Goal: Task Accomplishment & Management: Manage account settings

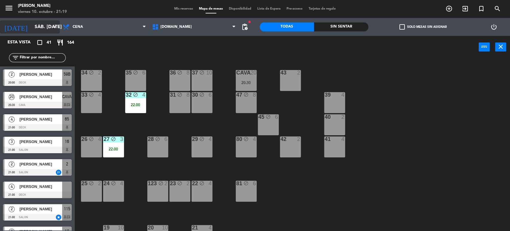
click at [32, 25] on input "sáb. [DATE]" at bounding box center [63, 27] width 63 height 12
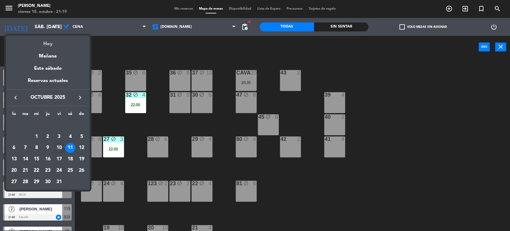
click at [49, 41] on div "Hoy" at bounding box center [48, 42] width 84 height 12
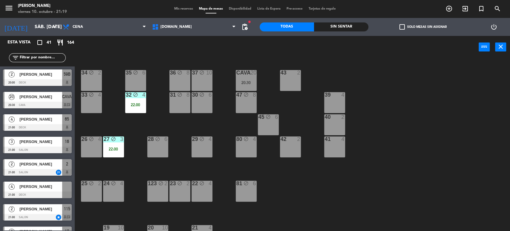
type input "vie. [DATE]"
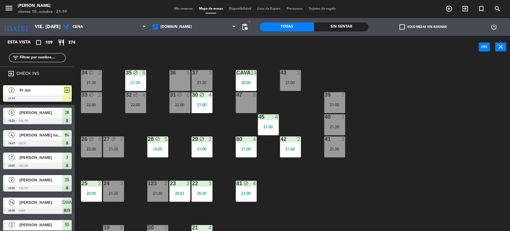
click at [452, 133] on div "34 block 2 21:30 35 block 5 21:30 36 8 43 2 21:00 37 3 21:30 CAVA 14 20:00 33 b…" at bounding box center [295, 145] width 430 height 172
click at [57, 56] on input "text" at bounding box center [42, 57] width 46 height 7
click at [378, 213] on div "34 block 2 21:30 35 block 5 21:30 36 8 43 2 21:00 37 3 21:30 CAVA 14 20:00 33 b…" at bounding box center [295, 145] width 430 height 172
click at [360, 29] on div "Sin sentar" at bounding box center [341, 26] width 54 height 9
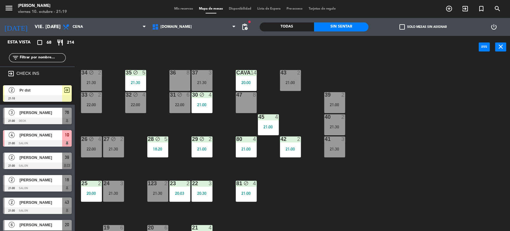
click at [419, 32] on div "check_box_outline_blank Solo mesas sin asignar" at bounding box center [423, 27] width 109 height 18
click at [444, 12] on span "add_circle_outline" at bounding box center [449, 9] width 16 height 10
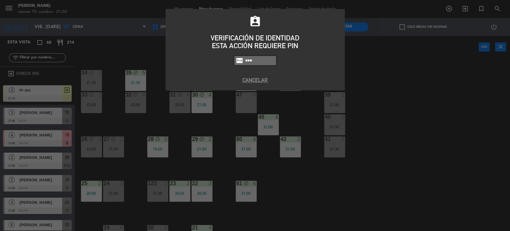
type input "3871"
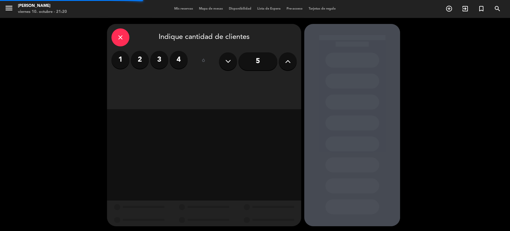
click at [179, 62] on label "4" at bounding box center [179, 60] width 18 height 18
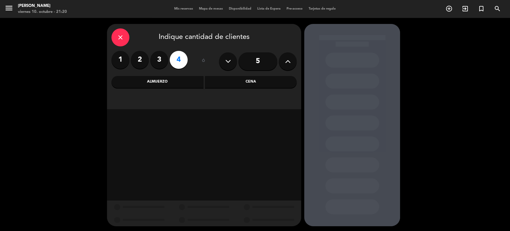
click at [262, 78] on div "Cena" at bounding box center [251, 82] width 92 height 12
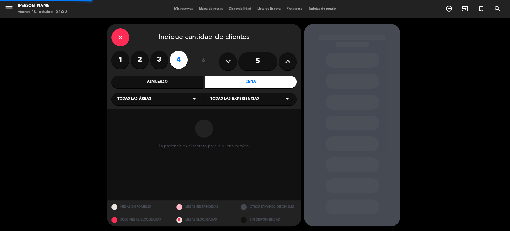
click at [179, 100] on div "Todas las áreas arrow_drop_down" at bounding box center [157, 99] width 92 height 12
click at [146, 129] on div "SALON" at bounding box center [157, 132] width 80 height 6
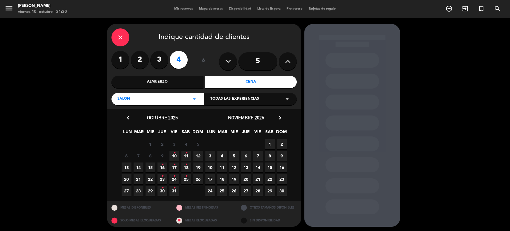
click at [174, 158] on span "10 •" at bounding box center [174, 156] width 10 height 10
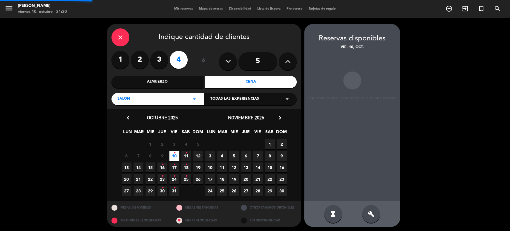
scroll to position [1, 0]
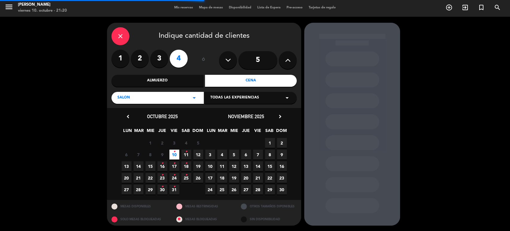
click at [371, 217] on div at bounding box center [352, 124] width 96 height 203
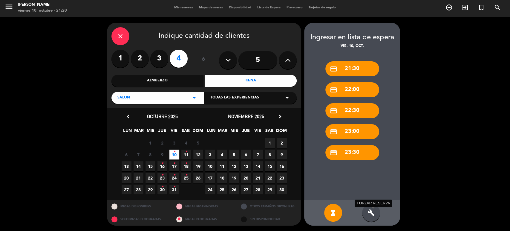
click at [374, 211] on icon "build" at bounding box center [371, 212] width 7 height 7
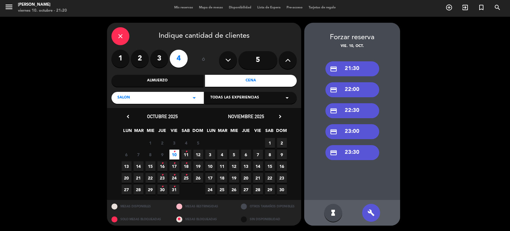
click at [291, 59] on icon at bounding box center [288, 60] width 6 height 9
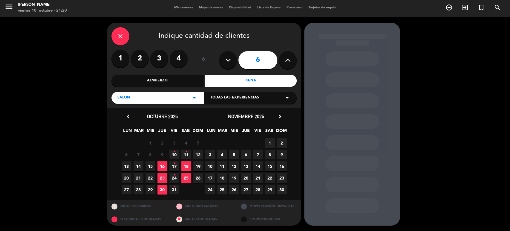
click at [173, 157] on span "10 •" at bounding box center [174, 154] width 10 height 10
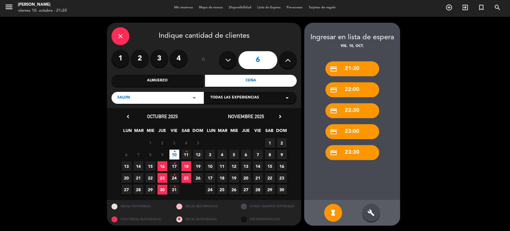
click at [366, 215] on div "build" at bounding box center [371, 213] width 18 height 18
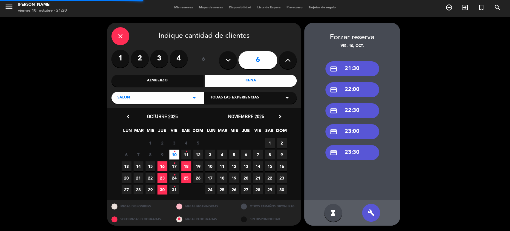
click at [354, 85] on div "credit_card 22:00" at bounding box center [352, 89] width 54 height 15
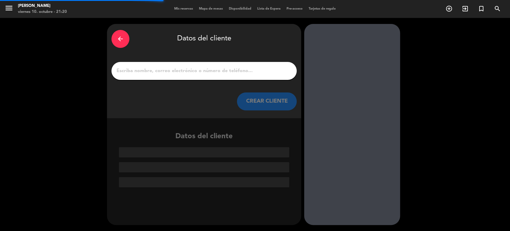
scroll to position [0, 0]
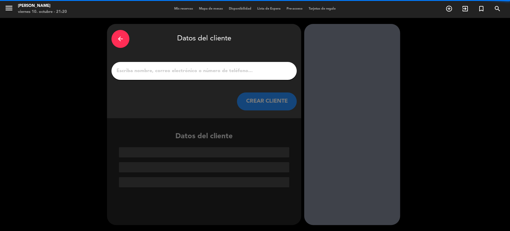
click at [207, 70] on input "1" at bounding box center [204, 71] width 176 height 8
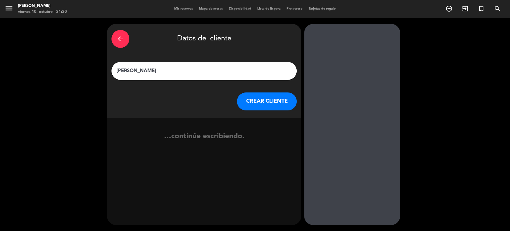
type input "[PERSON_NAME]"
click at [285, 106] on button "CREAR CLIENTE" at bounding box center [267, 101] width 60 height 18
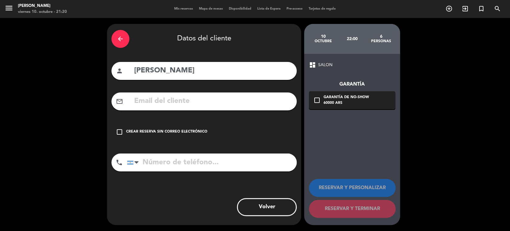
drag, startPoint x: 218, startPoint y: 123, endPoint x: 212, endPoint y: 139, distance: 17.4
click at [218, 124] on div "check_box_outline_blank Crear reserva sin correo electrónico" at bounding box center [203, 132] width 185 height 18
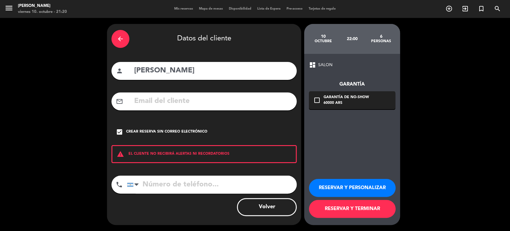
click at [355, 216] on button "RESERVAR Y TERMINAR" at bounding box center [352, 209] width 87 height 18
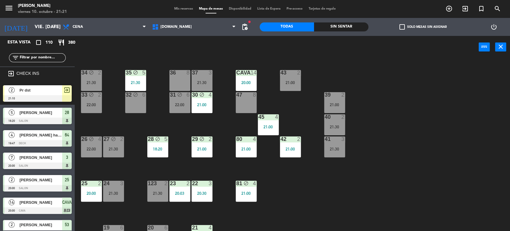
click at [338, 189] on div "34 block 2 21:30 35 block 5 21:30 36 8 43 2 21:00 37 3 21:30 CAVA 14 20:00 33 b…" at bounding box center [295, 145] width 430 height 172
click at [335, 30] on div "Sin sentar" at bounding box center [341, 26] width 54 height 9
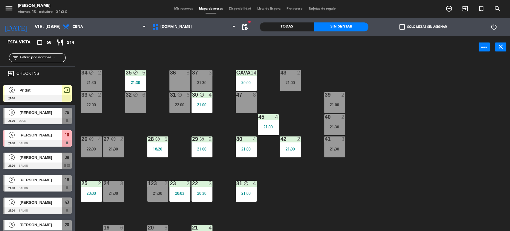
click at [417, 29] on label "check_box_outline_blank Solo mesas sin asignar" at bounding box center [422, 26] width 47 height 5
click at [423, 27] on input "check_box_outline_blank Solo mesas sin asignar" at bounding box center [423, 27] width 0 height 0
click at [168, 163] on div "34 block 2 21:30 35 block 5 21:30 36 8 43 2 21:00 37 3 21:30 CAVA 14 20:00 33 b…" at bounding box center [295, 145] width 430 height 172
click at [193, 148] on div "21:00" at bounding box center [202, 149] width 21 height 4
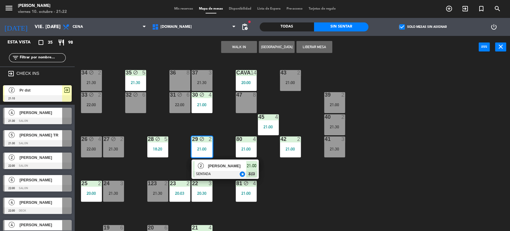
click at [87, 119] on div "34 block 2 21:30 35 block 5 21:30 36 8 43 2 21:00 37 3 21:30 CAVA 14 20:00 33 b…" at bounding box center [295, 145] width 430 height 172
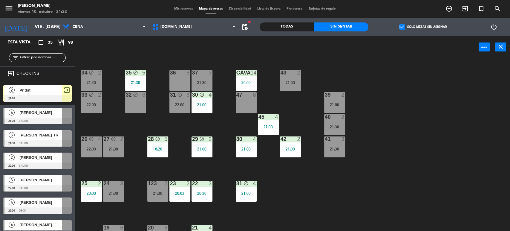
click at [289, 73] on div at bounding box center [290, 72] width 10 height 5
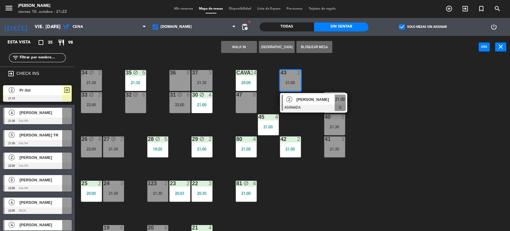
click at [389, 126] on div "34 block 2 21:30 35 block 5 21:30 36 8 43 2 21:00 2 [PERSON_NAME] ASIGNADA 21:0…" at bounding box center [295, 145] width 430 height 172
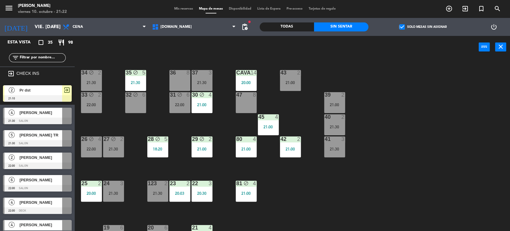
click at [293, 82] on div "21:00" at bounding box center [290, 82] width 21 height 4
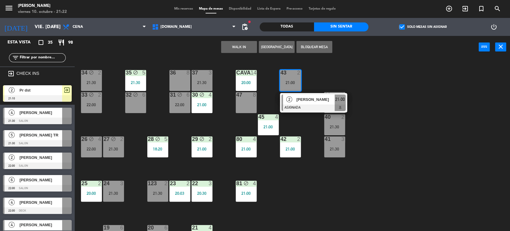
click at [401, 108] on div "34 block 2 21:30 35 block 5 21:30 36 8 43 2 21:00 2 [PERSON_NAME] ASIGNADA 21:0…" at bounding box center [295, 145] width 430 height 172
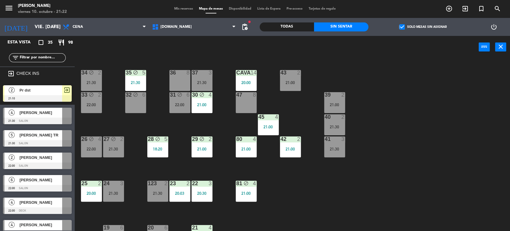
click at [294, 79] on div "43 2 21:00" at bounding box center [290, 80] width 21 height 21
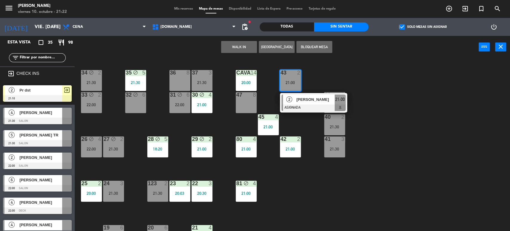
click at [314, 112] on div "2 [PERSON_NAME] ASIGNADA 21:00" at bounding box center [313, 102] width 67 height 19
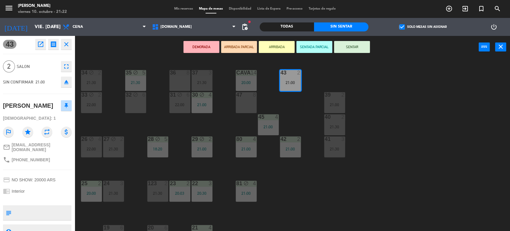
click at [333, 121] on div "40 2 21:30" at bounding box center [334, 124] width 21 height 21
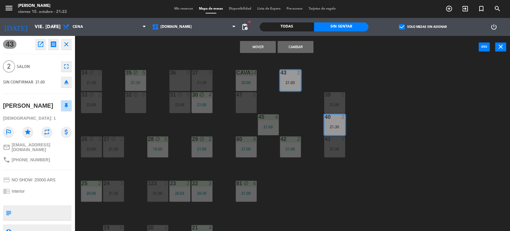
click at [299, 46] on button "Cambiar" at bounding box center [296, 47] width 36 height 12
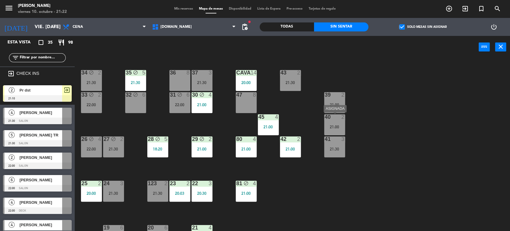
click at [343, 124] on div "40 2 21:00" at bounding box center [334, 124] width 21 height 21
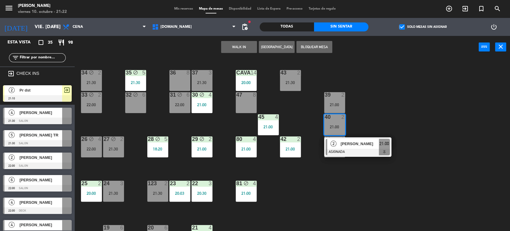
click at [352, 146] on span "[PERSON_NAME]" at bounding box center [360, 143] width 38 height 6
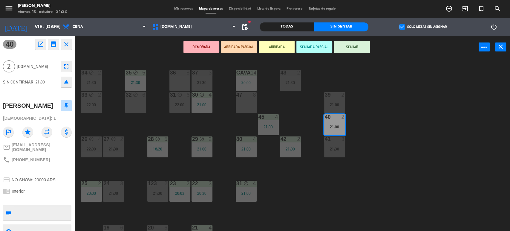
click at [250, 48] on button "ARRIBADA PARCIAL" at bounding box center [239, 47] width 36 height 12
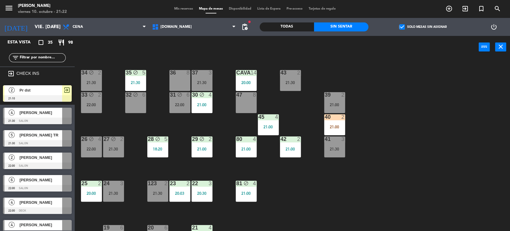
click at [407, 137] on div "34 block 2 21:30 35 block 5 21:30 36 8 43 2 21:30 37 3 21:30 CAVA 14 20:00 33 b…" at bounding box center [295, 145] width 430 height 172
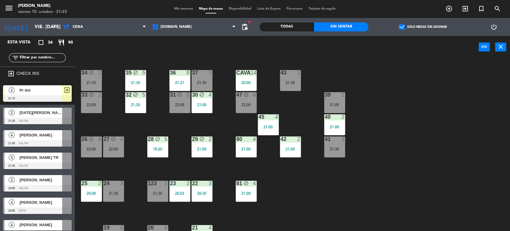
click at [185, 10] on span "Mis reservas" at bounding box center [183, 8] width 25 height 3
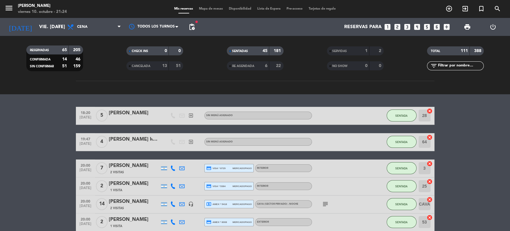
scroll to position [232, 0]
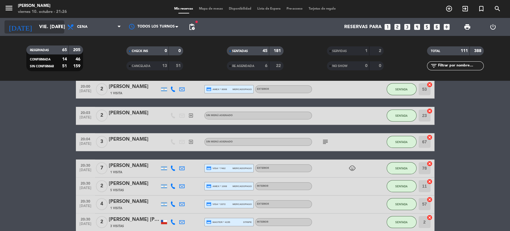
click at [36, 26] on input "vie. [DATE]" at bounding box center [67, 27] width 63 height 12
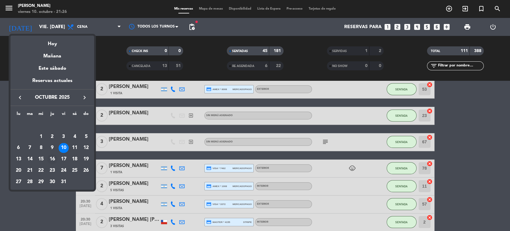
click at [51, 160] on div "16" at bounding box center [52, 159] width 10 height 10
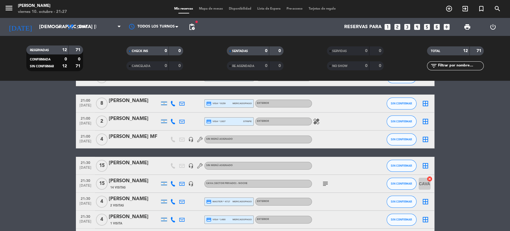
scroll to position [33, 0]
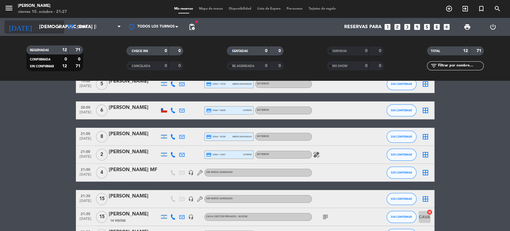
click at [48, 23] on input "[DEMOGRAPHIC_DATA] [DATE]" at bounding box center [67, 27] width 63 height 12
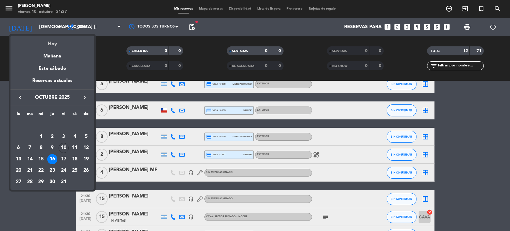
click at [60, 40] on div "Hoy" at bounding box center [52, 42] width 84 height 12
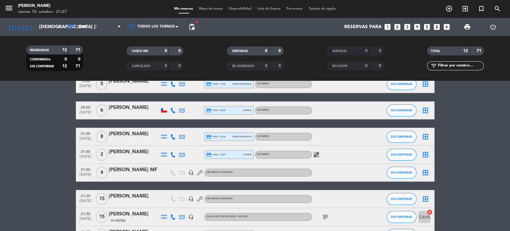
type input "vie. [DATE]"
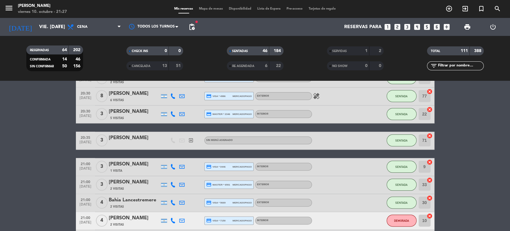
scroll to position [655, 0]
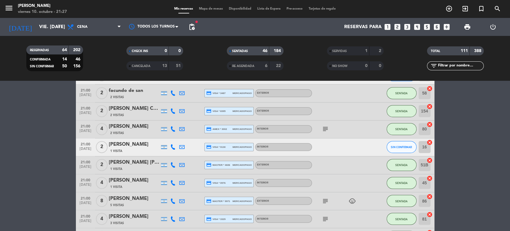
click at [459, 65] on input "text" at bounding box center [460, 65] width 46 height 7
drag, startPoint x: 214, startPoint y: 12, endPoint x: 213, endPoint y: 8, distance: 4.2
click at [214, 12] on div "menu Gardiner viernes 10. octubre - 21:27 Mis reservas Mapa de mesas Disponibil…" at bounding box center [255, 9] width 510 height 18
click at [213, 8] on span "Mapa de mesas" at bounding box center [211, 8] width 30 height 3
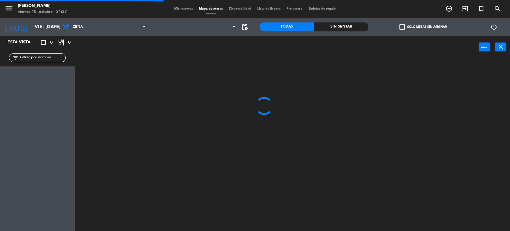
click at [50, 61] on div "filter_list" at bounding box center [37, 57] width 57 height 9
click at [47, 59] on input "text" at bounding box center [42, 57] width 46 height 7
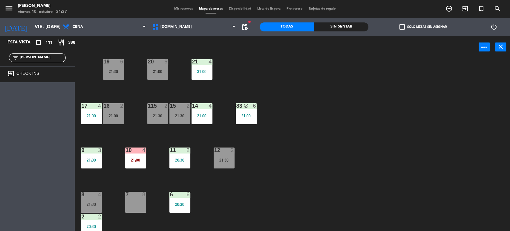
scroll to position [191, 0]
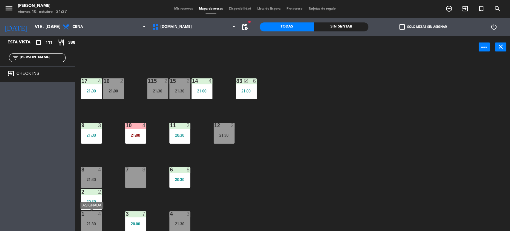
type input "[PERSON_NAME]"
click at [99, 222] on div "21:30" at bounding box center [91, 223] width 21 height 4
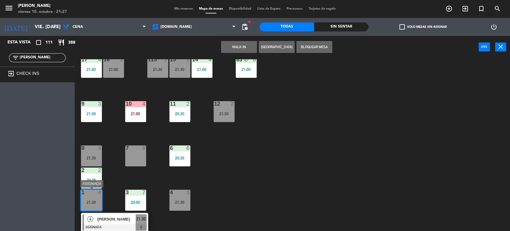
click at [125, 221] on span "[PERSON_NAME]" at bounding box center [116, 219] width 38 height 6
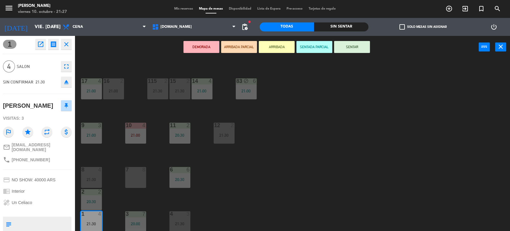
click at [351, 48] on button "SENTAR" at bounding box center [352, 47] width 36 height 12
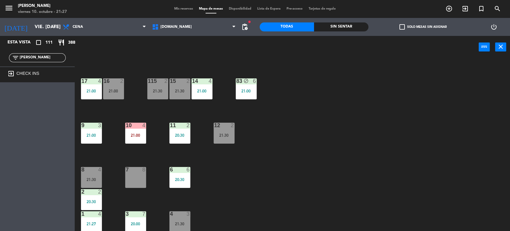
drag, startPoint x: 46, startPoint y: 58, endPoint x: 0, endPoint y: 58, distance: 45.7
click at [0, 62] on div "filter_list [PERSON_NAME]" at bounding box center [37, 57] width 75 height 17
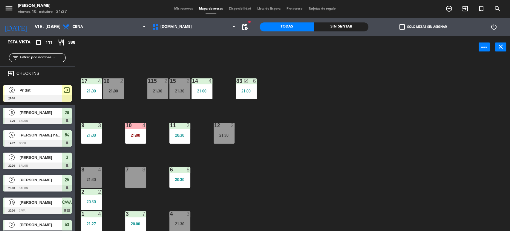
click at [254, 174] on div "34 block 2 21:30 35 block 5 21:30 36 8 21:21 43 2 21:30 37 3 21:30 CAVA 14 20:0…" at bounding box center [295, 145] width 430 height 172
click at [354, 30] on div "Sin sentar" at bounding box center [341, 26] width 54 height 9
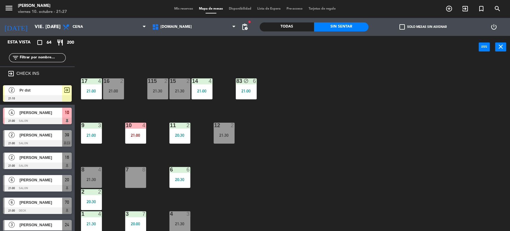
click at [421, 26] on label "check_box_outline_blank Solo mesas sin asignar" at bounding box center [422, 26] width 47 height 5
click at [423, 27] on input "check_box_outline_blank Solo mesas sin asignar" at bounding box center [423, 27] width 0 height 0
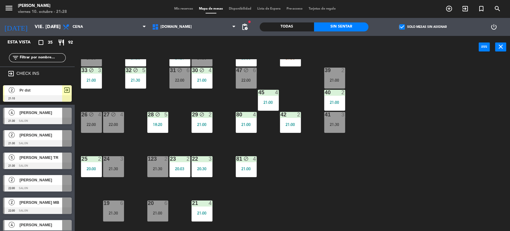
scroll to position [0, 0]
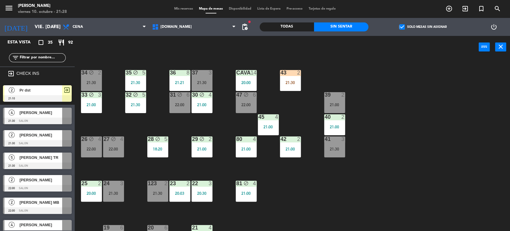
click at [100, 80] on div "34 block 2 21:30" at bounding box center [91, 80] width 21 height 21
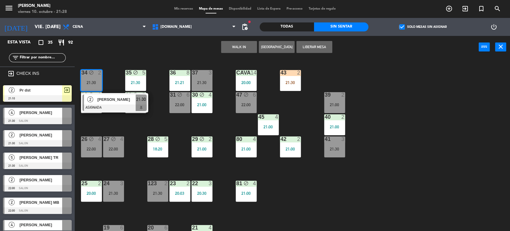
click at [166, 124] on div "34 block 2 21:30 2 [PERSON_NAME] ASIGNADA 21:30 35 block 5 21:30 36 8 21:21 43 …" at bounding box center [295, 145] width 430 height 172
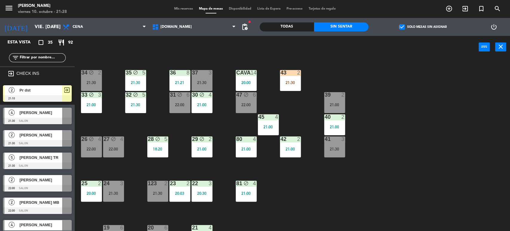
click at [216, 150] on div "34 block 2 21:30 35 block 5 21:30 36 8 21:21 43 2 21:30 37 3 21:30 CAVA 14 20:0…" at bounding box center [295, 145] width 430 height 172
click at [203, 150] on div "21:00" at bounding box center [202, 149] width 21 height 4
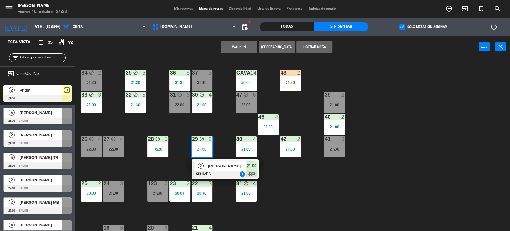
drag, startPoint x: 132, startPoint y: 129, endPoint x: 132, endPoint y: 108, distance: 20.6
click at [132, 129] on div "34 block 2 21:30 35 block 5 21:30 36 8 21:21 43 2 21:30 37 3 21:30 CAVA 14 20:0…" at bounding box center [295, 145] width 430 height 172
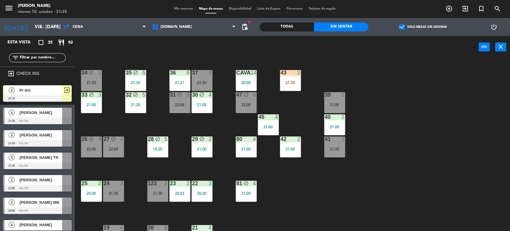
click at [132, 107] on div "32 block 5 21:30" at bounding box center [135, 102] width 21 height 21
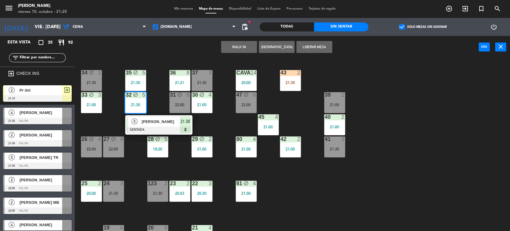
click at [159, 122] on span "[PERSON_NAME]" at bounding box center [161, 121] width 38 height 6
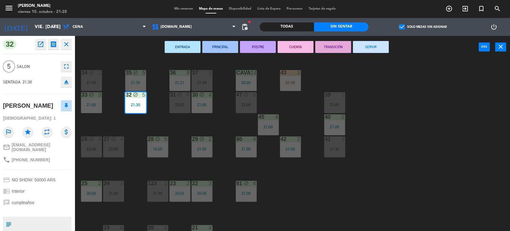
click at [145, 122] on div "34 block 2 21:30 35 block 5 21:30 36 8 21:21 43 2 21:30 37 3 21:30 CAVA 14 20:0…" at bounding box center [295, 145] width 430 height 172
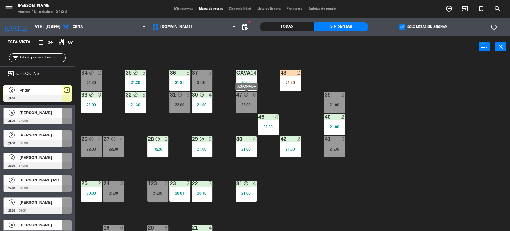
click at [255, 106] on div "22:00" at bounding box center [246, 105] width 21 height 4
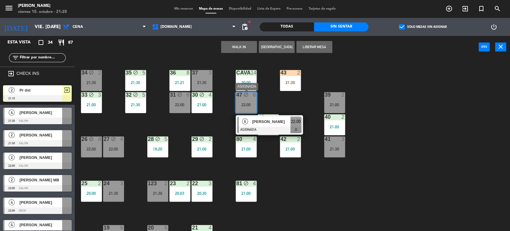
click at [227, 118] on div "34 block 2 21:30 35 block 5 21:30 36 8 21:21 43 2 21:30 37 3 21:30 CAVA 14 20:0…" at bounding box center [295, 145] width 430 height 172
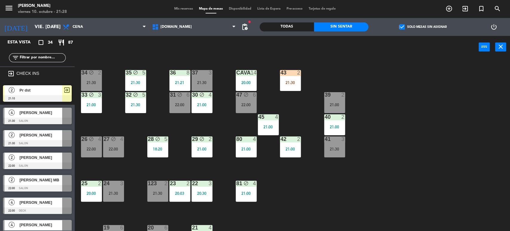
click at [177, 107] on div "22:00" at bounding box center [179, 105] width 21 height 4
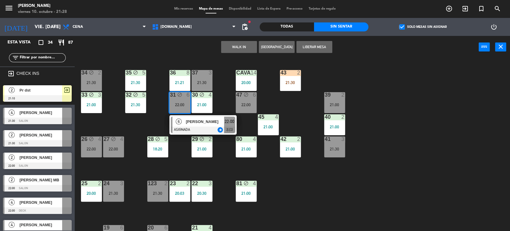
click at [155, 119] on div "34 block 2 21:30 35 block 5 21:30 36 8 21:21 43 2 21:30 37 3 21:30 CAVA 14 20:0…" at bounding box center [295, 145] width 430 height 172
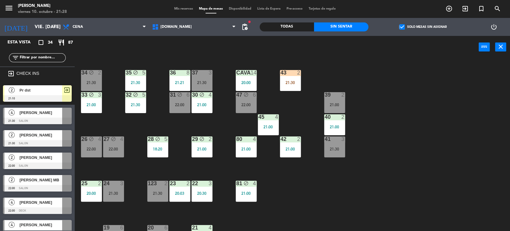
click at [100, 103] on div "21:00" at bounding box center [91, 105] width 21 height 4
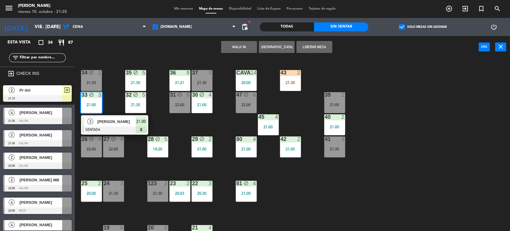
click at [112, 83] on div "34 block 2 21:30 35 block 5 21:30 36 8 21:21 43 2 21:30 37 3 21:30 CAVA 14 20:0…" at bounding box center [295, 145] width 430 height 172
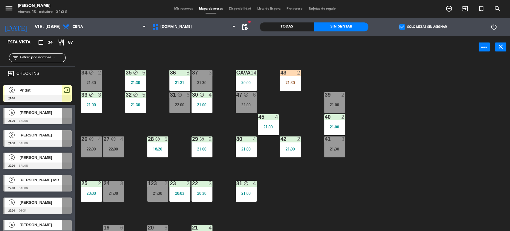
click at [113, 144] on div "27 block 4 22:00" at bounding box center [113, 146] width 21 height 21
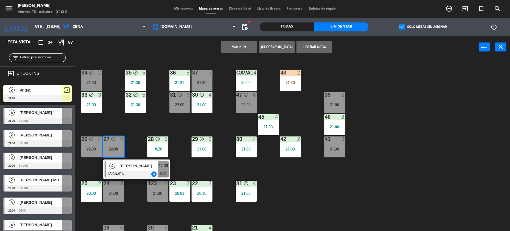
click at [112, 114] on div "34 block 2 21:30 35 block 5 21:30 36 8 21:21 43 2 21:30 37 3 21:30 CAVA 14 20:0…" at bounding box center [295, 145] width 430 height 172
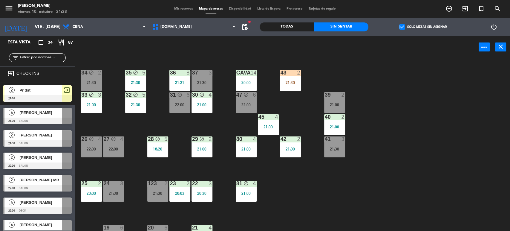
click at [409, 28] on label "check_box Solo mesas sin asignar" at bounding box center [422, 26] width 47 height 5
click at [423, 27] on input "check_box Solo mesas sin asignar" at bounding box center [423, 27] width 0 height 0
click at [288, 29] on div "Todas" at bounding box center [287, 26] width 54 height 9
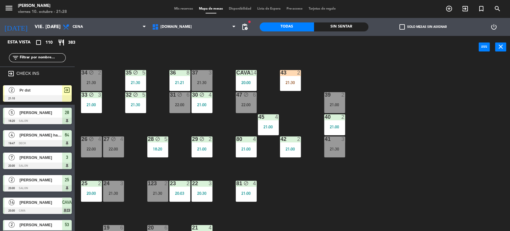
click at [44, 59] on input "text" at bounding box center [42, 57] width 46 height 7
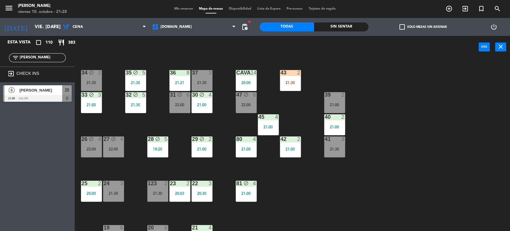
type input "[PERSON_NAME]"
click at [45, 168] on div "Esta vista crop_square 110 restaurant 383 filter_list [PERSON_NAME] exit_to_app…" at bounding box center [37, 133] width 75 height 195
click at [54, 95] on div at bounding box center [37, 98] width 69 height 7
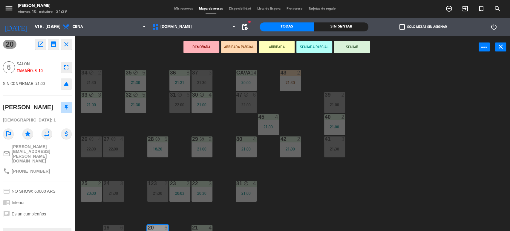
click at [240, 39] on div "DEMORADA ARRIBADA PARCIAL ARRIBADA SENTADA PARCIAL SENTAR power_input close" at bounding box center [277, 47] width 404 height 23
click at [242, 45] on button "ARRIBADA PARCIAL" at bounding box center [239, 47] width 36 height 12
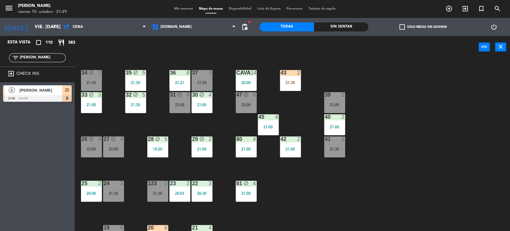
click at [502, 76] on div "34 block 2 21:30 35 block 5 21:30 36 8 21:21 43 2 21:30 37 3 21:30 CAVA 14 20:0…" at bounding box center [295, 145] width 430 height 172
click at [200, 123] on div "34 block 2 21:30 35 block 5 21:30 36 8 21:21 43 2 21:30 37 3 21:30 CAVA 14 20:0…" at bounding box center [295, 145] width 430 height 172
click at [165, 92] on div "31" at bounding box center [170, 95] width 10 height 6
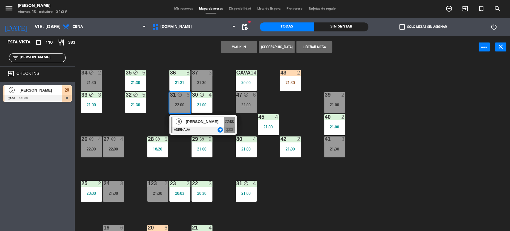
click at [155, 119] on div "34 block 2 21:30 35 block 5 21:30 36 8 21:21 43 2 21:30 37 3 21:30 CAVA 14 20:0…" at bounding box center [295, 145] width 430 height 172
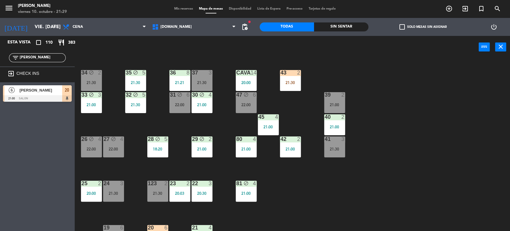
click at [218, 126] on div "34 block 2 21:30 35 block 5 21:30 36 8 21:21 43 2 21:30 37 3 21:30 CAVA 14 20:0…" at bounding box center [295, 145] width 430 height 172
click at [250, 101] on div "47 block 6 22:00" at bounding box center [246, 102] width 21 height 21
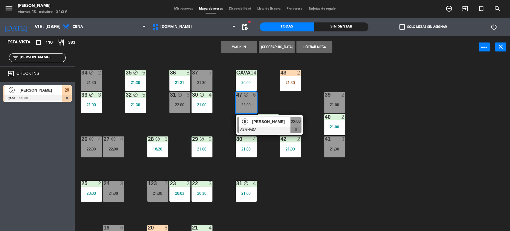
click at [211, 125] on div "34 block 2 21:30 35 block 5 21:30 36 8 21:21 43 2 21:30 37 3 21:30 CAVA 14 20:0…" at bounding box center [295, 145] width 430 height 172
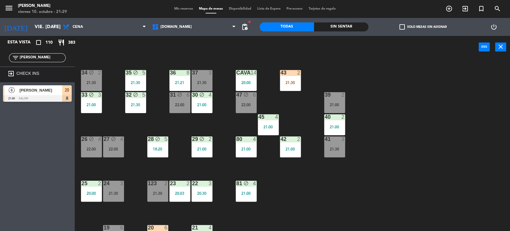
click at [255, 99] on div "47 block 6 22:00" at bounding box center [246, 102] width 21 height 21
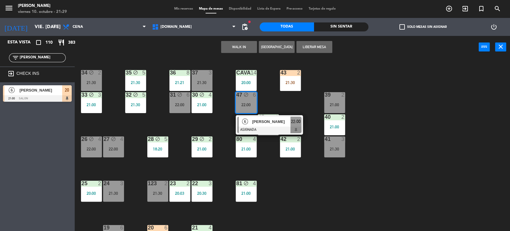
click at [210, 124] on div "34 block 2 21:30 35 block 5 21:30 36 8 21:21 43 2 21:30 37 3 21:30 CAVA 14 20:0…" at bounding box center [295, 145] width 430 height 172
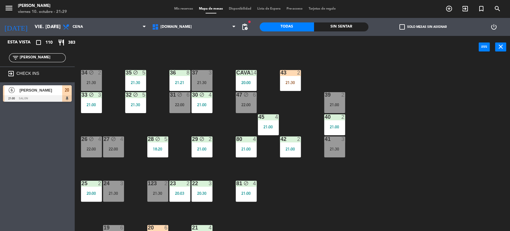
click at [200, 88] on div "37 3 21:30" at bounding box center [202, 80] width 21 height 21
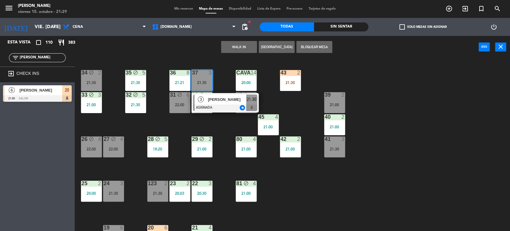
click at [216, 106] on div at bounding box center [225, 107] width 64 height 7
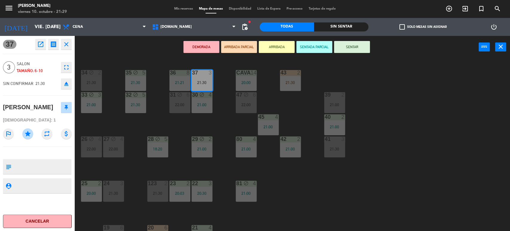
click at [65, 87] on button "eject" at bounding box center [66, 83] width 11 height 11
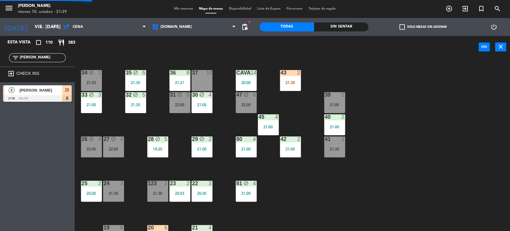
click at [242, 103] on div "22:00" at bounding box center [246, 105] width 21 height 4
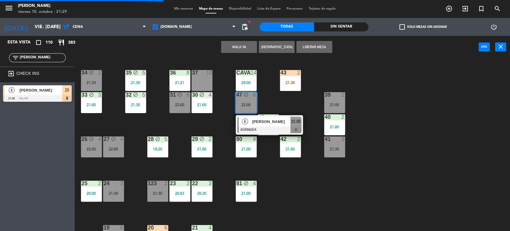
click at [208, 82] on div "37 10" at bounding box center [202, 80] width 21 height 21
click at [235, 48] on button "Mover" at bounding box center [239, 47] width 36 height 12
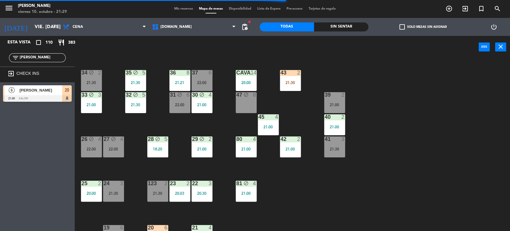
click at [287, 108] on div "34 block 2 21:30 35 block 5 21:30 36 8 21:21 43 2 21:30 37 6 22:00 CAVA 14 20:0…" at bounding box center [295, 145] width 430 height 172
click at [120, 120] on div "34 block 2 21:30 35 block 5 21:30 36 8 21:21 43 2 21:30 37 10 CAVA 14 20:00 33 …" at bounding box center [295, 145] width 430 height 172
click at [195, 103] on div "21:00" at bounding box center [202, 105] width 21 height 4
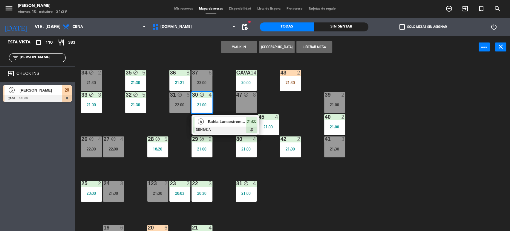
click at [178, 121] on div "34 block 2 21:30 35 block 5 21:30 36 8 21:21 43 2 21:30 37 6 22:00 CAVA 14 20:0…" at bounding box center [295, 145] width 430 height 172
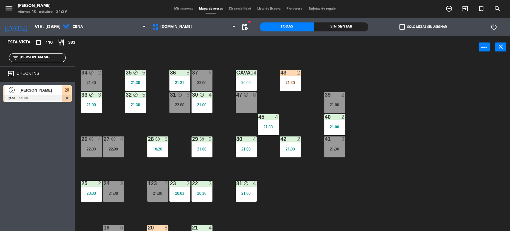
click at [184, 107] on div "31 block 6 22:00" at bounding box center [179, 102] width 21 height 21
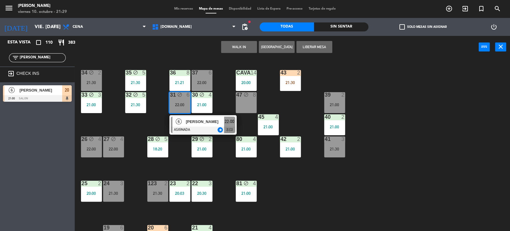
click at [218, 106] on div "34 block 2 21:30 35 block 5 21:30 36 8 21:21 43 2 21:30 37 6 22:00 CAVA 14 20:0…" at bounding box center [295, 145] width 430 height 172
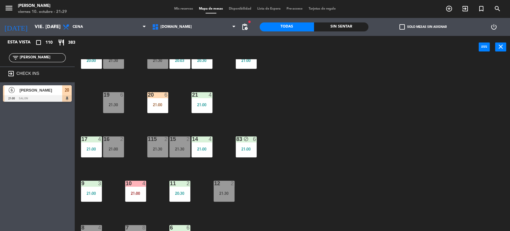
click at [306, 172] on div "34 block 2 21:30 35 block 5 21:30 36 8 21:21 43 2 21:30 37 6 22:00 CAVA 14 20:0…" at bounding box center [295, 145] width 430 height 172
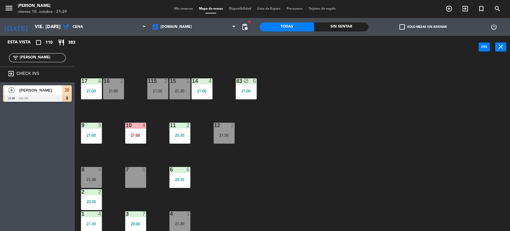
scroll to position [91, 0]
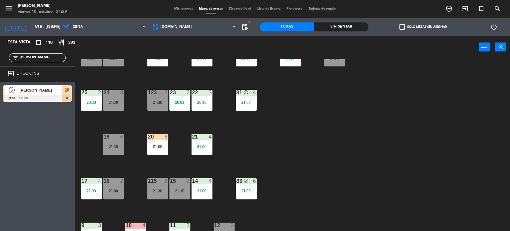
click at [178, 192] on div "21:30" at bounding box center [179, 191] width 21 height 4
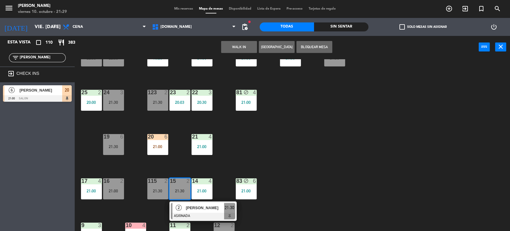
click at [307, 164] on div "34 block 2 21:30 35 block 5 21:30 36 8 21:21 43 2 21:30 37 6 22:00 CAVA 14 20:0…" at bounding box center [295, 145] width 430 height 172
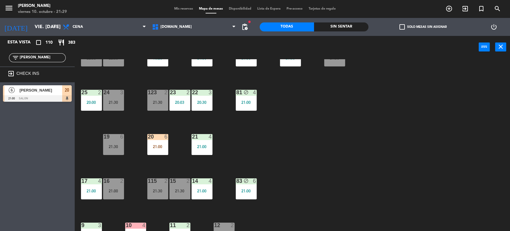
click at [37, 54] on div "filter_list [PERSON_NAME]" at bounding box center [37, 57] width 57 height 9
drag, startPoint x: 38, startPoint y: 59, endPoint x: 0, endPoint y: 60, distance: 38.3
click at [0, 59] on div "filter_list [PERSON_NAME]" at bounding box center [37, 57] width 75 height 17
type input "COH"
click at [1, 121] on div "Esta vista crop_square 110 restaurant 383 filter_list COH exit_to_app CHECK INS…" at bounding box center [37, 133] width 75 height 195
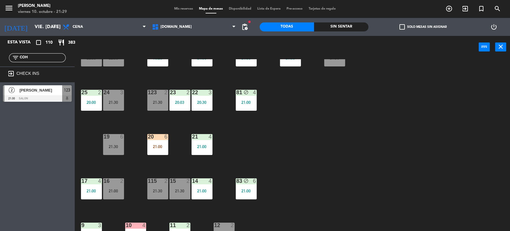
click at [35, 87] on span "[PERSON_NAME]" at bounding box center [40, 90] width 43 height 6
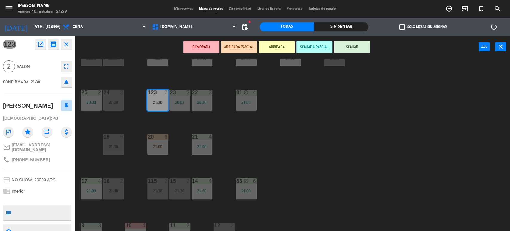
click at [185, 190] on div "21:30" at bounding box center [179, 191] width 21 height 4
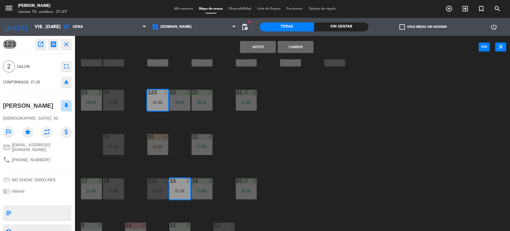
click at [293, 50] on button "Cambiar" at bounding box center [296, 47] width 36 height 12
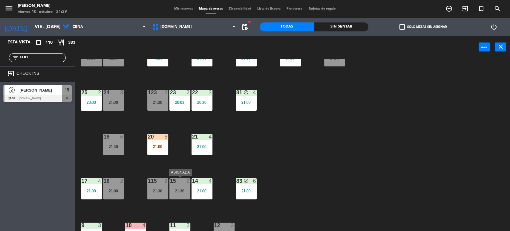
click at [179, 184] on div "15 2 21:30" at bounding box center [179, 188] width 21 height 21
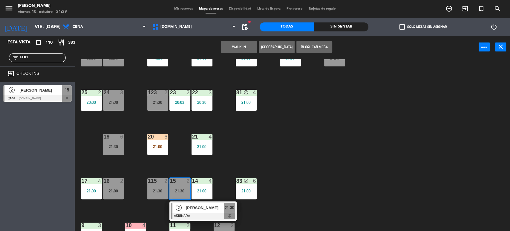
click at [195, 214] on div at bounding box center [203, 216] width 64 height 7
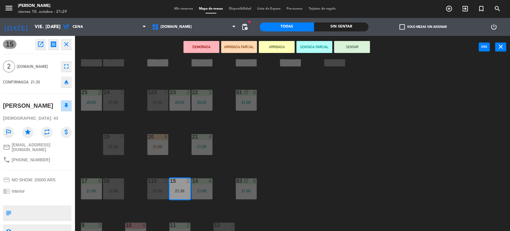
click at [357, 43] on button "SENTAR" at bounding box center [352, 47] width 36 height 12
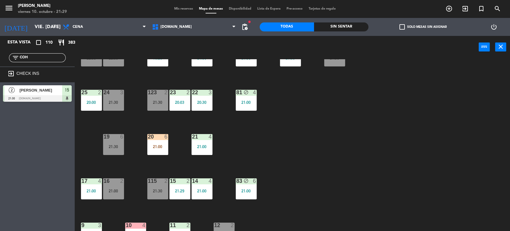
click at [35, 53] on div "filter_list COH" at bounding box center [37, 57] width 75 height 17
drag, startPoint x: 39, startPoint y: 59, endPoint x: 0, endPoint y: 58, distance: 38.6
click at [0, 58] on div "filter_list COH" at bounding box center [37, 57] width 75 height 17
type input "CHAR"
click at [4, 181] on div "Esta vista crop_square 110 restaurant 383 filter_list CHAR exit_to_app CHECK IN…" at bounding box center [37, 133] width 75 height 195
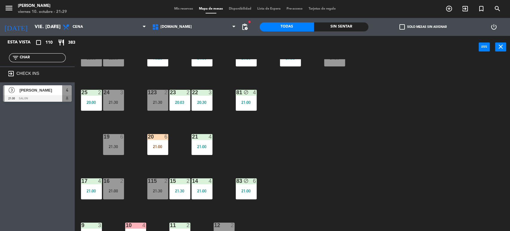
click at [50, 94] on div "[PERSON_NAME]" at bounding box center [40, 90] width 43 height 10
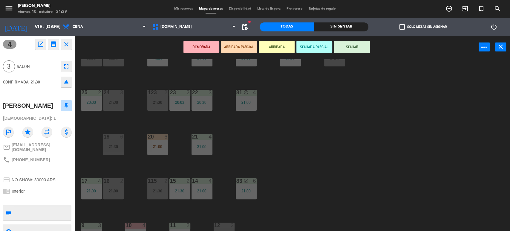
click at [234, 45] on button "ARRIBADA PARCIAL" at bounding box center [239, 47] width 36 height 12
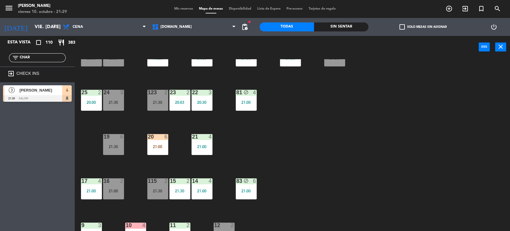
scroll to position [0, 0]
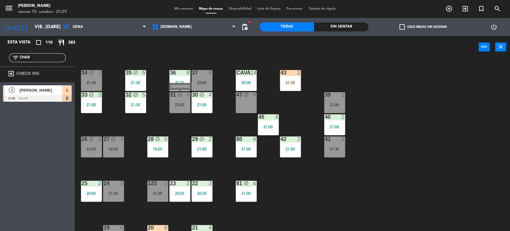
click at [187, 104] on div "22:00" at bounding box center [179, 105] width 21 height 4
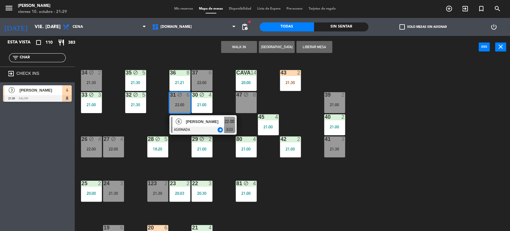
click at [157, 121] on div "34 block 2 21:30 35 block 5 21:30 36 8 21:21 43 2 21:30 37 6 22:00 CAVA 14 20:0…" at bounding box center [295, 145] width 430 height 172
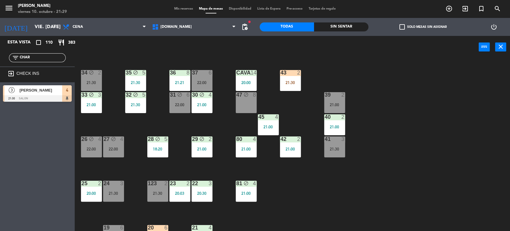
click at [137, 106] on div "21:30" at bounding box center [135, 105] width 21 height 4
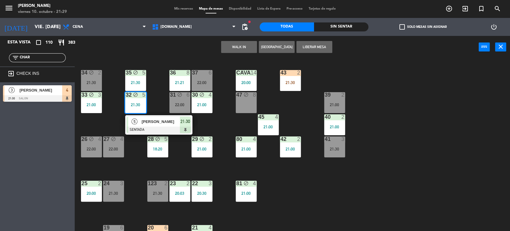
click at [154, 101] on div "34 block 2 21:30 35 block 5 21:30 36 8 21:21 43 2 21:30 37 6 22:00 CAVA 14 20:0…" at bounding box center [295, 145] width 430 height 172
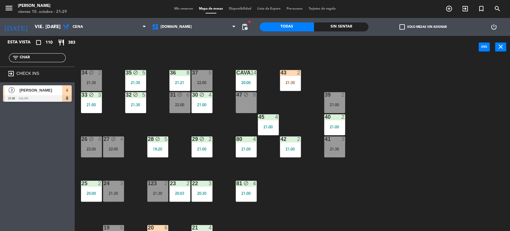
click at [210, 147] on div "21:00" at bounding box center [202, 149] width 21 height 4
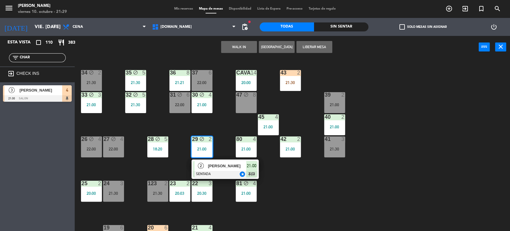
click at [227, 122] on div "34 block 2 21:30 35 block 5 21:30 36 8 21:21 43 2 21:30 37 6 22:00 CAVA 14 20:0…" at bounding box center [295, 145] width 430 height 172
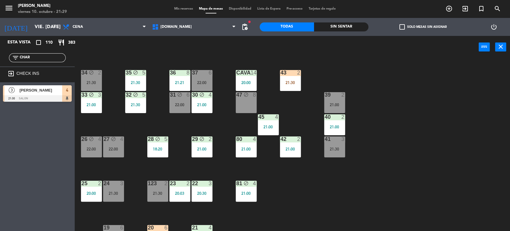
click at [230, 124] on div "34 block 2 21:30 35 block 5 21:30 36 8 21:21 43 2 21:30 37 6 22:00 CAVA 14 20:0…" at bounding box center [295, 145] width 430 height 172
click at [248, 146] on div "80 4 21:00" at bounding box center [246, 146] width 21 height 21
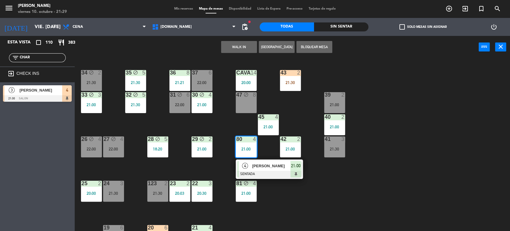
click at [230, 129] on div "34 block 2 21:30 35 block 5 21:30 36 8 21:21 43 2 21:30 37 6 22:00 CAVA 14 20:0…" at bounding box center [295, 145] width 430 height 172
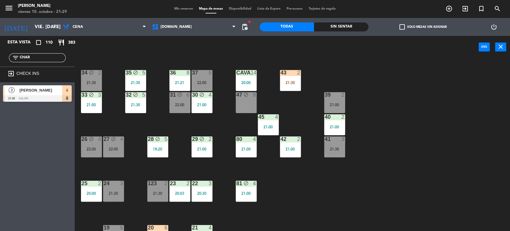
drag, startPoint x: 45, startPoint y: 57, endPoint x: 0, endPoint y: 62, distance: 45.4
click at [0, 61] on div "filter_list CHAR" at bounding box center [37, 57] width 75 height 17
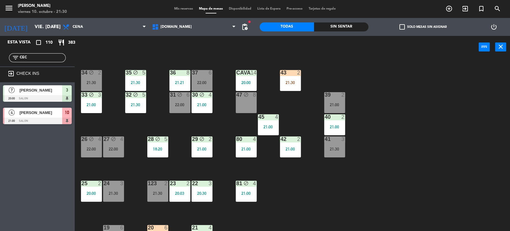
type input "CEC"
click at [53, 203] on div "Esta vista crop_square 110 restaurant 383 filter_list CEC exit_to_app CHECK INS…" at bounding box center [37, 133] width 75 height 195
click at [46, 117] on div at bounding box center [37, 120] width 69 height 7
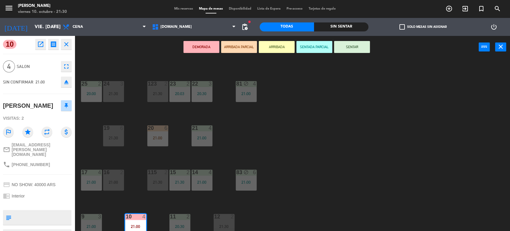
scroll to position [191, 0]
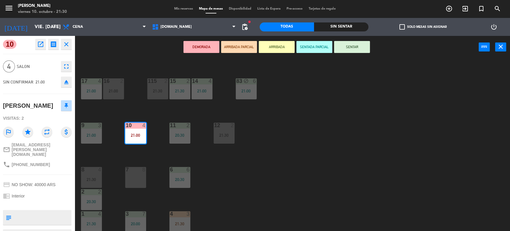
click at [346, 53] on div "DEMORADA ARRIBADA PARCIAL ARRIBADA SENTADA PARCIAL SENTAR power_input close" at bounding box center [277, 47] width 404 height 23
click at [349, 46] on button "SENTAR" at bounding box center [352, 47] width 36 height 12
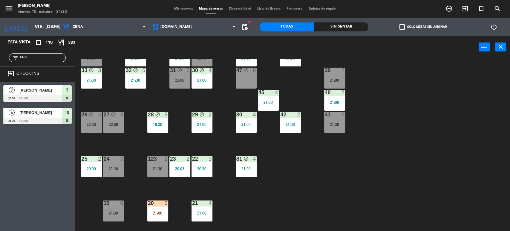
scroll to position [0, 0]
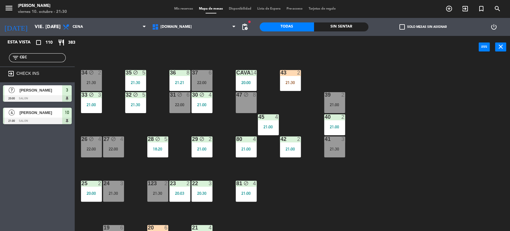
click at [347, 77] on div "34 block 2 21:30 35 block 5 21:30 36 8 21:21 43 2 21:30 37 6 22:00 CAVA 14 20:0…" at bounding box center [295, 145] width 430 height 172
drag, startPoint x: 43, startPoint y: 62, endPoint x: 37, endPoint y: 54, distance: 9.5
click at [37, 57] on div "filter_list CEC" at bounding box center [37, 57] width 57 height 9
drag, startPoint x: 37, startPoint y: 54, endPoint x: 0, endPoint y: 64, distance: 38.2
click at [0, 64] on div "filter_list CEC" at bounding box center [37, 57] width 75 height 17
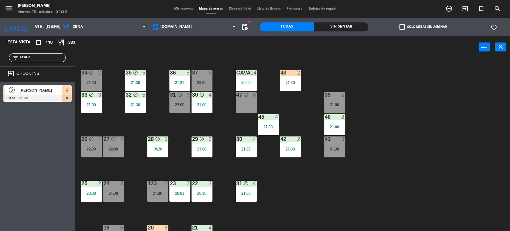
type input "CHAR"
click at [17, 138] on div "Esta vista crop_square 110 restaurant 383 filter_list CHAR exit_to_app CHECK IN…" at bounding box center [37, 133] width 75 height 195
click at [41, 103] on div "3 [PERSON_NAME] 21:30 SALON 4" at bounding box center [37, 93] width 75 height 22
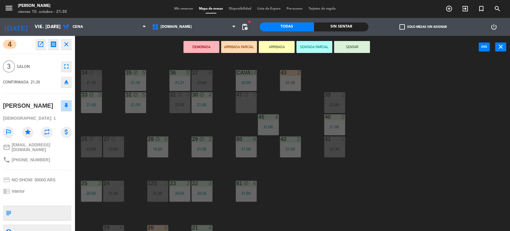
click at [344, 108] on div "39 2 21:00" at bounding box center [334, 102] width 21 height 21
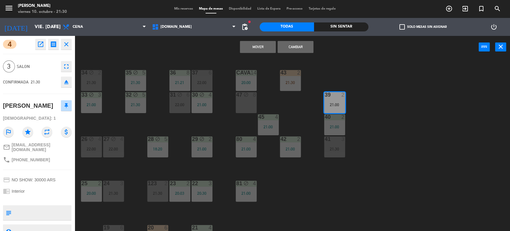
click at [297, 45] on button "Cambiar" at bounding box center [296, 47] width 36 height 12
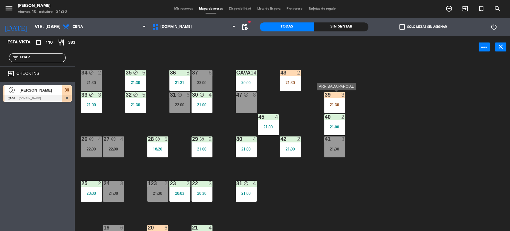
click at [343, 104] on div "21:30" at bounding box center [334, 105] width 21 height 4
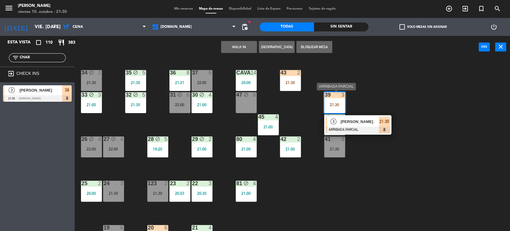
click at [363, 124] on span "[PERSON_NAME]" at bounding box center [360, 121] width 38 height 6
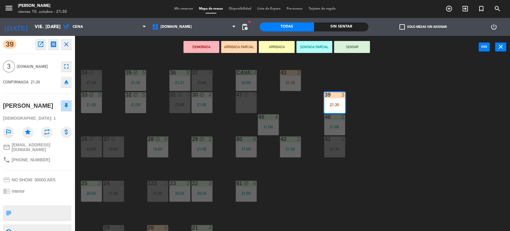
click at [351, 48] on button "SENTAR" at bounding box center [352, 47] width 36 height 12
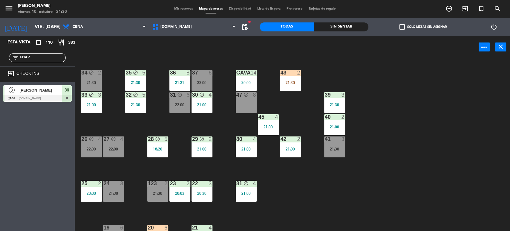
click at [289, 76] on div "43 2" at bounding box center [290, 73] width 21 height 6
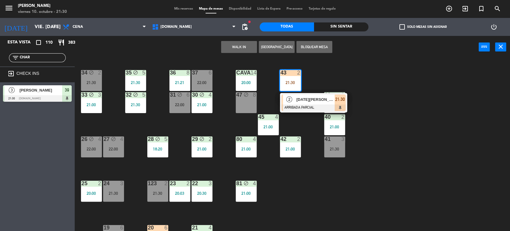
click at [301, 182] on div "34 block 2 21:30 35 block 5 21:30 36 8 21:21 43 2 21:30 2 [DATE][PERSON_NAME] (…" at bounding box center [295, 145] width 430 height 172
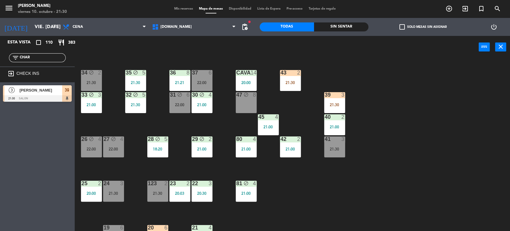
click at [245, 110] on div "47 block 8" at bounding box center [246, 102] width 21 height 21
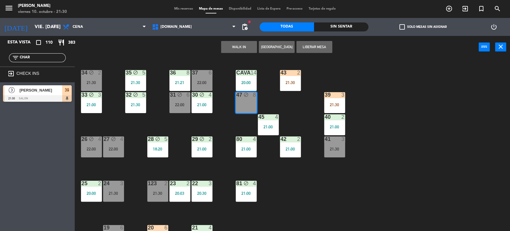
click at [234, 116] on div "34 block 2 21:30 35 block 5 21:30 36 8 21:21 43 2 21:30 37 6 22:00 CAVA 14 20:0…" at bounding box center [295, 145] width 430 height 172
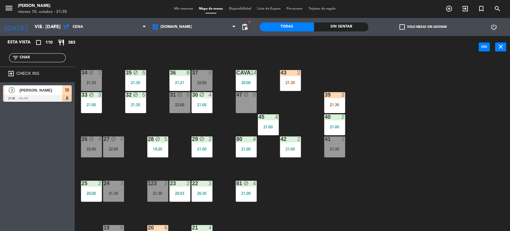
scroll to position [100, 0]
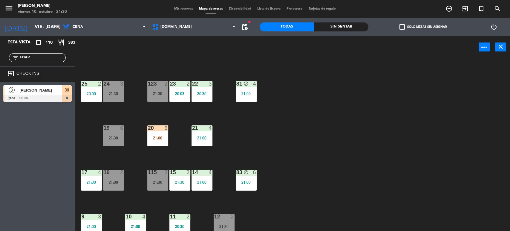
click at [101, 145] on div "34 block 2 21:30 35 block 5 21:30 36 8 21:21 43 2 21:30 37 6 22:00 CAVA 14 20:0…" at bounding box center [295, 145] width 430 height 172
click at [331, 148] on div "34 block 2 21:30 35 block 5 21:30 36 8 21:21 43 2 21:30 37 6 22:00 CAVA 14 20:0…" at bounding box center [295, 145] width 430 height 172
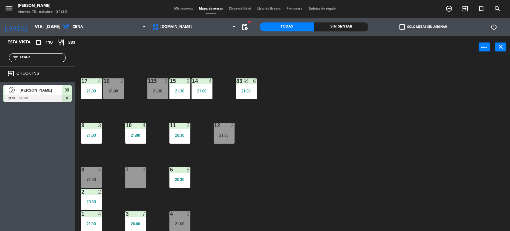
scroll to position [58, 0]
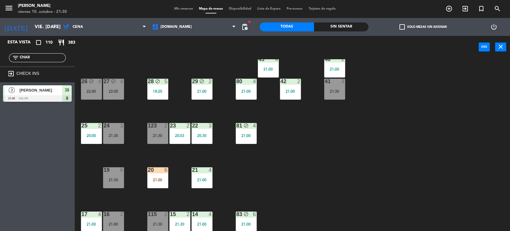
click at [121, 198] on div "34 block 2 21:30 35 block 5 21:30 36 8 21:21 43 2 21:30 37 6 22:00 CAVA 14 20:0…" at bounding box center [295, 145] width 430 height 172
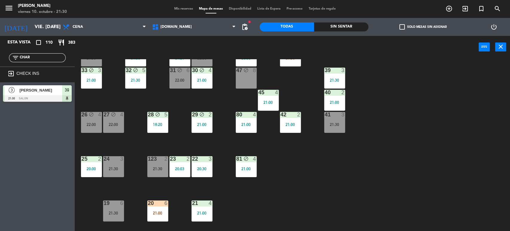
scroll to position [0, 0]
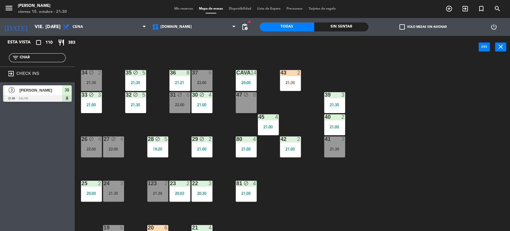
click at [177, 107] on div "31 block 6 22:00" at bounding box center [179, 102] width 21 height 21
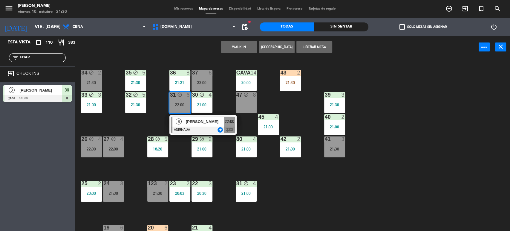
click at [138, 123] on div "34 block 2 21:30 35 block 5 21:30 36 8 21:21 43 2 21:30 37 6 22:00 CAVA 14 20:0…" at bounding box center [295, 145] width 430 height 172
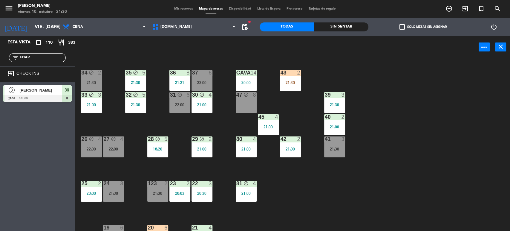
click at [207, 77] on div "37 6 22:00" at bounding box center [202, 80] width 21 height 21
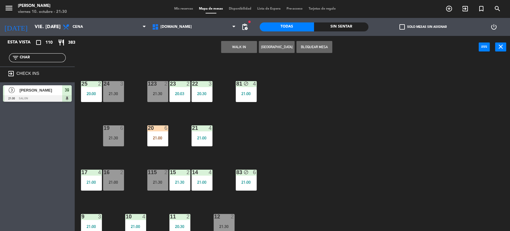
scroll to position [133, 0]
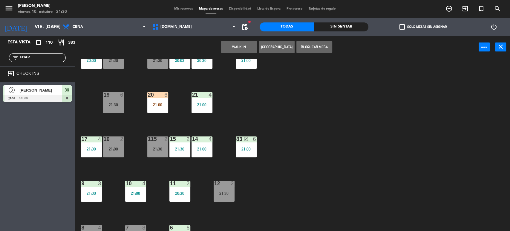
click at [239, 46] on button "WALK IN" at bounding box center [239, 47] width 36 height 12
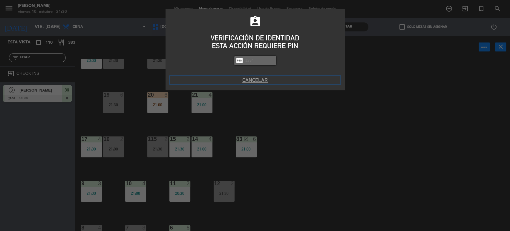
click at [265, 81] on button "Cancelar" at bounding box center [255, 80] width 170 height 8
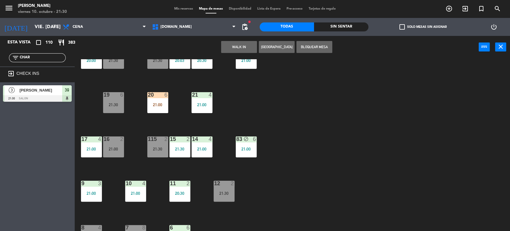
click at [355, 185] on div "34 block 2 21:30 35 block 5 21:30 36 8 21:21 43 2 21:30 37 6 22:00 6 [PERSON_NA…" at bounding box center [295, 145] width 430 height 172
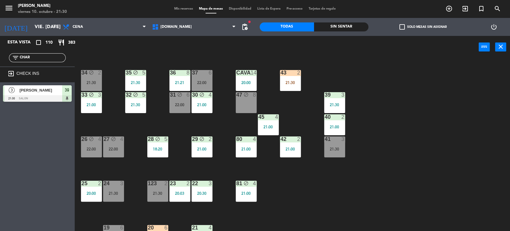
scroll to position [66, 0]
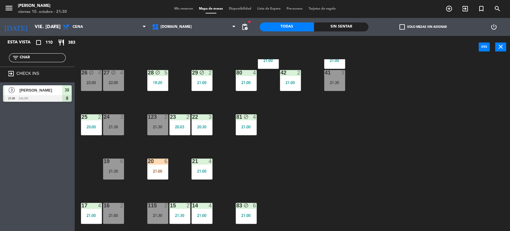
click at [320, 174] on div "34 block 2 21:30 35 block 5 21:30 36 8 21:21 43 2 21:30 37 6 22:00 CAVA 14 20:0…" at bounding box center [295, 145] width 430 height 172
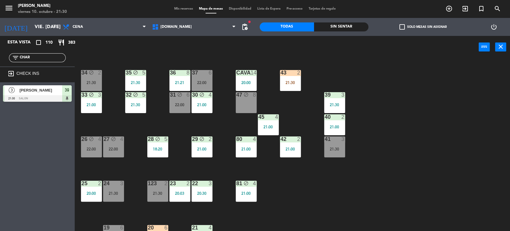
click at [122, 127] on div "34 block 2 21:30 35 block 5 21:30 36 8 21:21 43 2 21:30 37 6 22:00 CAVA 14 20:0…" at bounding box center [295, 145] width 430 height 172
click at [98, 145] on div "26 block 4 22:00" at bounding box center [91, 146] width 21 height 21
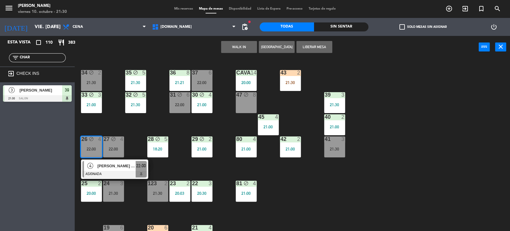
click at [187, 128] on div "34 block 2 21:30 35 block 5 21:30 36 8 21:21 43 2 21:30 37 6 22:00 CAVA 14 20:0…" at bounding box center [295, 145] width 430 height 172
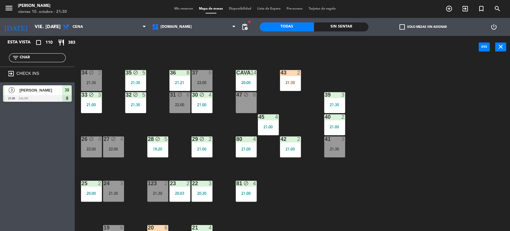
drag, startPoint x: 187, startPoint y: 128, endPoint x: 154, endPoint y: 128, distance: 32.9
click at [185, 128] on div "34 block 2 21:30 35 block 5 21:30 36 8 21:21 43 2 21:30 37 6 22:00 CAVA 14 20:0…" at bounding box center [295, 145] width 430 height 172
click at [87, 148] on div "22:00" at bounding box center [91, 149] width 21 height 4
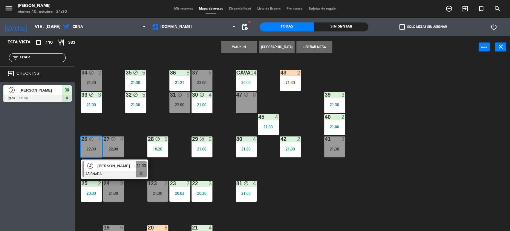
click at [112, 120] on div "34 block 2 21:30 35 block 5 21:30 36 8 21:21 43 2 21:30 37 6 22:00 CAVA 14 20:0…" at bounding box center [295, 145] width 430 height 172
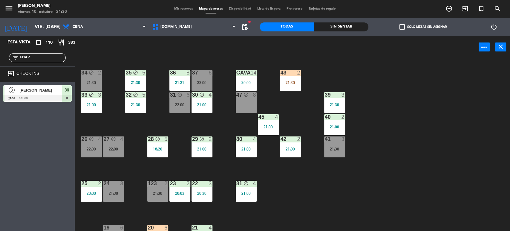
click at [343, 187] on div "34 block 2 21:30 35 block 5 21:30 36 8 21:21 43 2 21:30 37 6 22:00 CAVA 14 20:0…" at bounding box center [295, 145] width 430 height 172
click at [170, 126] on div "34 block 2 21:30 35 block 5 21:30 36 8 21:21 43 2 21:30 37 6 22:00 CAVA 14 20:0…" at bounding box center [295, 145] width 430 height 172
click at [122, 154] on div "27 block 4 22:00" at bounding box center [113, 146] width 21 height 21
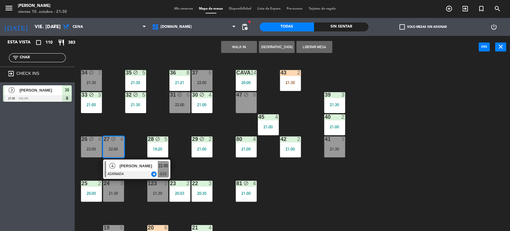
click at [127, 125] on div "34 block 2 21:30 35 block 5 21:30 36 8 21:21 43 2 21:30 37 6 22:00 CAVA 14 20:0…" at bounding box center [295, 145] width 430 height 172
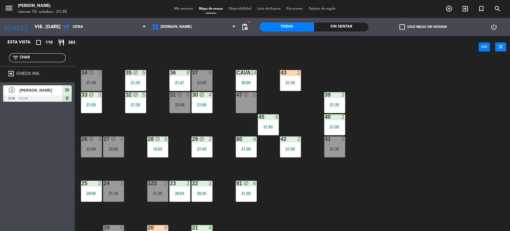
click at [92, 140] on icon "block" at bounding box center [91, 138] width 5 height 5
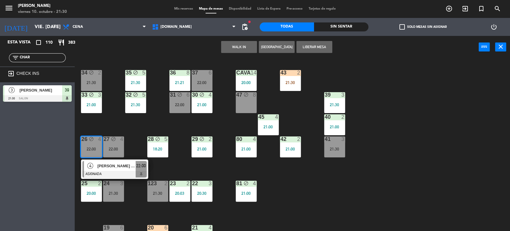
click at [115, 120] on div "34 block 2 21:30 35 block 5 21:30 36 8 21:21 43 2 21:30 37 6 22:00 CAVA 14 20:0…" at bounding box center [295, 145] width 430 height 172
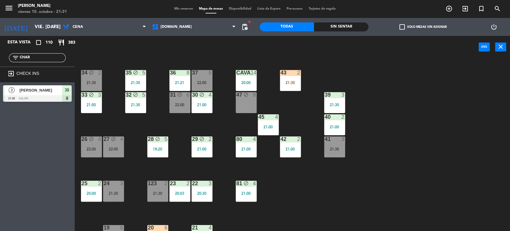
drag, startPoint x: 48, startPoint y: 56, endPoint x: 0, endPoint y: 63, distance: 49.0
click at [0, 61] on div "filter_list CHAR" at bounding box center [37, 57] width 75 height 17
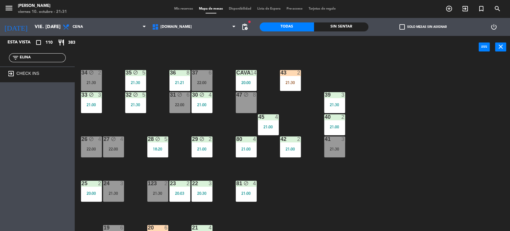
drag, startPoint x: 31, startPoint y: 56, endPoint x: 0, endPoint y: 56, distance: 31.4
click at [0, 56] on div "filter_list ELINA" at bounding box center [37, 57] width 75 height 17
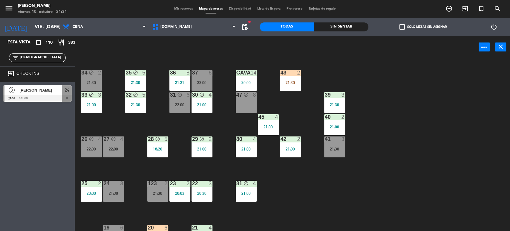
type input "[DEMOGRAPHIC_DATA]"
click at [66, 90] on span "24" at bounding box center [67, 89] width 4 height 7
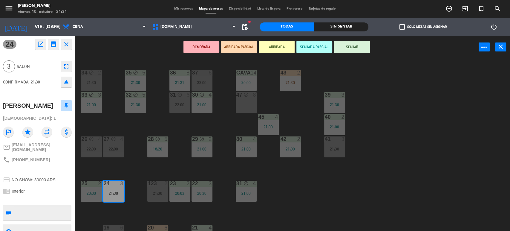
scroll to position [166, 0]
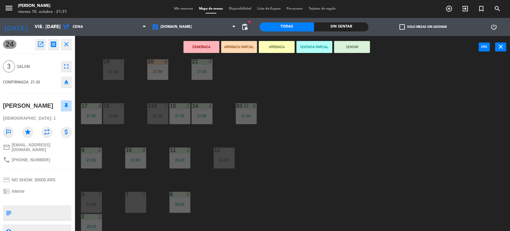
click at [243, 48] on button "ARRIBADA PARCIAL" at bounding box center [239, 47] width 36 height 12
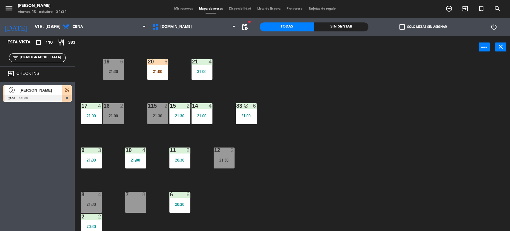
click at [41, 62] on div "filter_list MOINE" at bounding box center [37, 57] width 75 height 17
drag, startPoint x: 52, startPoint y: 61, endPoint x: 4, endPoint y: 65, distance: 48.0
click at [0, 64] on div "filter_list MOINE" at bounding box center [37, 57] width 75 height 17
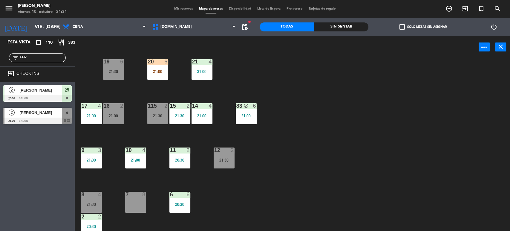
type input "FER"
drag, startPoint x: 386, startPoint y: 147, endPoint x: 305, endPoint y: 147, distance: 81.0
click at [386, 147] on div "34 block 2 21:30 35 block 5 21:30 36 8 21:21 43 2 21:30 37 6 22:00 CAVA 14 20:0…" at bounding box center [295, 145] width 430 height 172
click at [67, 114] on span "4" at bounding box center [67, 112] width 2 height 7
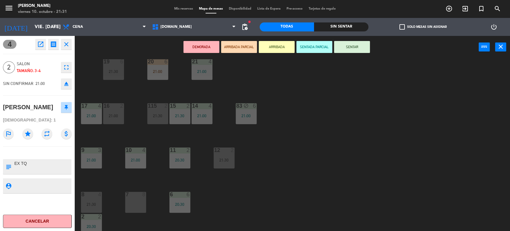
click at [161, 116] on div "21:30" at bounding box center [157, 116] width 21 height 4
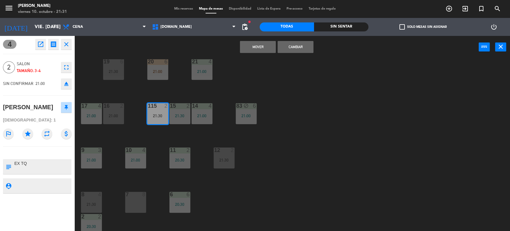
click at [299, 45] on button "Cambiar" at bounding box center [296, 47] width 36 height 12
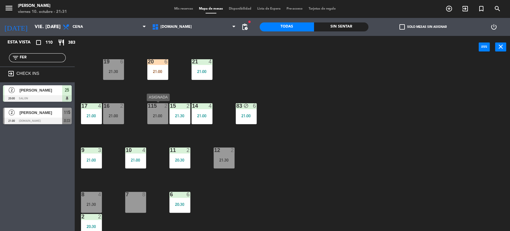
click at [155, 117] on div "21:00" at bounding box center [157, 116] width 21 height 4
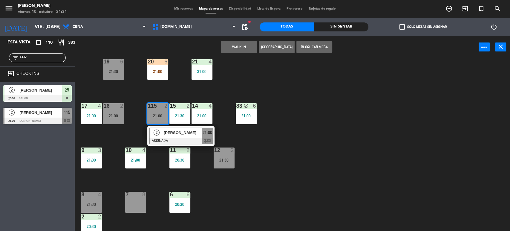
click at [173, 138] on div at bounding box center [181, 140] width 64 height 7
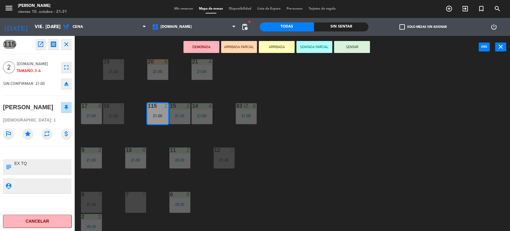
click at [359, 48] on button "SENTAR" at bounding box center [352, 47] width 36 height 12
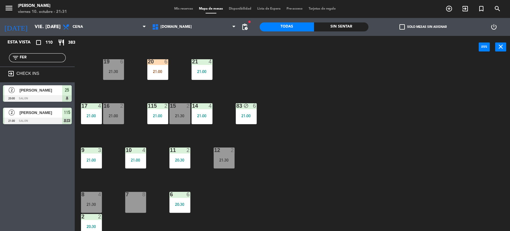
click at [241, 146] on div "34 block 2 21:30 35 block 5 21:30 36 8 21:21 43 2 21:30 37 6 22:00 CAVA 14 20:0…" at bounding box center [295, 145] width 430 height 172
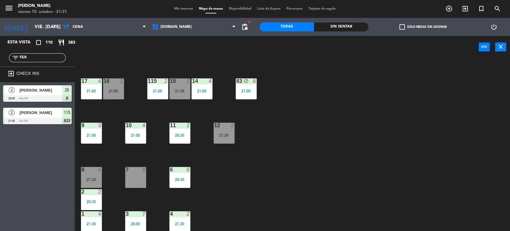
scroll to position [124, 0]
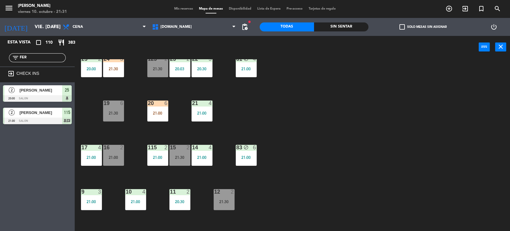
click at [167, 113] on div "21:00" at bounding box center [157, 113] width 21 height 4
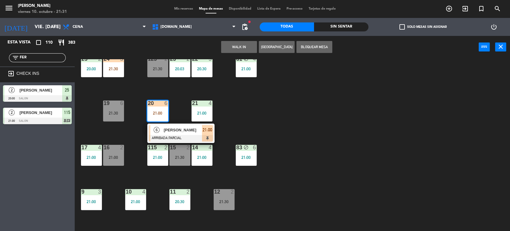
drag, startPoint x: 320, startPoint y: 114, endPoint x: 211, endPoint y: 104, distance: 109.6
click at [316, 114] on div "34 block 2 21:30 35 block 5 21:30 36 8 21:21 43 2 21:30 37 6 22:00 CAVA 14 20:0…" at bounding box center [295, 145] width 430 height 172
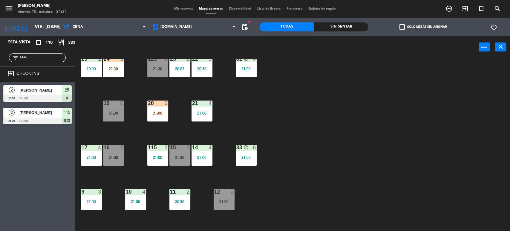
click at [120, 75] on div "24 3 21:30" at bounding box center [113, 66] width 21 height 21
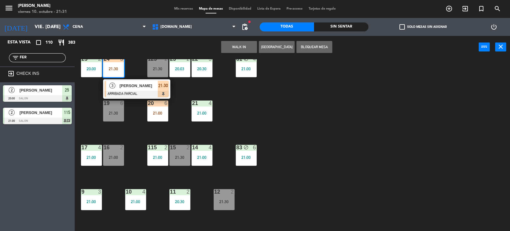
scroll to position [191, 0]
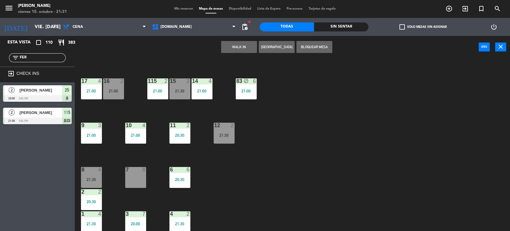
click at [120, 84] on div "16 2 21:00" at bounding box center [113, 88] width 21 height 21
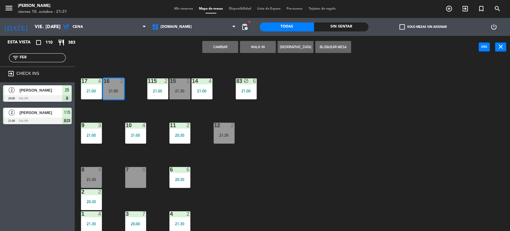
click at [224, 44] on button "Cambiar" at bounding box center [220, 47] width 36 height 12
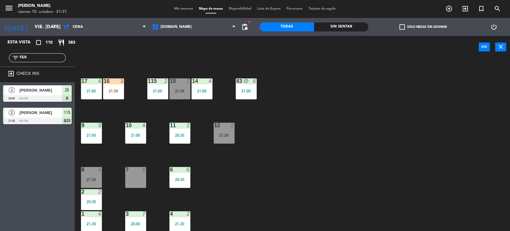
scroll to position [91, 0]
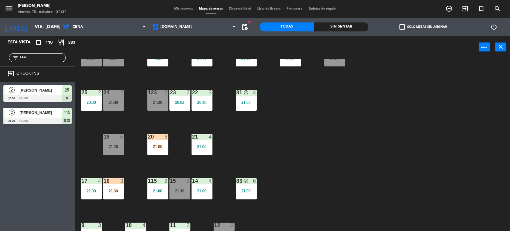
click at [335, 152] on div "34 block 2 21:30 35 block 5 21:30 36 8 21:21 43 2 21:30 37 6 22:00 CAVA 14 20:0…" at bounding box center [295, 145] width 430 height 172
click at [157, 214] on div "34 block 2 21:30 35 block 5 21:30 36 8 21:21 43 2 21:30 37 6 22:00 CAVA 14 20:0…" at bounding box center [295, 145] width 430 height 172
click at [156, 202] on div "34 block 2 21:30 35 block 5 21:30 36 8 21:21 43 2 21:30 37 6 22:00 CAVA 14 20:0…" at bounding box center [295, 145] width 430 height 172
click at [162, 106] on div "123 2 21:30" at bounding box center [157, 100] width 21 height 21
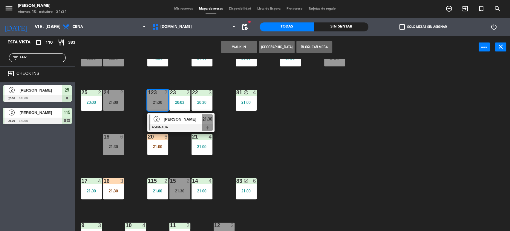
click at [337, 160] on div "34 block 2 21:30 35 block 5 21:30 36 8 21:21 43 2 21:30 37 6 22:00 CAVA 14 20:0…" at bounding box center [295, 145] width 430 height 172
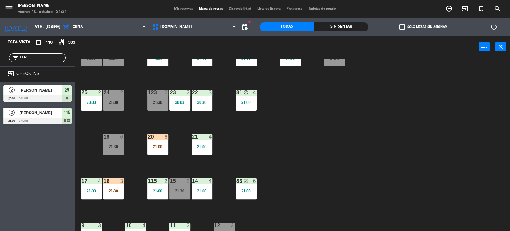
scroll to position [0, 0]
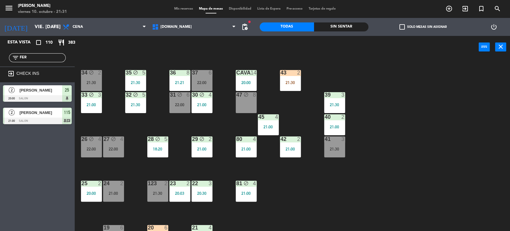
click at [224, 117] on div "34 block 2 21:30 35 block 5 21:30 36 8 21:21 43 2 21:30 37 6 22:00 CAVA 14 20:0…" at bounding box center [295, 145] width 430 height 172
click at [189, 101] on div "31 block 6 22:00" at bounding box center [179, 102] width 21 height 21
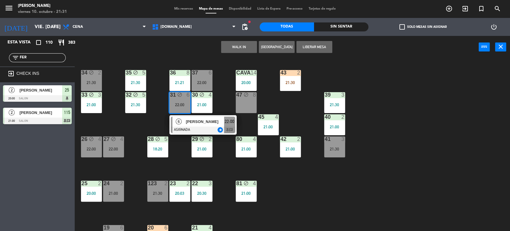
click at [160, 124] on div "34 block 2 21:30 35 block 5 21:30 36 8 21:21 43 2 21:30 37 6 22:00 CAVA 14 20:0…" at bounding box center [295, 145] width 430 height 172
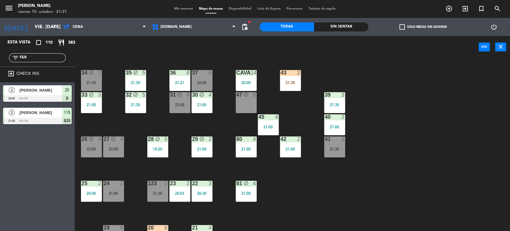
click at [93, 78] on div "34 block 2 21:30" at bounding box center [91, 80] width 21 height 21
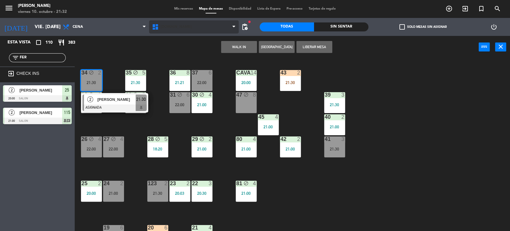
click at [179, 23] on span "[DOMAIN_NAME]" at bounding box center [193, 26] width 89 height 13
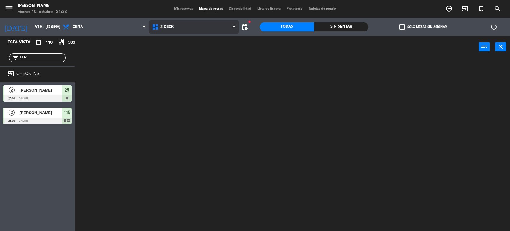
click at [180, 51] on ng-component "menu Gardiner viernes 10. octubre - 21:32 Mis reservas Mapa de mesas Disponibil…" at bounding box center [255, 116] width 510 height 232
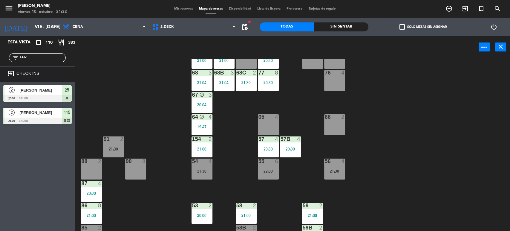
scroll to position [100, 0]
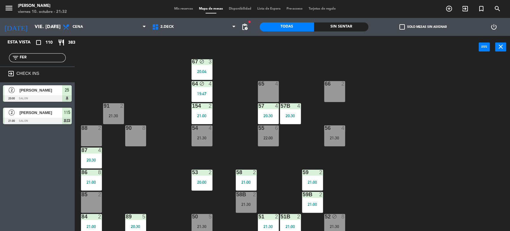
click at [174, 183] on div "71 3 20:35 72 3 21:00 73 6 21:30 70 6 21:00 74 2 74B 2 69 4 21:00 69B 4 21:00 6…" at bounding box center [295, 145] width 430 height 172
click at [142, 186] on div "71 3 20:35 72 3 21:00 73 6 21:30 70 6 21:00 74 2 74B 2 69 4 21:00 69B 4 21:00 6…" at bounding box center [295, 145] width 430 height 172
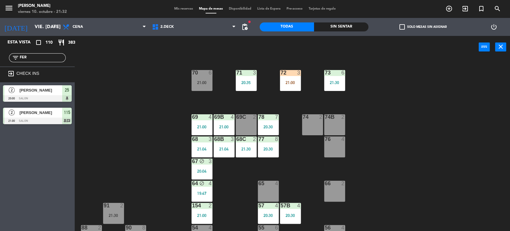
click at [315, 124] on div "74 2" at bounding box center [312, 124] width 21 height 21
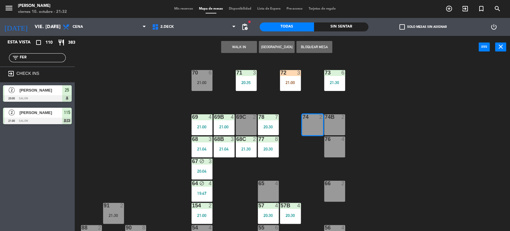
click at [380, 130] on div "71 3 20:35 72 3 21:00 73 6 21:30 70 6 21:00 74 2 74B 2 69 4 21:00 69B 4 21:00 6…" at bounding box center [295, 145] width 430 height 172
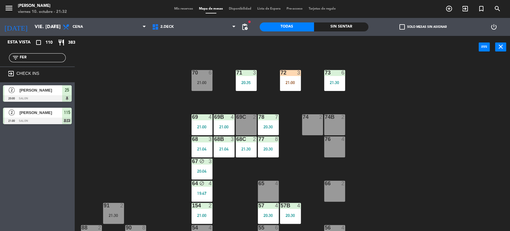
click at [311, 157] on div "71 3 20:35 72 3 21:00 73 6 21:30 70 6 21:00 74 2 74B 2 69 4 21:00 69B 4 21:00 6…" at bounding box center [295, 145] width 430 height 172
drag, startPoint x: 36, startPoint y: 60, endPoint x: 0, endPoint y: 60, distance: 36.5
click at [0, 60] on div "filter_list FER" at bounding box center [37, 57] width 75 height 17
type input "ANTONELLA"
click at [156, 74] on div "71 3 20:35 72 3 21:00 73 6 21:30 70 6 21:00 74 2 74B 2 69 4 21:00 69B 4 21:00 6…" at bounding box center [295, 145] width 430 height 172
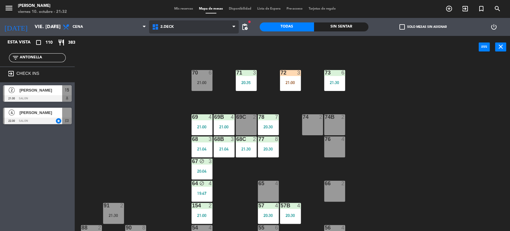
click at [182, 30] on span "2.DECK" at bounding box center [193, 26] width 89 height 13
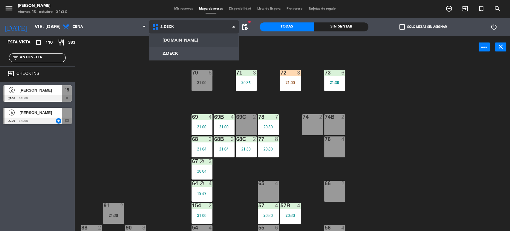
click at [184, 36] on ng-component "menu Gardiner viernes 10. octubre - 21:32 Mis reservas Mapa de mesas Disponibil…" at bounding box center [255, 116] width 510 height 232
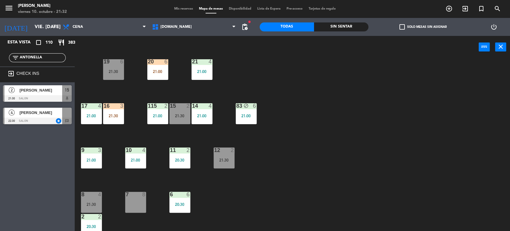
scroll to position [191, 0]
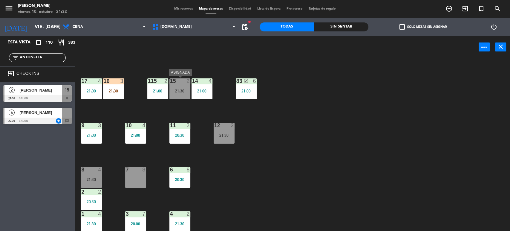
click at [174, 87] on div "15 2 21:30" at bounding box center [179, 88] width 21 height 21
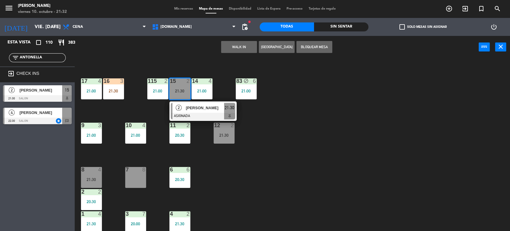
click at [195, 111] on div "[PERSON_NAME]" at bounding box center [204, 108] width 39 height 10
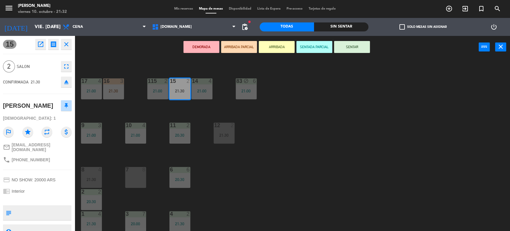
click at [358, 47] on button "SENTAR" at bounding box center [352, 47] width 36 height 12
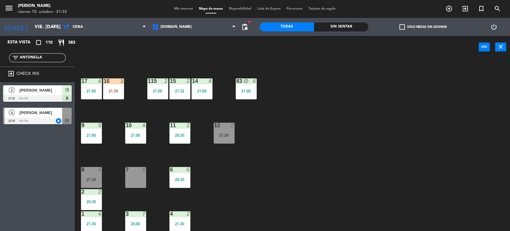
click at [118, 87] on div "16 3 21:30" at bounding box center [113, 88] width 21 height 21
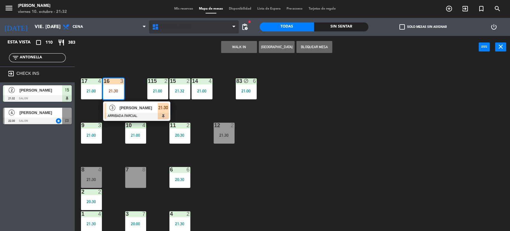
click at [178, 33] on span "[DOMAIN_NAME]" at bounding box center [193, 26] width 89 height 13
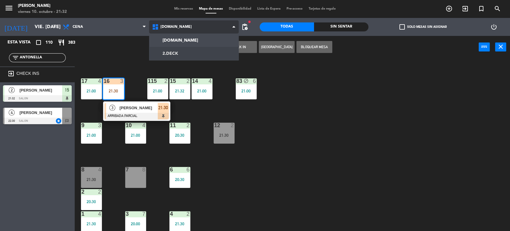
click at [179, 50] on ng-component "menu Gardiner viernes 10. octubre - 21:32 Mis reservas Mapa de mesas Disponibil…" at bounding box center [255, 116] width 510 height 232
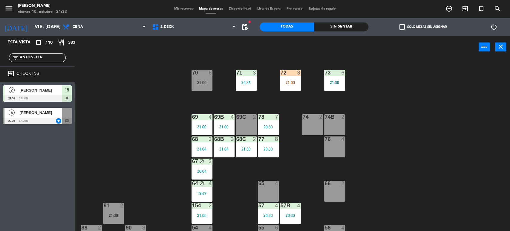
click at [368, 105] on div "71 3 20:35 72 3 21:00 73 6 21:30 70 6 21:00 74 2 74B 2 69 4 21:00 69B 4 21:00 6…" at bounding box center [295, 145] width 430 height 172
drag, startPoint x: 45, startPoint y: 59, endPoint x: 0, endPoint y: 59, distance: 45.4
click at [0, 59] on div "filter_list ANTONELLA" at bounding box center [37, 57] width 75 height 17
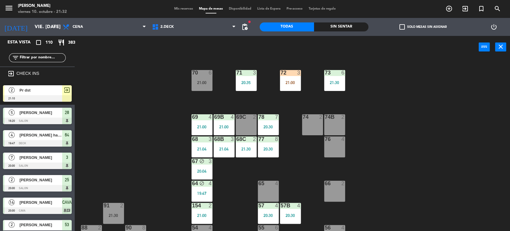
click at [233, 133] on div "69B 4 21:00" at bounding box center [224, 124] width 21 height 21
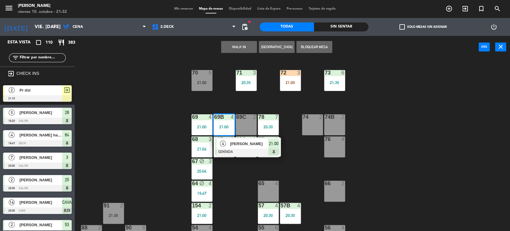
click at [52, 159] on span "[PERSON_NAME]" at bounding box center [40, 157] width 43 height 6
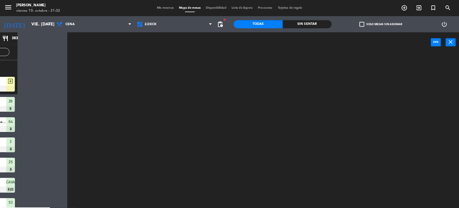
scroll to position [33, 0]
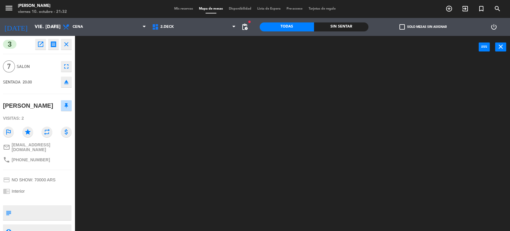
click at [250, 150] on div at bounding box center [295, 145] width 430 height 172
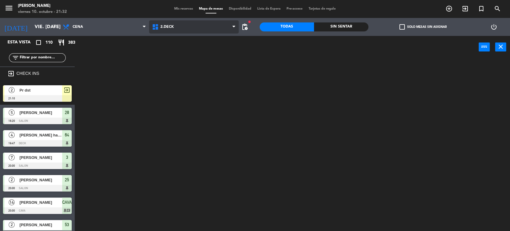
click at [186, 31] on span "2.DECK" at bounding box center [193, 26] width 89 height 13
click at [187, 36] on ng-component "menu Gardiner viernes 10. octubre - 21:32 Mis reservas Mapa de mesas Disponibil…" at bounding box center [255, 116] width 510 height 232
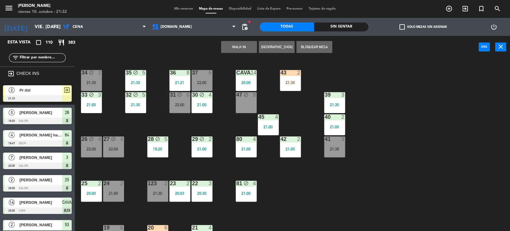
click at [176, 17] on div "menu Gardiner viernes 10. octubre - 21:32 Mis reservas Mapa de mesas Disponibil…" at bounding box center [255, 9] width 510 height 18
click at [180, 35] on div "[DOMAIN_NAME] [DOMAIN_NAME] [DOMAIN_NAME] [DOMAIN_NAME] [DOMAIN_NAME]" at bounding box center [193, 27] width 89 height 18
click at [180, 32] on span "[DOMAIN_NAME]" at bounding box center [193, 26] width 89 height 13
click at [181, 56] on ng-component "menu Gardiner viernes 10. octubre - 21:32 Mis reservas Mapa de mesas Disponibil…" at bounding box center [255, 116] width 510 height 232
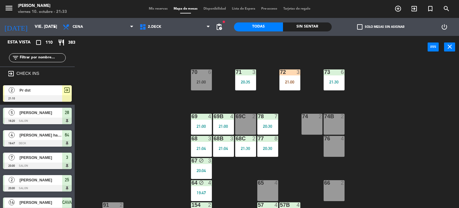
click at [374, 133] on div "71 3 20:35 72 3 21:00 73 6 21:30 70 6 21:00 74 2 74B 2 69 4 21:00 69B 4 21:00 6…" at bounding box center [269, 145] width 380 height 172
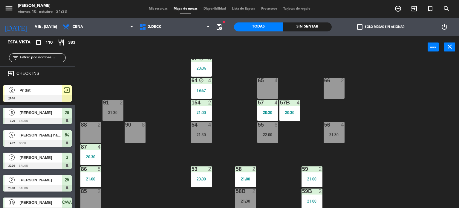
scroll to position [0, 0]
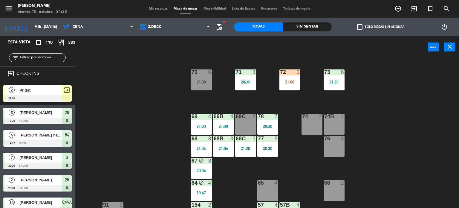
click at [186, 57] on div "power_input close" at bounding box center [251, 47] width 353 height 23
click at [46, 56] on input "text" at bounding box center [42, 57] width 46 height 7
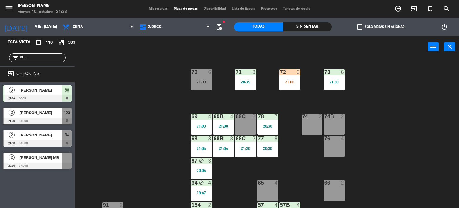
type input "BEL"
click at [135, 91] on div "71 3 20:35 72 3 21:00 73 6 21:30 70 6 21:00 74 2 74B 2 69 4 21:00 69B 4 21:00 6…" at bounding box center [269, 145] width 380 height 172
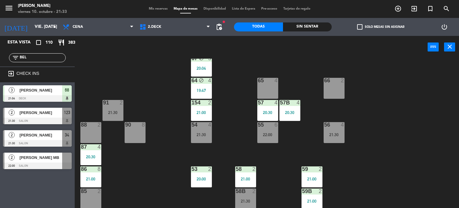
click at [177, 17] on div "menu Gardiner viernes 10. octubre - 21:33 Mis reservas Mapa de mesas Disponibil…" at bounding box center [229, 9] width 459 height 18
click at [180, 28] on span "2.DECK" at bounding box center [175, 26] width 77 height 13
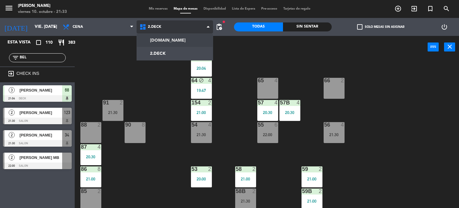
click at [187, 39] on ng-component "menu Gardiner viernes 10. octubre - 21:33 Mis reservas Mapa de mesas Disponibil…" at bounding box center [229, 115] width 459 height 231
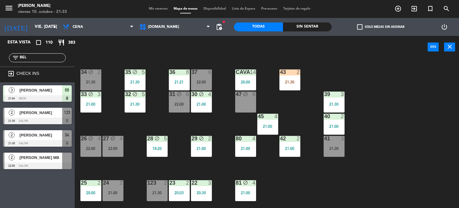
click at [52, 118] on div at bounding box center [37, 120] width 69 height 7
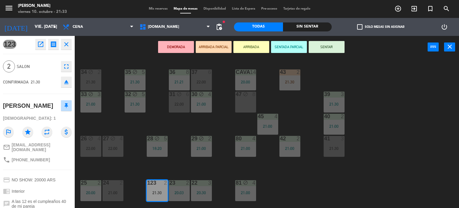
click at [287, 88] on div "43 2 21:30" at bounding box center [289, 79] width 21 height 21
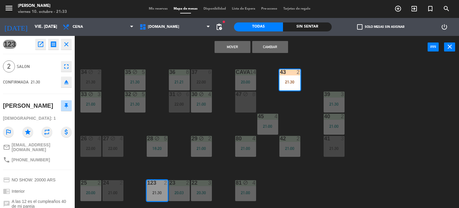
click at [279, 47] on button "Cambiar" at bounding box center [270, 47] width 36 height 12
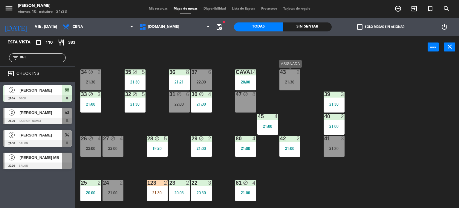
click at [294, 83] on div "21:30" at bounding box center [289, 82] width 21 height 4
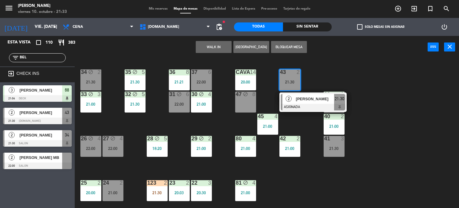
click at [311, 108] on div at bounding box center [313, 107] width 64 height 7
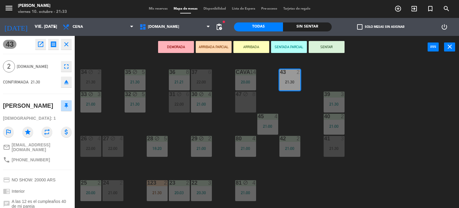
click at [335, 48] on button "SENTAR" at bounding box center [327, 47] width 36 height 12
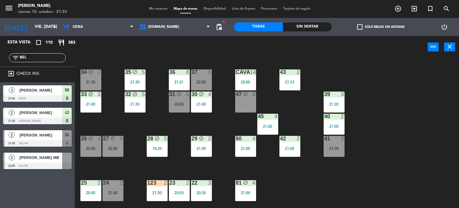
click at [345, 73] on div "34 block 2 21:30 35 block 5 21:30 36 8 21:21 43 2 21:33 37 6 22:00 CAVA 14 20:0…" at bounding box center [269, 145] width 380 height 172
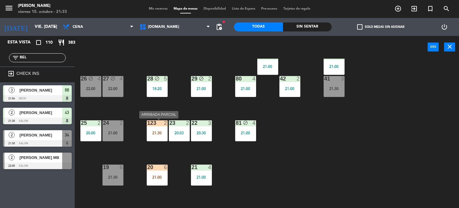
click at [154, 126] on div "123 2 21:30" at bounding box center [157, 130] width 21 height 21
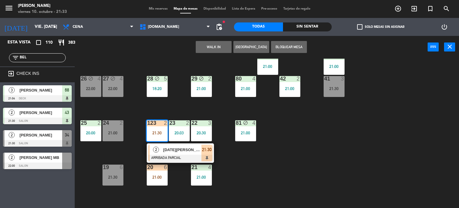
click at [288, 158] on div "34 block 2 21:30 35 block 5 21:30 36 8 21:21 43 2 21:30 37 6 22:00 CAVA 14 20:0…" at bounding box center [269, 145] width 380 height 172
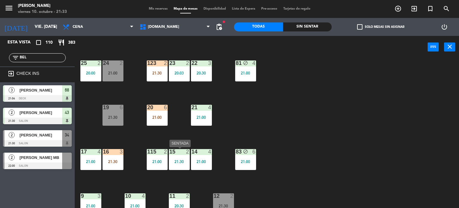
click at [177, 156] on div "15 2 21:30" at bounding box center [179, 159] width 21 height 21
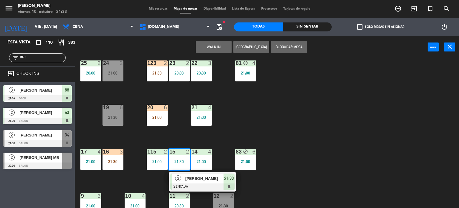
click at [297, 118] on div "34 block 2 21:30 35 block 5 21:30 36 8 21:21 43 2 21:30 37 6 22:00 CAVA 14 20:0…" at bounding box center [269, 145] width 380 height 172
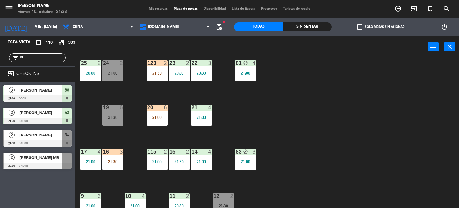
drag, startPoint x: 55, startPoint y: 57, endPoint x: 0, endPoint y: 65, distance: 55.3
click at [0, 65] on div "filter_list BEL" at bounding box center [37, 57] width 75 height 17
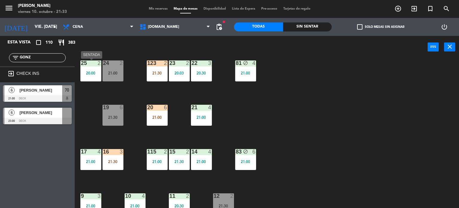
type input "GONZ"
click at [256, 107] on div "34 block 2 21:30 35 block 5 21:30 36 8 21:21 43 2 21:30 37 6 22:00 CAVA 14 20:0…" at bounding box center [269, 145] width 380 height 172
click at [173, 20] on div "[DOMAIN_NAME] [DOMAIN_NAME] [DOMAIN_NAME] [DOMAIN_NAME] [DOMAIN_NAME]" at bounding box center [175, 27] width 77 height 18
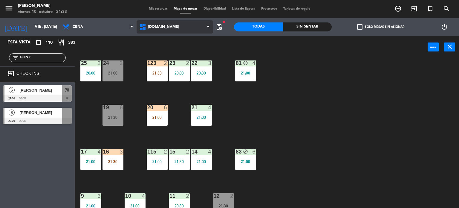
click at [161, 25] on span "[DOMAIN_NAME]" at bounding box center [163, 27] width 31 height 4
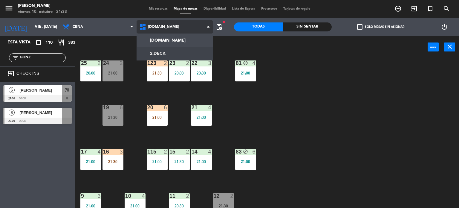
click at [167, 48] on ng-component "menu Gardiner viernes 10. octubre - 21:33 Mis reservas Mapa de mesas Disponibil…" at bounding box center [229, 115] width 459 height 231
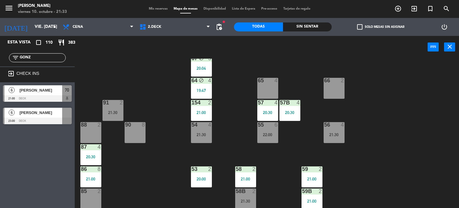
scroll to position [0, 0]
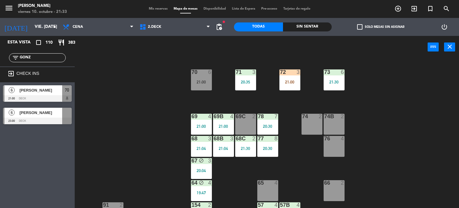
click at [33, 54] on div "filter_list GONZ" at bounding box center [37, 57] width 57 height 9
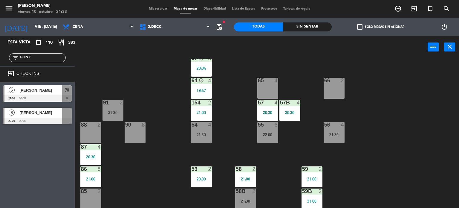
click at [154, 162] on div "71 3 20:35 72 3 21:00 73 6 21:30 70 6 21:00 74 2 74B 2 69 4 21:00 69B 4 21:00 6…" at bounding box center [269, 145] width 380 height 172
click at [278, 142] on div "71 3 20:35 72 3 21:00 73 6 21:30 70 6 21:00 74 2 74B 2 69 4 21:00 69B 4 21:00 6…" at bounding box center [269, 145] width 380 height 172
click at [278, 139] on div "55 6 22:00" at bounding box center [267, 132] width 21 height 21
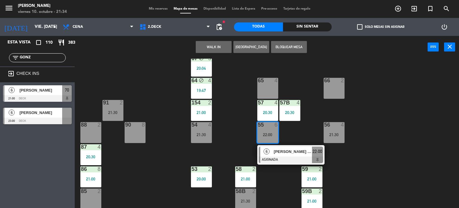
scroll to position [0, 0]
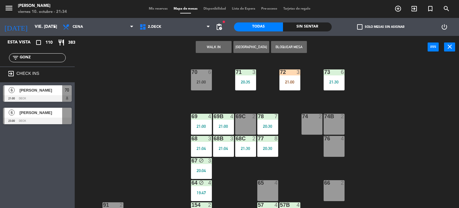
click at [395, 131] on div "71 3 20:35 72 3 21:00 73 6 21:30 70 6 21:00 74 2 74B 2 69 4 21:00 69B 4 21:00 6…" at bounding box center [269, 145] width 380 height 172
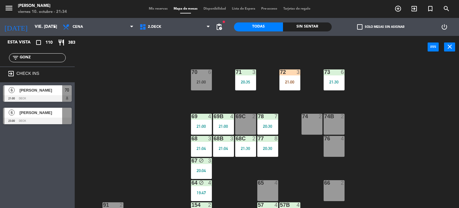
click at [198, 79] on div "70 6 21:00" at bounding box center [201, 79] width 21 height 21
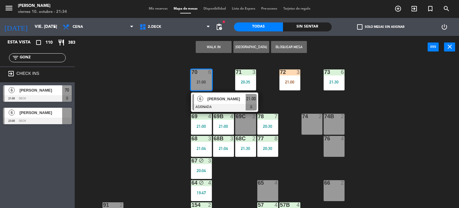
click at [226, 100] on span "[PERSON_NAME]" at bounding box center [226, 99] width 38 height 6
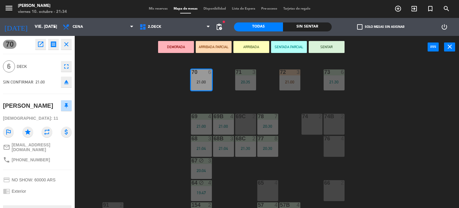
click at [70, 80] on button "eject" at bounding box center [66, 82] width 11 height 11
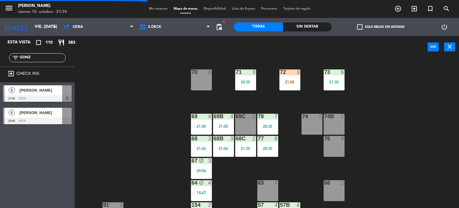
click at [59, 84] on div "6 [PERSON_NAME] 21:00 DECK" at bounding box center [37, 93] width 75 height 22
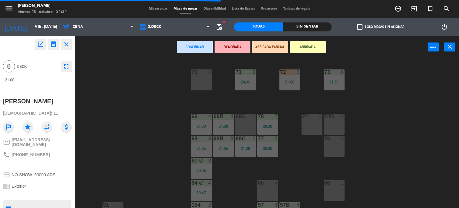
click at [207, 81] on div "70 8" at bounding box center [201, 79] width 21 height 21
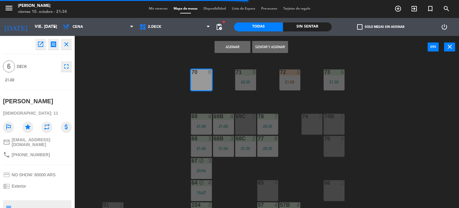
click at [270, 45] on button "Sentar y Asignar" at bounding box center [270, 47] width 36 height 12
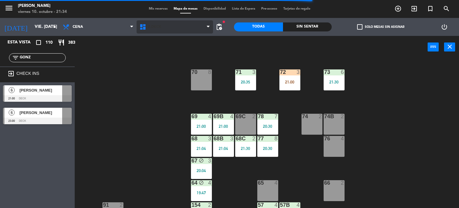
click at [164, 31] on span "2.DECK" at bounding box center [175, 26] width 77 height 13
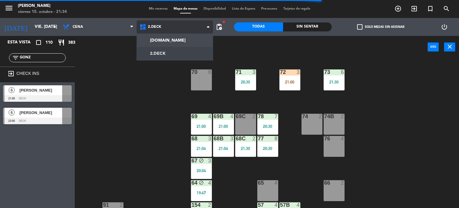
click at [169, 43] on ng-component "menu Gardiner viernes 10. octubre - 21:34 Mis reservas Mapa de mesas Disponibil…" at bounding box center [229, 115] width 459 height 231
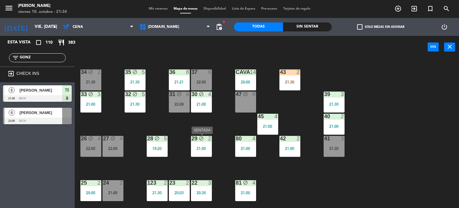
scroll to position [30, 0]
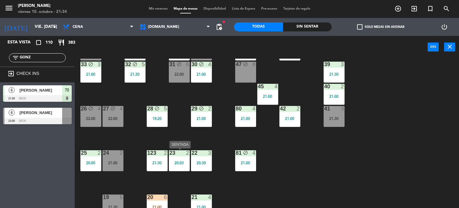
click at [181, 152] on div at bounding box center [179, 152] width 10 height 5
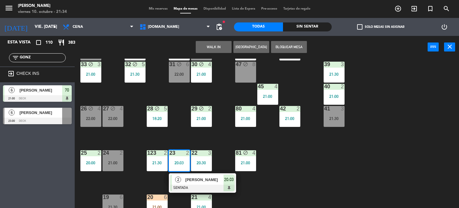
click at [196, 178] on span "[PERSON_NAME]" at bounding box center [204, 179] width 38 height 6
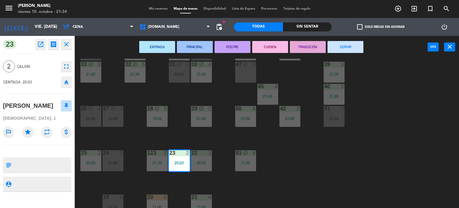
click at [344, 46] on button "SERVIR" at bounding box center [346, 47] width 36 height 12
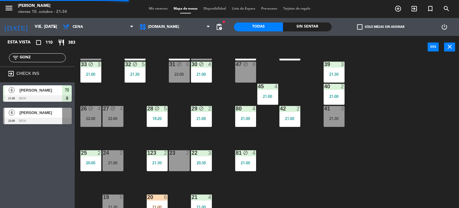
click at [400, 141] on div "34 block 2 21:30 35 block 5 21:30 36 8 21:21 43 2 21:30 37 6 22:00 CAVA 14 20:0…" at bounding box center [269, 145] width 380 height 172
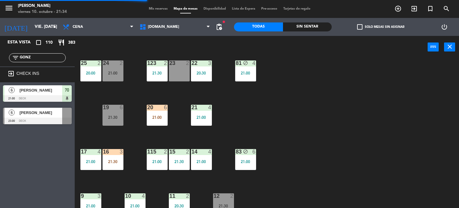
scroll to position [149, 0]
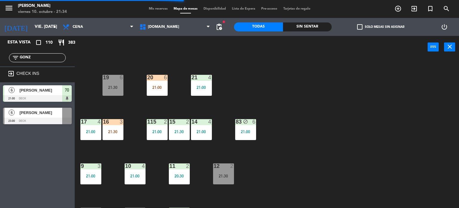
click at [175, 127] on div "15 2 21:30" at bounding box center [179, 129] width 21 height 21
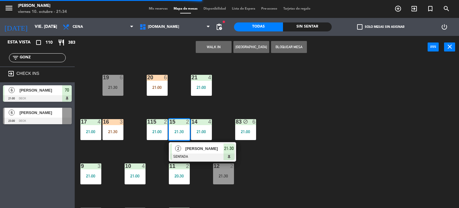
click at [313, 125] on div "34 block 2 21:30 35 block 5 21:30 36 8 21:21 43 2 21:30 37 6 22:00 CAVA 14 20:0…" at bounding box center [269, 145] width 380 height 172
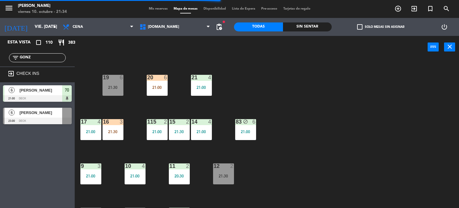
scroll to position [0, 0]
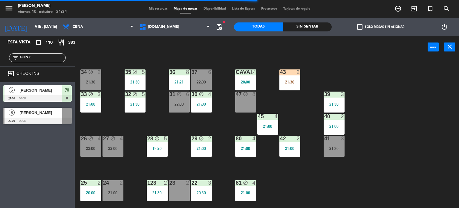
click at [284, 82] on div "21:30" at bounding box center [289, 82] width 21 height 4
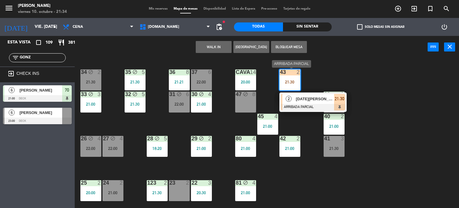
click at [300, 107] on div at bounding box center [313, 107] width 64 height 7
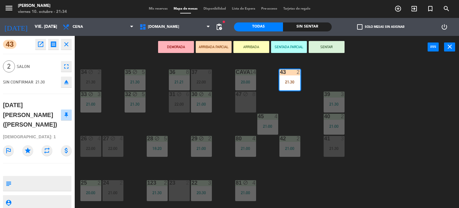
click at [67, 82] on icon "eject" at bounding box center [66, 81] width 7 height 7
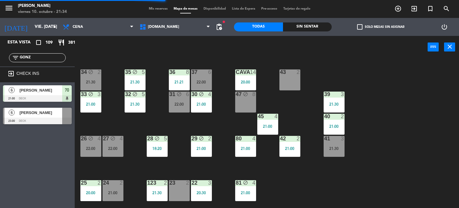
drag, startPoint x: 44, startPoint y: 60, endPoint x: 6, endPoint y: 59, distance: 37.4
click at [6, 59] on div "filter_list GONZ" at bounding box center [37, 57] width 75 height 17
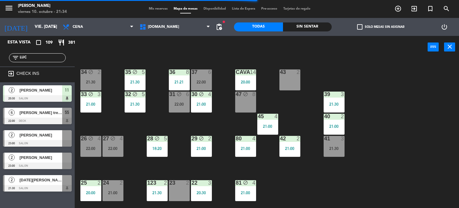
click at [95, 114] on div "34 block 2 21:30 35 block 5 21:30 36 8 21:21 43 2 37 6 22:00 CAVA 14 20:00 33 b…" at bounding box center [269, 145] width 380 height 172
drag, startPoint x: 38, startPoint y: 58, endPoint x: 0, endPoint y: 72, distance: 40.2
click at [0, 72] on div "Esta vista crop_square 109 restaurant 381 filter_list LUC exit_to_app CHECK INS…" at bounding box center [37, 115] width 75 height 158
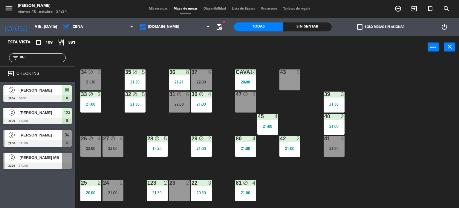
type input "BEL"
click at [48, 198] on div "Esta vista crop_square 109 restaurant 381 filter_list BEL exit_to_app CHECK INS…" at bounding box center [37, 122] width 75 height 172
drag, startPoint x: 56, startPoint y: 125, endPoint x: 60, endPoint y: 124, distance: 4.4
click at [60, 124] on div "2 [PERSON_NAME] 21:30 SALON 123" at bounding box center [37, 116] width 75 height 22
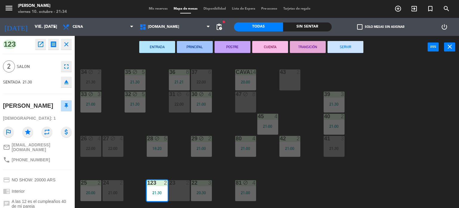
drag, startPoint x: 58, startPoint y: 118, endPoint x: 98, endPoint y: 118, distance: 40.4
click at [98, 118] on div "123 open_in_new receipt 9:30 PM vie., [DATE] 2 personas [PERSON_NAME] Mesa 123 …" at bounding box center [229, 133] width 459 height 195
click at [288, 81] on div "43 2" at bounding box center [289, 79] width 21 height 21
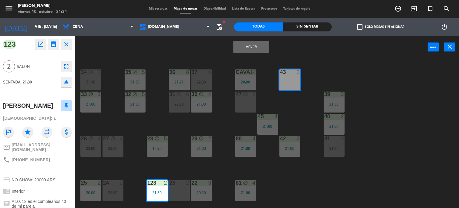
click at [256, 50] on button "Mover" at bounding box center [251, 47] width 36 height 12
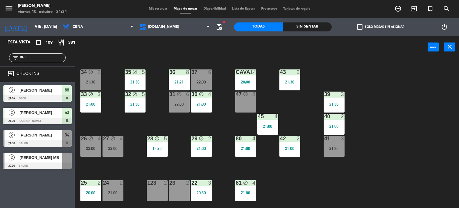
click at [309, 56] on div "power_input close" at bounding box center [251, 47] width 353 height 23
drag, startPoint x: 27, startPoint y: 59, endPoint x: 0, endPoint y: 65, distance: 28.0
click at [0, 64] on div "filter_list BEL" at bounding box center [37, 57] width 75 height 17
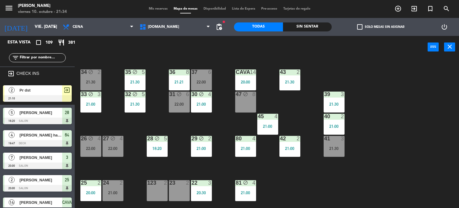
scroll to position [60, 0]
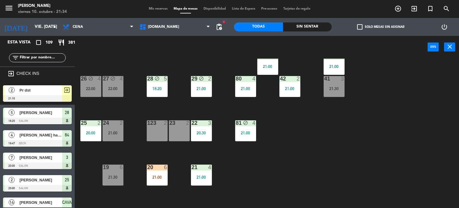
click at [319, 24] on div "Sin sentar" at bounding box center [307, 26] width 49 height 9
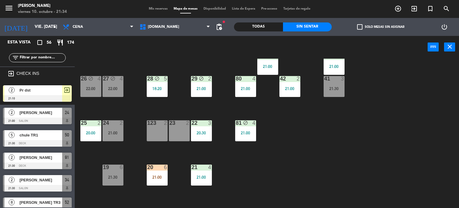
click at [371, 24] on label "check_box_outline_blank Solo mesas sin asignar" at bounding box center [380, 26] width 47 height 5
click at [381, 27] on input "check_box_outline_blank Solo mesas sin asignar" at bounding box center [381, 27] width 0 height 0
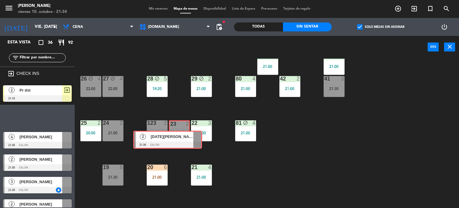
drag, startPoint x: 55, startPoint y: 116, endPoint x: 185, endPoint y: 139, distance: 132.4
click at [185, 139] on div "Esta vista crop_square 36 restaurant 92 filter_list exit_to_app CHECK INS 2 Pr …" at bounding box center [229, 133] width 459 height 195
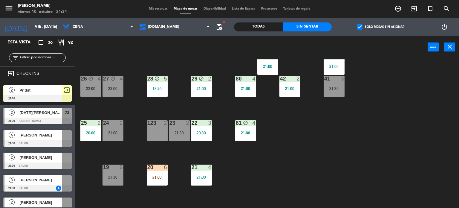
click at [183, 140] on div "23 2 21:30" at bounding box center [179, 130] width 21 height 21
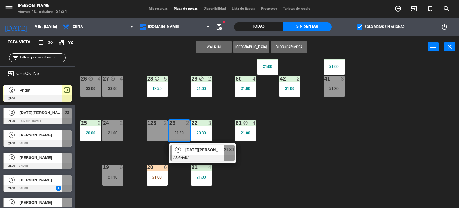
click at [190, 146] on span "[DATE][PERSON_NAME] ([PERSON_NAME])" at bounding box center [204, 149] width 38 height 6
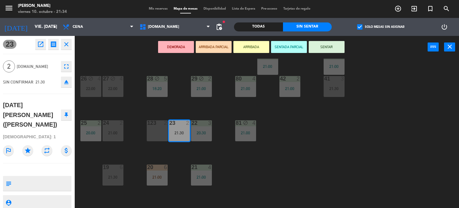
click at [210, 48] on button "ARRIBADA PARCIAL" at bounding box center [214, 47] width 36 height 12
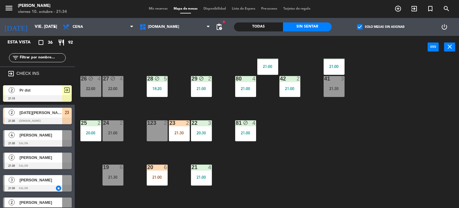
click at [409, 154] on div "34 block 2 21:30 35 block 5 21:30 36 8 21:21 43 2 21:30 37 6 22:00 CAVA 14 20:0…" at bounding box center [269, 145] width 380 height 172
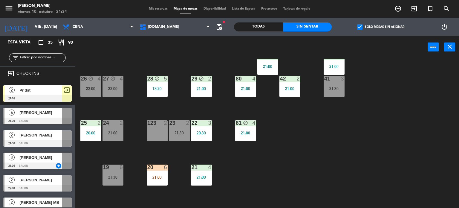
scroll to position [0, 0]
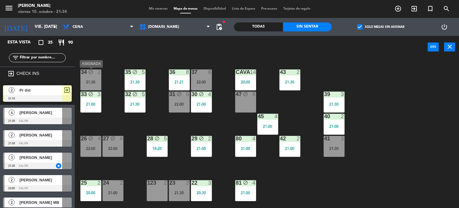
click at [94, 76] on div "34 block 2 21:30" at bounding box center [90, 79] width 21 height 21
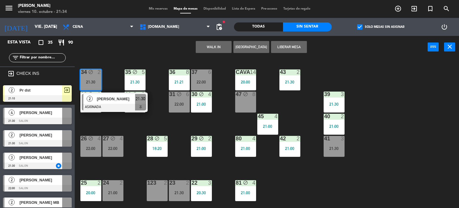
click at [128, 105] on div at bounding box center [114, 107] width 64 height 7
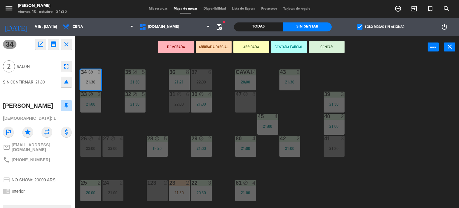
click at [69, 83] on icon "eject" at bounding box center [66, 81] width 7 height 7
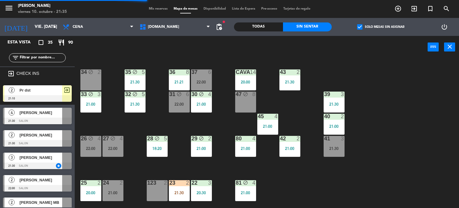
drag, startPoint x: 48, startPoint y: 57, endPoint x: 52, endPoint y: 61, distance: 5.3
click at [52, 61] on input "text" at bounding box center [42, 57] width 46 height 7
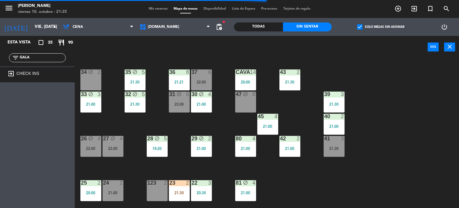
type input "GALA"
click at [368, 27] on label "check_box Solo mesas sin asignar" at bounding box center [380, 26] width 47 height 5
click at [381, 27] on input "check_box Solo mesas sin asignar" at bounding box center [381, 27] width 0 height 0
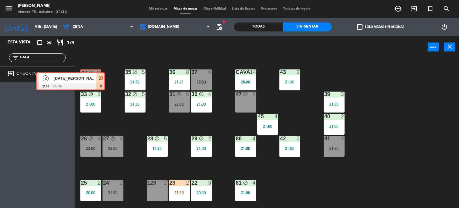
drag, startPoint x: 56, startPoint y: 91, endPoint x: 89, endPoint y: 78, distance: 35.5
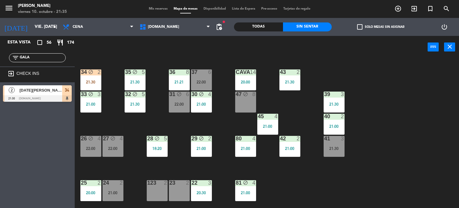
click at [118, 123] on div "34 block 2 21:30 35 block 5 21:30 36 8 21:21 43 2 21:30 37 6 22:00 CAVA 14 20:0…" at bounding box center [269, 145] width 380 height 172
click at [97, 81] on div "21:30" at bounding box center [90, 82] width 21 height 4
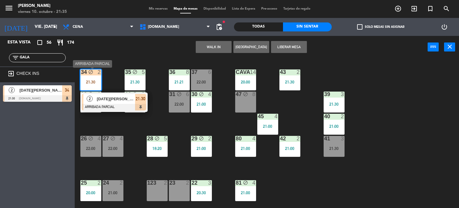
click at [119, 103] on div "[DATE][PERSON_NAME] ([PERSON_NAME])" at bounding box center [115, 99] width 39 height 10
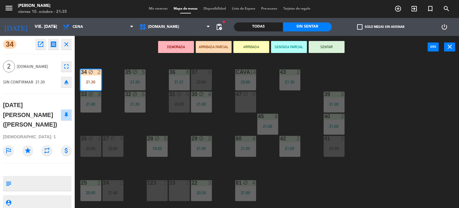
click at [324, 49] on button "SENTAR" at bounding box center [327, 47] width 36 height 12
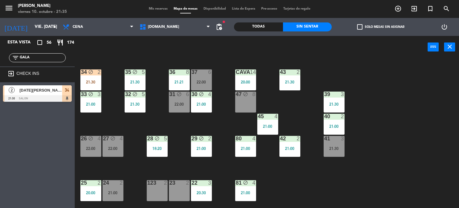
drag, startPoint x: 40, startPoint y: 56, endPoint x: 0, endPoint y: 56, distance: 39.8
click at [0, 56] on div "filter_list GALA" at bounding box center [37, 57] width 75 height 17
type input "SANC"
click at [0, 86] on div "3 [PERSON_NAME] [PERSON_NAME] 21:30 SALON 41" at bounding box center [37, 93] width 75 height 22
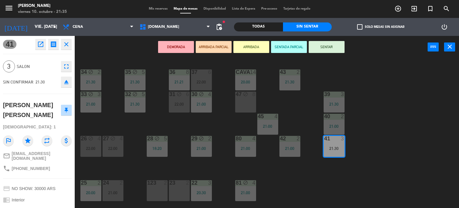
click at [223, 48] on button "ARRIBADA PARCIAL" at bounding box center [214, 47] width 36 height 12
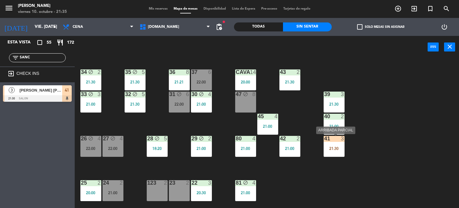
click at [340, 138] on div "3" at bounding box center [344, 138] width 10 height 5
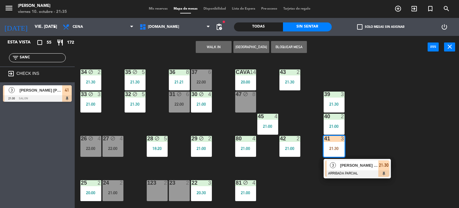
click at [386, 115] on div "34 block 2 21:30 35 block 5 21:30 36 8 21:21 43 2 21:30 37 6 22:00 CAVA 14 20:0…" at bounding box center [269, 145] width 380 height 172
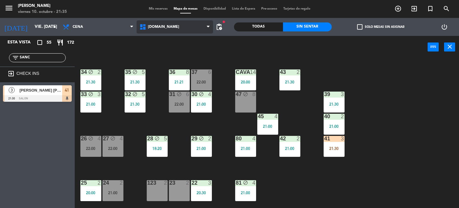
click at [181, 25] on span "[DOMAIN_NAME]" at bounding box center [175, 26] width 77 height 13
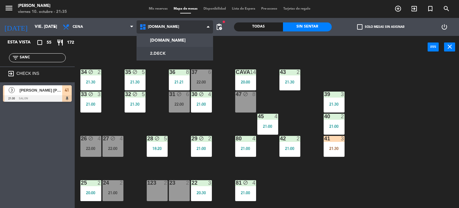
click at [165, 51] on ng-component "menu Gardiner viernes 10. octubre - 21:35 Mis reservas Mapa de mesas Disponibil…" at bounding box center [229, 115] width 459 height 231
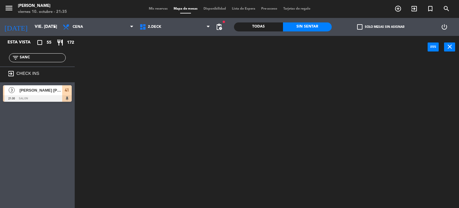
drag, startPoint x: 39, startPoint y: 54, endPoint x: 0, endPoint y: 51, distance: 38.7
click at [0, 51] on div "filter_list SANC" at bounding box center [37, 57] width 75 height 17
drag, startPoint x: 52, startPoint y: 57, endPoint x: 6, endPoint y: 57, distance: 46.0
click at [6, 57] on div "filter_list SANC" at bounding box center [37, 57] width 75 height 17
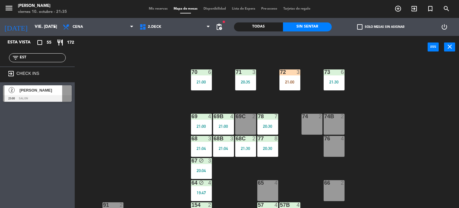
type input "EST"
click at [90, 92] on div "71 3 20:35 72 3 21:00 73 6 21:30 70 6 21:00 74 2 74B 2 69 4 21:00 69B 4 21:00 6…" at bounding box center [269, 145] width 380 height 172
click at [263, 27] on div "Todas" at bounding box center [258, 26] width 49 height 9
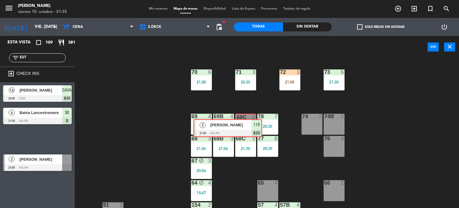
drag, startPoint x: 61, startPoint y: 137, endPoint x: 251, endPoint y: 126, distance: 190.7
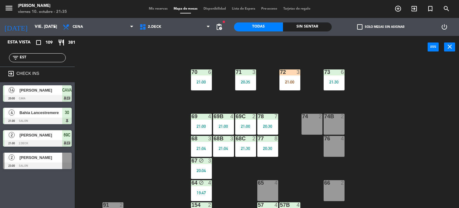
click at [382, 144] on div "71 3 20:35 72 3 21:00 73 6 21:30 70 6 21:00 74 2 74B 2 69 4 21:00 69B 4 21:00 6…" at bounding box center [269, 145] width 380 height 172
click at [295, 85] on div "72 3 21:00" at bounding box center [289, 79] width 21 height 21
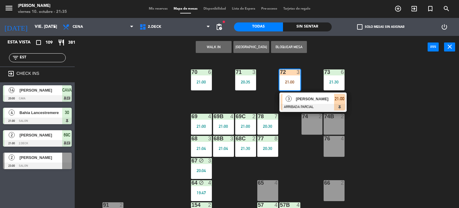
click at [320, 98] on span "[PERSON_NAME]" at bounding box center [315, 99] width 38 height 6
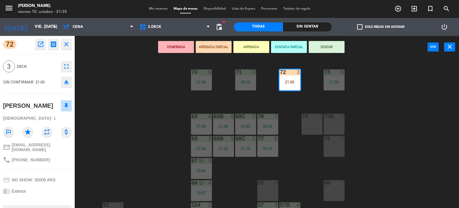
click at [318, 45] on button "SENTAR" at bounding box center [327, 47] width 36 height 12
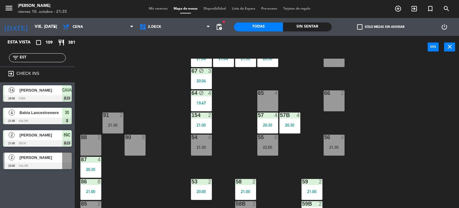
scroll to position [102, 0]
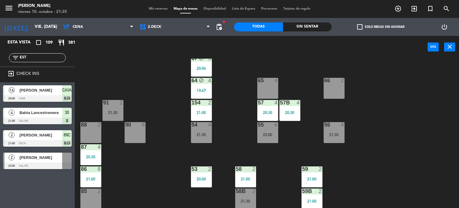
click at [151, 169] on div "71 3 20:35 72 3 21:00 73 6 21:30 70 6 21:00 74 2 74B 2 69 4 21:00 69B 4 21:00 6…" at bounding box center [269, 145] width 380 height 172
drag, startPoint x: 35, startPoint y: 57, endPoint x: 0, endPoint y: 61, distance: 34.9
click at [0, 61] on div "filter_list EST" at bounding box center [37, 57] width 75 height 17
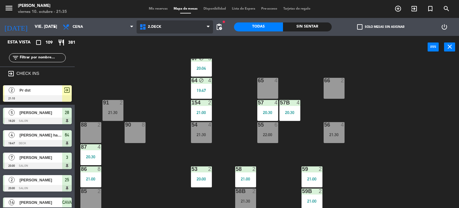
click at [191, 20] on span "2.DECK" at bounding box center [175, 26] width 77 height 13
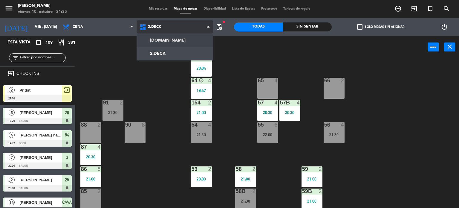
click at [184, 42] on ng-component "menu Gardiner viernes 10. octubre - 21:35 Mis reservas Mapa de mesas Disponibil…" at bounding box center [229, 115] width 459 height 231
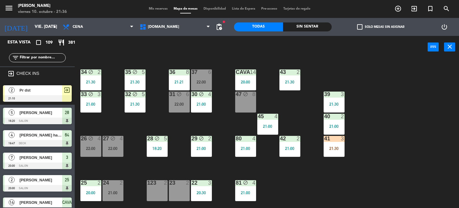
scroll to position [120, 0]
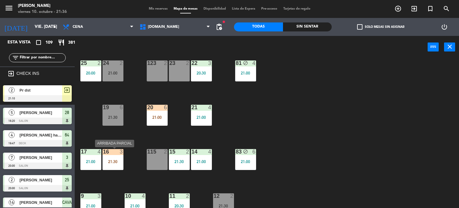
click at [110, 161] on div "21:30" at bounding box center [113, 161] width 21 height 4
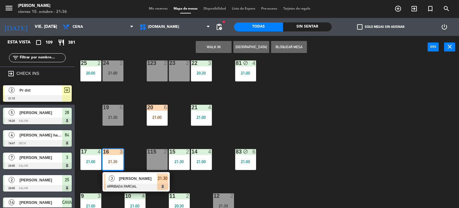
click at [274, 128] on div "34 block 2 21:30 35 block 5 21:30 36 8 21:21 43 2 21:30 37 6 22:00 CAVA 14 20:0…" at bounding box center [269, 145] width 380 height 172
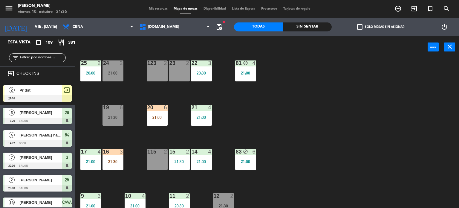
scroll to position [191, 0]
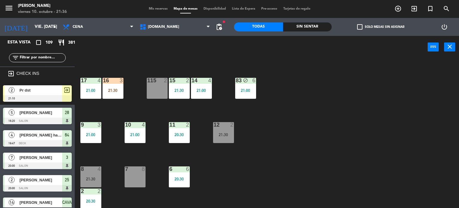
click at [114, 86] on div "16 3 21:30" at bounding box center [113, 88] width 21 height 21
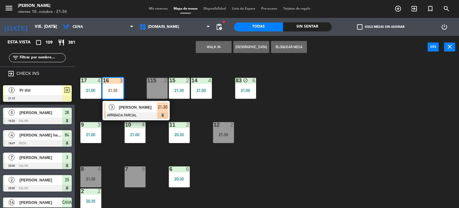
click at [332, 133] on div "34 block 2 21:30 35 block 5 21:30 36 8 21:21 43 2 21:30 37 6 22:00 CAVA 14 20:0…" at bounding box center [269, 145] width 380 height 172
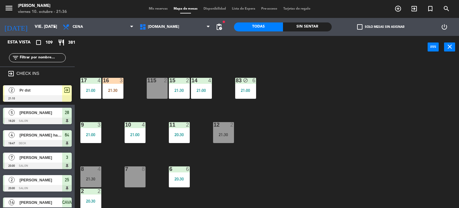
scroll to position [41, 0]
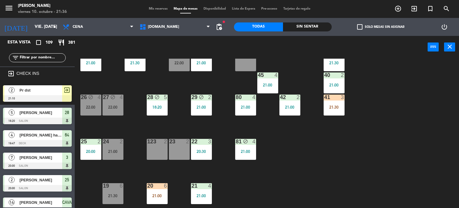
click at [332, 109] on div "41 3 21:30" at bounding box center [334, 104] width 21 height 21
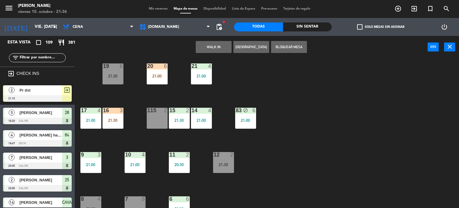
scroll to position [191, 0]
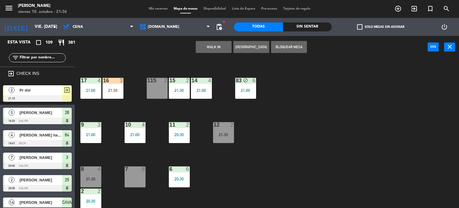
click at [99, 168] on div "4" at bounding box center [100, 168] width 4 height 5
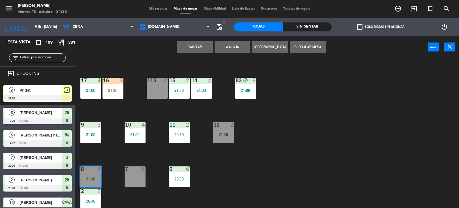
click at [198, 47] on button "Cambiar" at bounding box center [195, 47] width 36 height 12
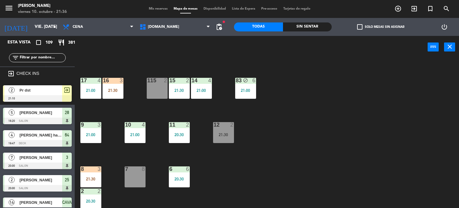
click at [84, 173] on div "8 3 21:30" at bounding box center [90, 176] width 21 height 21
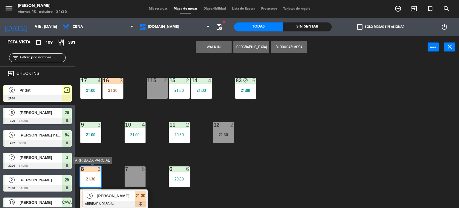
click at [114, 194] on span "[PERSON_NAME] [PERSON_NAME]" at bounding box center [116, 195] width 38 height 6
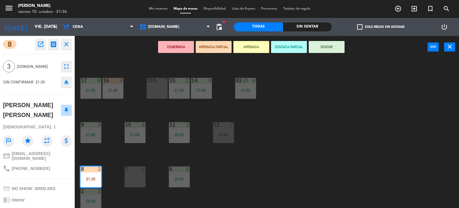
click at [323, 50] on button "SENTAR" at bounding box center [327, 47] width 36 height 12
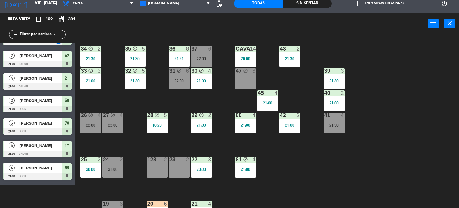
scroll to position [90, 0]
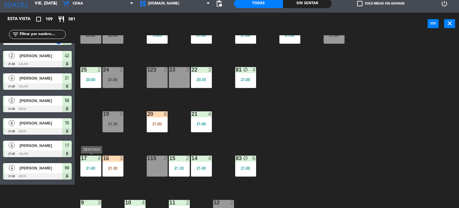
click at [116, 169] on div "21:30" at bounding box center [113, 168] width 21 height 4
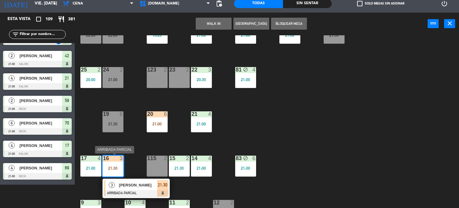
click at [135, 189] on div "[PERSON_NAME]" at bounding box center [137, 185] width 39 height 10
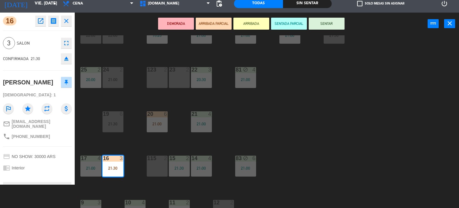
click at [207, 137] on div "34 block 2 21:30 35 block 5 21:30 36 8 21:21 43 2 21:30 37 6 22:00 CAVA 14 20:0…" at bounding box center [269, 121] width 380 height 172
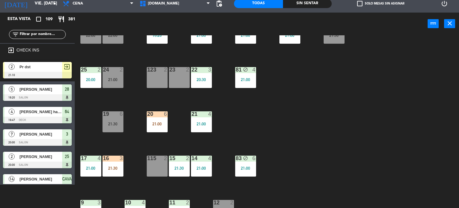
scroll to position [23, 0]
click at [207, 172] on div "14 4 21:00" at bounding box center [201, 165] width 21 height 21
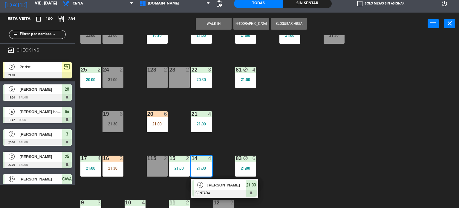
scroll to position [840, 0]
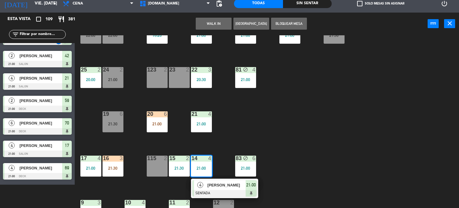
click at [237, 183] on span "[PERSON_NAME]" at bounding box center [226, 185] width 38 height 6
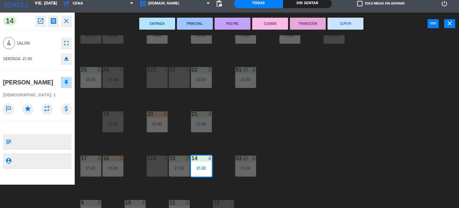
click at [210, 182] on div "34 block 2 21:30 35 block 5 21:30 36 8 21:21 43 2 21:30 37 6 22:00 CAVA 14 20:0…" at bounding box center [269, 121] width 380 height 172
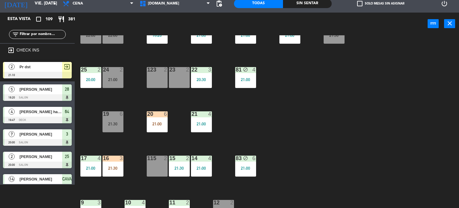
scroll to position [23, 0]
click at [51, 32] on input "text" at bounding box center [42, 34] width 46 height 7
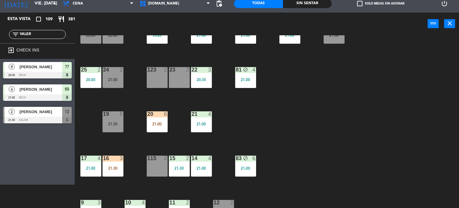
type input "VALER"
click at [269, 119] on div "34 block 2 21:30 35 block 5 21:30 36 8 21:21 43 2 21:30 37 6 22:00 CAVA 14 20:0…" at bounding box center [269, 121] width 380 height 172
click at [29, 119] on div at bounding box center [37, 120] width 69 height 7
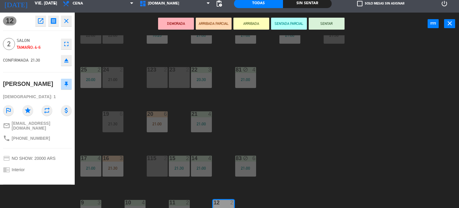
click at [161, 167] on div "115 2" at bounding box center [157, 165] width 21 height 21
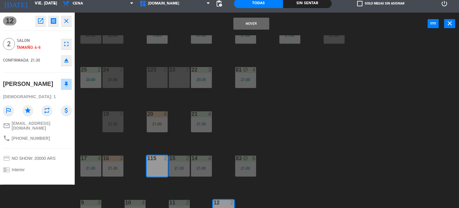
click at [247, 23] on button "Mover" at bounding box center [251, 24] width 36 height 12
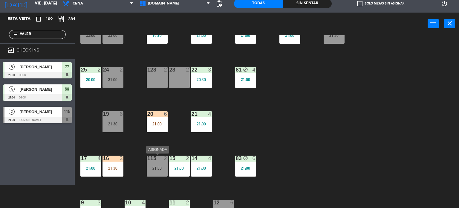
click at [161, 165] on div "115 2 21:30" at bounding box center [157, 165] width 21 height 21
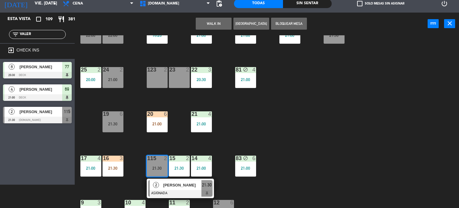
click at [169, 192] on div at bounding box center [180, 193] width 64 height 7
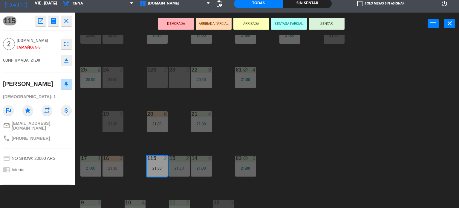
click at [339, 104] on div "34 block 2 21:30 35 block 5 21:30 36 8 21:21 43 2 21:30 37 6 22:00 CAVA 14 20:0…" at bounding box center [269, 121] width 380 height 172
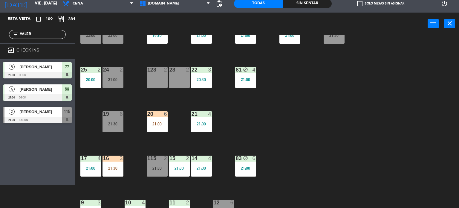
click at [182, 168] on div "21:30" at bounding box center [179, 168] width 21 height 4
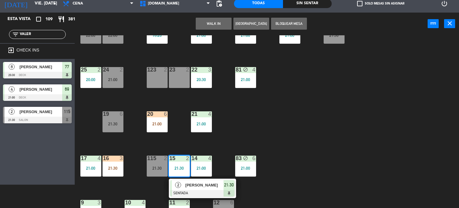
click at [147, 166] on div "21:30" at bounding box center [157, 168] width 21 height 4
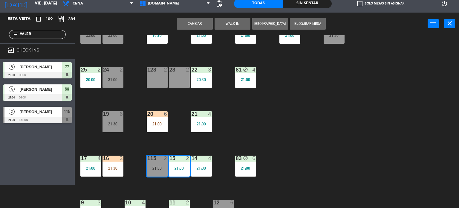
click at [206, 28] on button "Cambiar" at bounding box center [195, 24] width 36 height 12
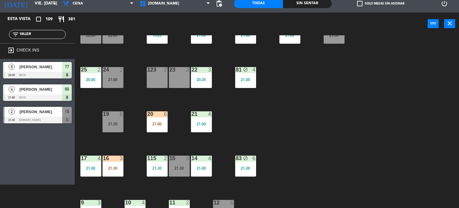
drag, startPoint x: 40, startPoint y: 34, endPoint x: 0, endPoint y: 30, distance: 40.3
click at [0, 30] on div "filter_list VALER" at bounding box center [37, 34] width 75 height 17
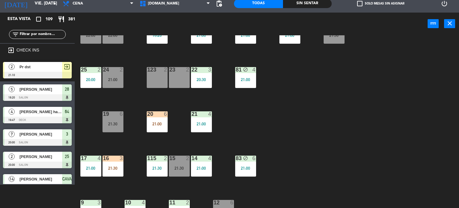
click at [33, 37] on div "filter_list" at bounding box center [37, 34] width 57 height 9
click at [37, 33] on input "text" at bounding box center [42, 34] width 46 height 7
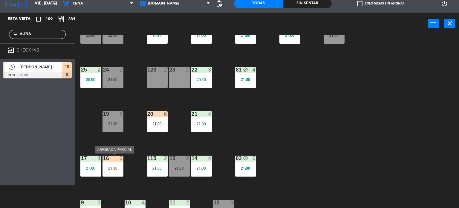
type input "ALINA"
click at [108, 172] on div "16 3 21:30" at bounding box center [113, 165] width 21 height 21
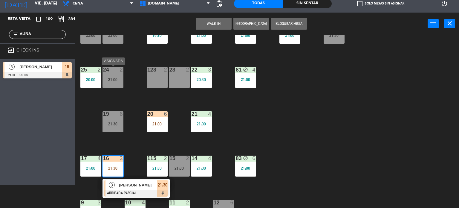
click at [111, 86] on div "24 2 21:00" at bounding box center [113, 77] width 21 height 21
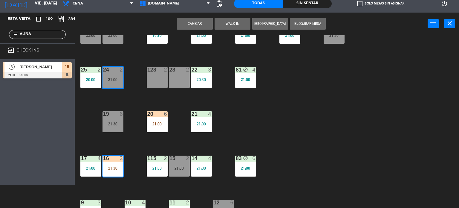
click at [197, 30] on div "Cambiar WALK IN Crear Reserva Bloquear Mesa power_input close" at bounding box center [251, 24] width 353 height 23
click at [201, 21] on button "Cambiar" at bounding box center [195, 24] width 36 height 12
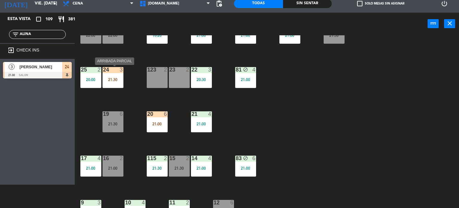
click at [116, 85] on div "24 3 21:30" at bounding box center [113, 77] width 21 height 21
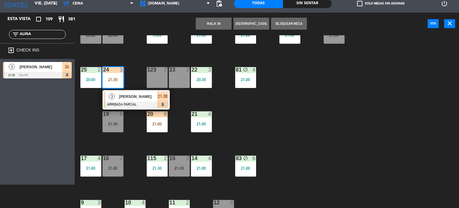
click at [149, 98] on span "[PERSON_NAME]" at bounding box center [138, 96] width 38 height 6
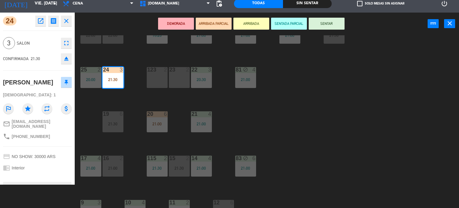
click at [326, 25] on button "SENTAR" at bounding box center [327, 24] width 36 height 12
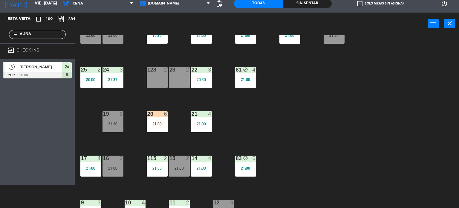
drag, startPoint x: 31, startPoint y: 36, endPoint x: 0, endPoint y: 37, distance: 31.4
click at [0, 37] on div "filter_list ALINA" at bounding box center [37, 34] width 75 height 17
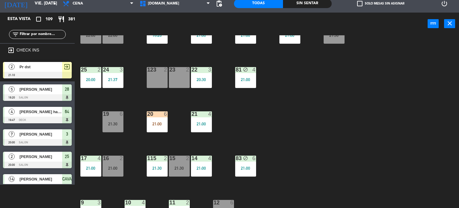
drag, startPoint x: 256, startPoint y: 118, endPoint x: 213, endPoint y: 140, distance: 48.0
click at [254, 119] on div "34 block 2 21:30 35 block 5 21:30 36 8 21:21 43 2 21:30 37 6 22:00 CAVA 14 20:0…" at bounding box center [269, 121] width 380 height 172
click at [172, 166] on div "21:30" at bounding box center [179, 168] width 21 height 4
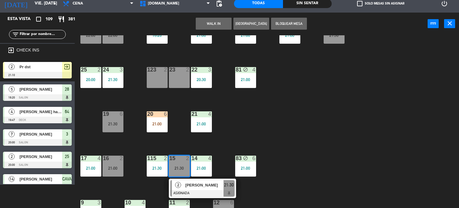
click at [246, 148] on div "34 block 2 21:30 35 block 5 21:30 36 8 21:21 43 2 21:30 37 6 22:00 CAVA 14 20:0…" at bounding box center [269, 121] width 380 height 172
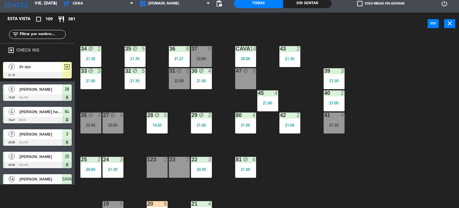
scroll to position [30, 0]
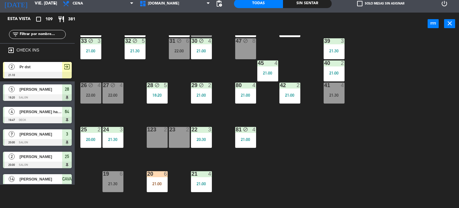
click at [320, 0] on div "Sin sentar" at bounding box center [307, 3] width 49 height 9
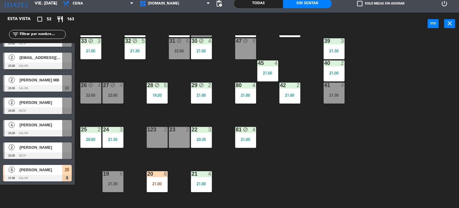
scroll to position [149, 0]
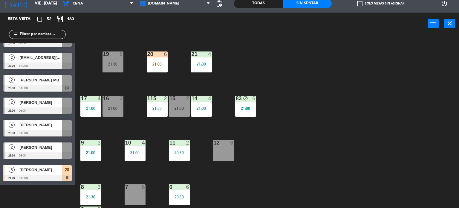
click at [287, 132] on div "34 block 2 21:30 35 block 5 21:30 36 8 21:21 43 2 21:30 37 6 22:00 CAVA 14 20:0…" at bounding box center [269, 121] width 380 height 172
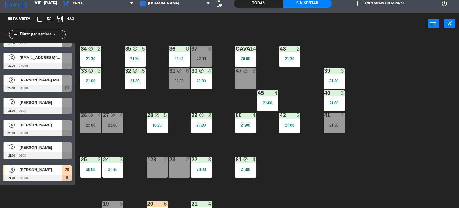
click at [83, 59] on div "21:30" at bounding box center [90, 58] width 21 height 4
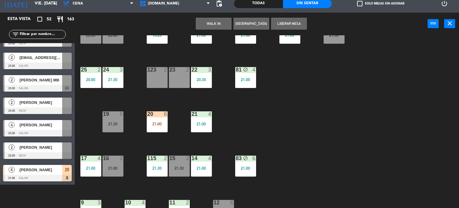
scroll to position [120, 0]
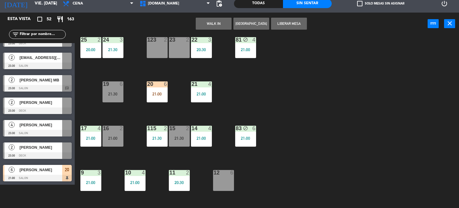
click at [117, 138] on div "21:00" at bounding box center [113, 138] width 21 height 4
click at [211, 24] on button "Cambiar" at bounding box center [214, 24] width 36 height 12
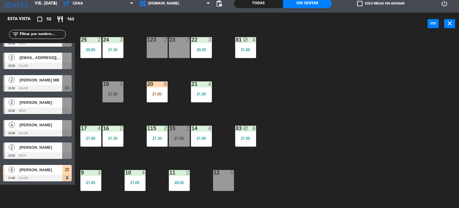
click at [138, 119] on div "34 block 2 21:00 35 block 5 21:30 36 8 21:21 43 2 21:30 37 6 22:00 CAVA 14 20:0…" at bounding box center [269, 121] width 380 height 172
click at [204, 45] on div "22 3 20:30" at bounding box center [201, 47] width 21 height 21
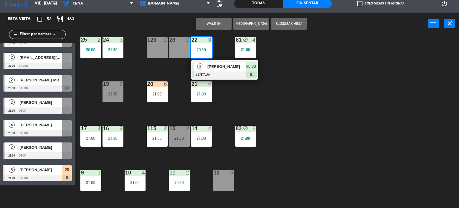
click at [217, 63] on span "[PERSON_NAME]" at bounding box center [226, 66] width 38 height 6
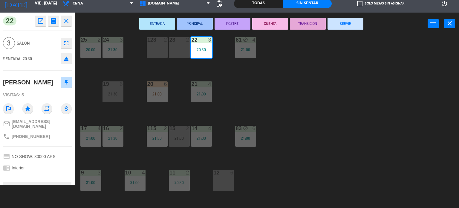
click at [341, 16] on div "ENTRADA PRINCIPAL POSTRE CUENTA TRANSICIÓN SERVIR power_input close" at bounding box center [251, 24] width 353 height 23
click at [340, 16] on div "ENTRADA PRINCIPAL POSTRE CUENTA TRANSICIÓN SERVIR power_input close" at bounding box center [251, 24] width 353 height 23
click at [347, 28] on button "SERVIR" at bounding box center [346, 24] width 36 height 12
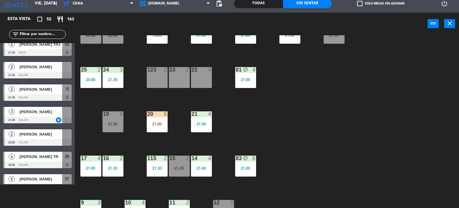
scroll to position [0, 0]
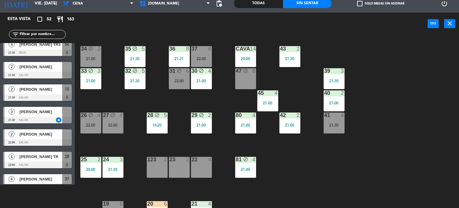
click at [110, 146] on div "34 block 2 21:00 35 block 5 21:30 36 8 21:21 43 2 21:30 37 6 22:00 CAVA 14 20:0…" at bounding box center [269, 121] width 380 height 172
click at [103, 127] on div "27 block 4 22:00" at bounding box center [113, 122] width 21 height 21
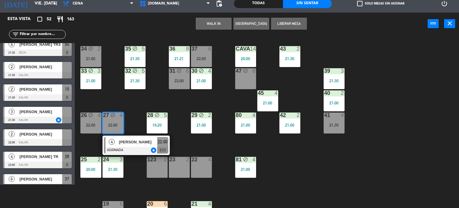
click at [117, 92] on div "34 block 2 21:00 35 block 5 21:30 36 8 21:21 43 2 21:30 37 6 22:00 CAVA 14 20:0…" at bounding box center [269, 121] width 380 height 172
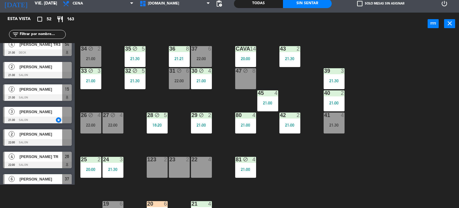
click at [91, 118] on div "block" at bounding box center [91, 115] width 10 height 6
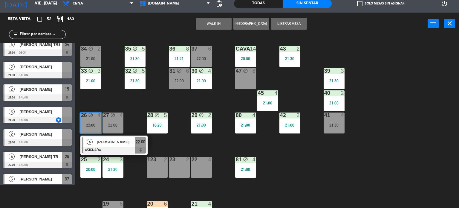
click at [106, 103] on div "34 block 2 21:00 35 block 5 21:30 36 8 21:21 43 2 21:30 37 6 22:00 CAVA 14 20:0…" at bounding box center [269, 121] width 380 height 172
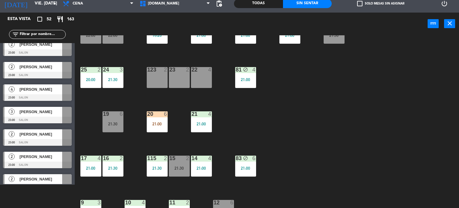
scroll to position [1040, 0]
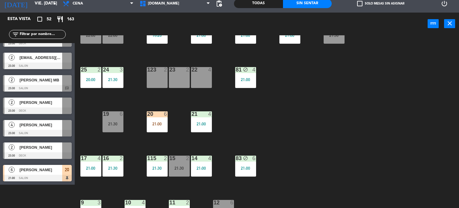
click at [187, 168] on div "21:30" at bounding box center [179, 168] width 21 height 4
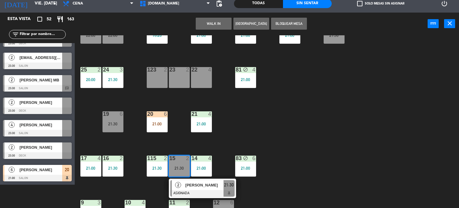
click at [216, 195] on div at bounding box center [202, 193] width 64 height 7
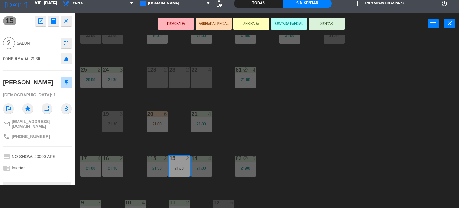
click at [322, 19] on button "SENTAR" at bounding box center [327, 24] width 36 height 12
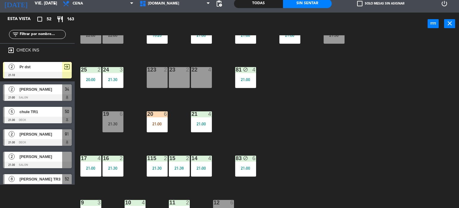
scroll to position [23, 0]
click at [330, 134] on div "34 block 2 21:00 35 block 5 21:30 36 8 21:21 43 2 21:30 37 6 22:00 CAVA 14 20:0…" at bounding box center [269, 121] width 380 height 172
click at [169, 116] on div "6" at bounding box center [167, 113] width 10 height 5
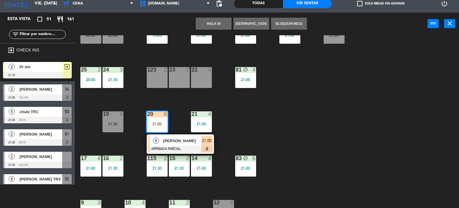
click at [210, 80] on div "22 4" at bounding box center [201, 77] width 21 height 21
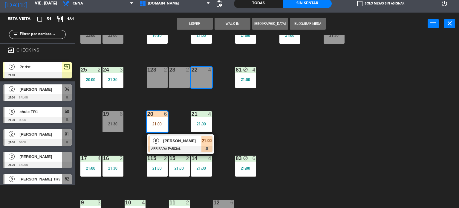
click at [198, 22] on button "Mover" at bounding box center [195, 24] width 36 height 12
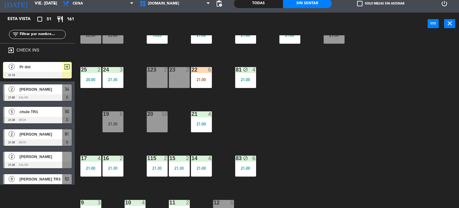
click at [304, 109] on div "34 block 2 21:00 35 block 5 21:30 36 8 21:21 43 2 21:30 37 6 22:00 CAVA 14 20:0…" at bounding box center [269, 121] width 380 height 172
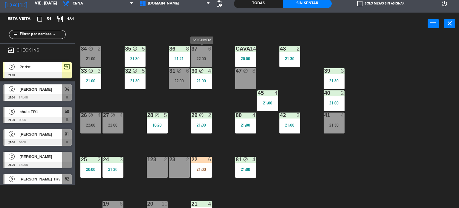
click at [192, 51] on div "37" at bounding box center [192, 48] width 0 height 5
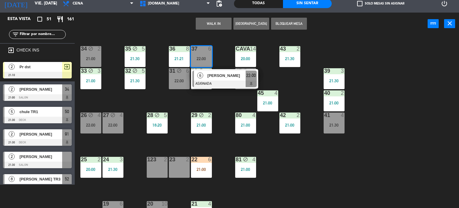
click at [221, 102] on div "34 block 2 21:00 35 block 5 21:30 36 8 21:21 43 2 21:30 37 6 22:00 6 [PERSON_NA…" at bounding box center [269, 121] width 380 height 172
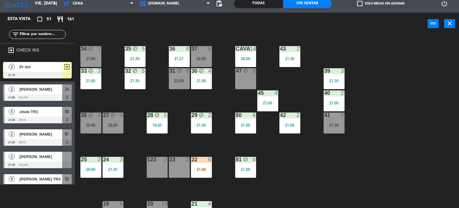
click at [208, 50] on div "6" at bounding box center [212, 48] width 10 height 5
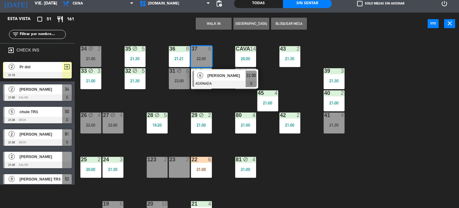
click at [214, 104] on div "34 block 2 21:00 35 block 5 21:30 36 8 21:21 43 2 21:30 37 6 22:00 6 [PERSON_NA…" at bounding box center [269, 121] width 380 height 172
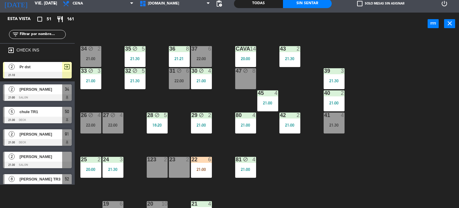
click at [96, 123] on div "22:00" at bounding box center [90, 125] width 21 height 4
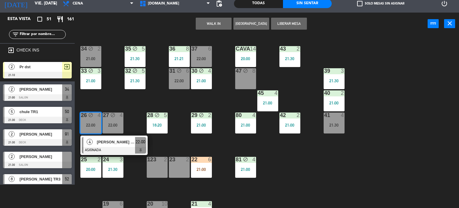
click at [118, 103] on div "34 block 2 21:00 35 block 5 21:30 36 8 21:21 43 2 21:30 37 6 22:00 CAVA 14 20:0…" at bounding box center [269, 121] width 380 height 172
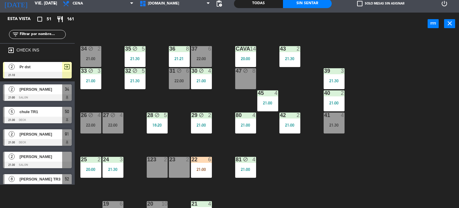
drag, startPoint x: 246, startPoint y: 78, endPoint x: 209, endPoint y: 67, distance: 38.8
click at [246, 78] on div "47 block 8" at bounding box center [245, 78] width 21 height 21
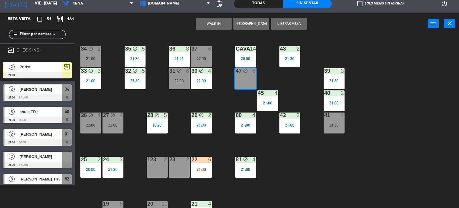
click at [196, 52] on div "37 6 22:00" at bounding box center [201, 56] width 21 height 21
click at [213, 25] on button "Mover" at bounding box center [214, 24] width 36 height 12
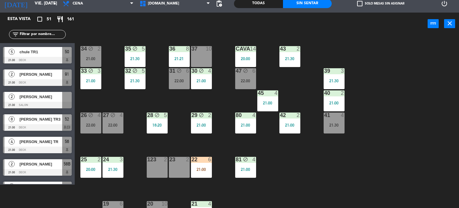
scroll to position [120, 0]
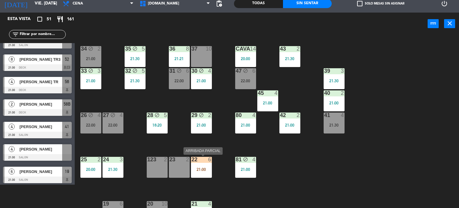
click at [197, 164] on div "22 6 21:00" at bounding box center [201, 167] width 21 height 21
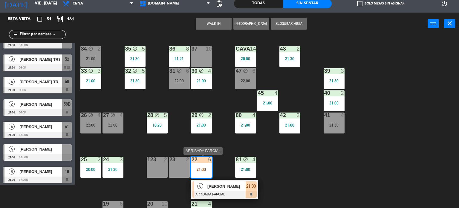
click at [237, 184] on span "[PERSON_NAME]" at bounding box center [226, 186] width 38 height 6
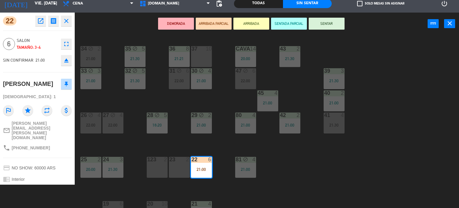
click at [335, 21] on button "SENTAR" at bounding box center [327, 24] width 36 height 12
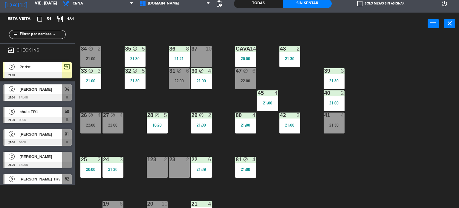
scroll to position [386, 0]
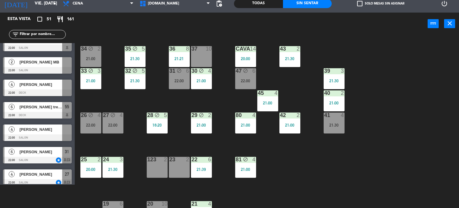
click at [348, 30] on div "power_input close" at bounding box center [251, 24] width 353 height 23
click at [32, 37] on div "filter_list" at bounding box center [37, 34] width 57 height 9
click at [37, 33] on input "text" at bounding box center [42, 34] width 46 height 7
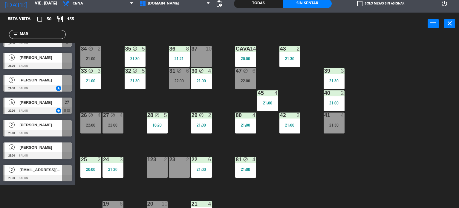
scroll to position [0, 0]
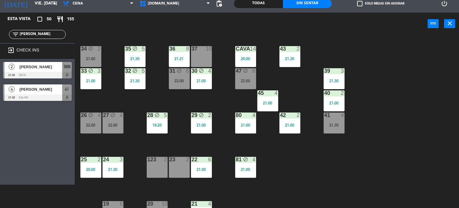
type input "[PERSON_NAME]"
click at [9, 173] on div "Esta vista crop_square 50 restaurant 155 filter_list [PERSON_NAME] exit_to_app …" at bounding box center [37, 99] width 75 height 172
drag, startPoint x: 41, startPoint y: 37, endPoint x: 0, endPoint y: 38, distance: 40.7
click at [0, 37] on div "filter_list [PERSON_NAME]" at bounding box center [37, 34] width 75 height 17
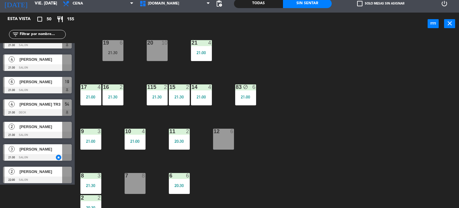
scroll to position [131, 0]
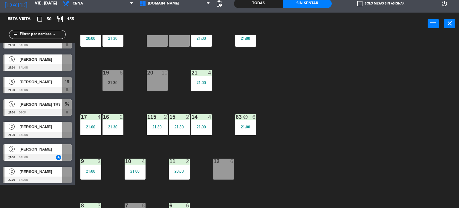
click at [364, 4] on label "check_box_outline_blank Solo mesas sin asignar" at bounding box center [380, 3] width 47 height 5
click at [381, 4] on input "check_box_outline_blank Solo mesas sin asignar" at bounding box center [381, 4] width 0 height 0
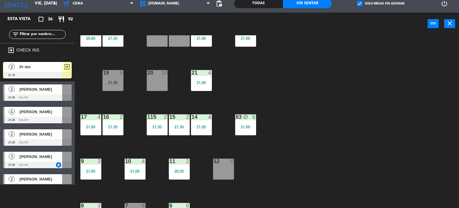
scroll to position [101, 0]
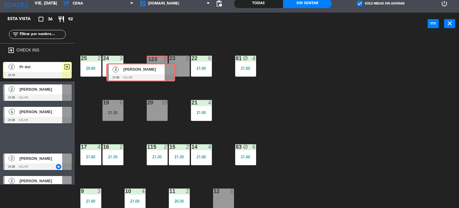
drag, startPoint x: 50, startPoint y: 134, endPoint x: 153, endPoint y: 69, distance: 122.4
click at [153, 69] on div "Esta vista crop_square 36 restaurant 92 filter_list exit_to_app CHECK INS 2 Pr …" at bounding box center [229, 110] width 459 height 195
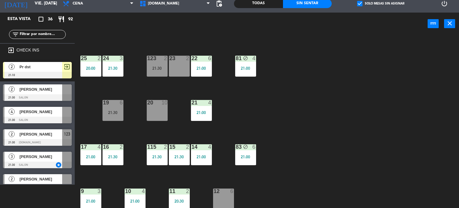
click at [256, 95] on div "34 block 2 21:00 35 block 5 21:30 36 8 21:21 43 2 21:30 37 10 CAVA 14 20:00 33 …" at bounding box center [269, 121] width 380 height 172
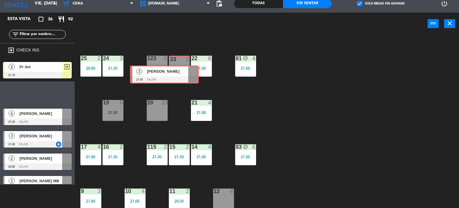
drag, startPoint x: 43, startPoint y: 89, endPoint x: 170, endPoint y: 70, distance: 128.4
click at [170, 70] on div "Esta vista crop_square 36 restaurant 92 filter_list exit_to_app CHECK INS 2 Pr …" at bounding box center [229, 110] width 459 height 195
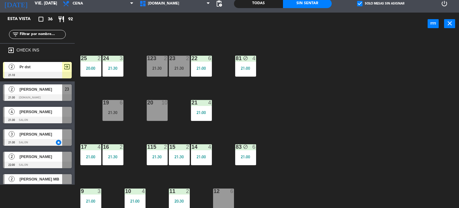
scroll to position [11, 0]
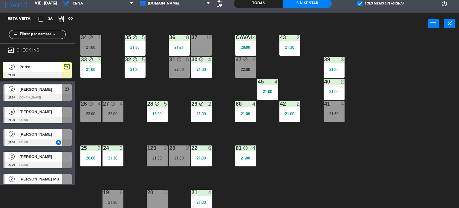
click at [322, 143] on div "34 block 2 21:00 35 block 5 21:30 36 8 21:21 43 2 21:30 37 10 CAVA 14 20:00 33 …" at bounding box center [269, 121] width 380 height 172
click at [341, 112] on div "21:30" at bounding box center [334, 113] width 21 height 4
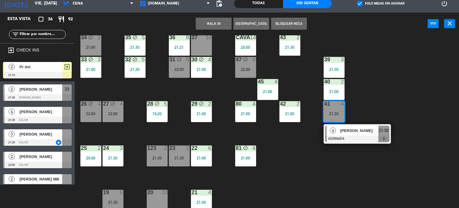
click at [379, 99] on div "34 block 2 21:00 35 block 5 21:30 36 8 21:21 43 2 21:30 37 10 CAVA 14 20:00 33 …" at bounding box center [269, 121] width 380 height 172
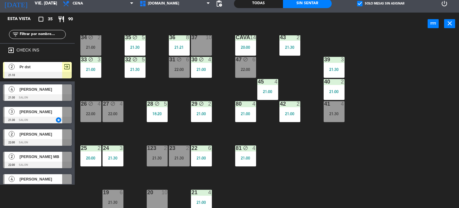
scroll to position [0, 0]
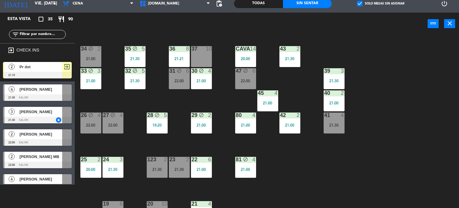
click at [126, 144] on div "34 block 2 21:00 35 block 5 21:30 36 8 21:21 43 2 21:30 37 10 CAVA 14 20:00 33 …" at bounding box center [269, 121] width 380 height 172
click at [453, 103] on div "34 block 2 21:00 35 block 5 21:30 36 8 21:21 43 2 21:30 37 10 CAVA 14 20:00 33 …" at bounding box center [269, 121] width 380 height 172
click at [47, 33] on input "text" at bounding box center [42, 34] width 46 height 7
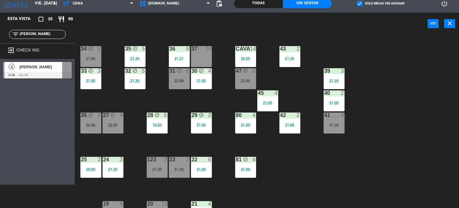
type input "[PERSON_NAME]"
click at [92, 27] on div "power_input close" at bounding box center [251, 24] width 353 height 23
click at [278, 1] on div "Todas" at bounding box center [258, 3] width 49 height 9
click at [358, 3] on span "check_box" at bounding box center [359, 3] width 5 height 5
click at [381, 4] on input "check_box Solo mesas sin asignar" at bounding box center [381, 4] width 0 height 0
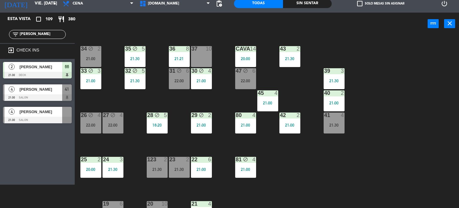
click at [53, 99] on div at bounding box center [37, 97] width 69 height 7
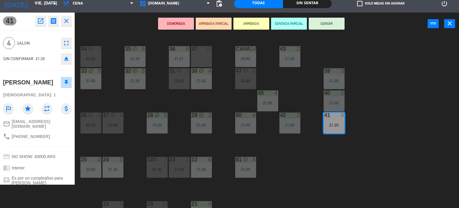
click at [214, 23] on button "ARRIBADA PARCIAL" at bounding box center [214, 24] width 36 height 12
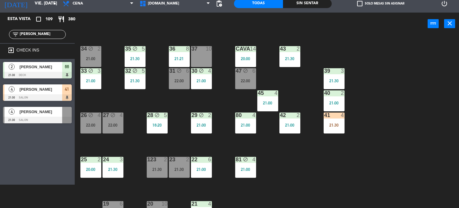
click at [42, 36] on input "[PERSON_NAME]" at bounding box center [42, 34] width 46 height 7
type input "M"
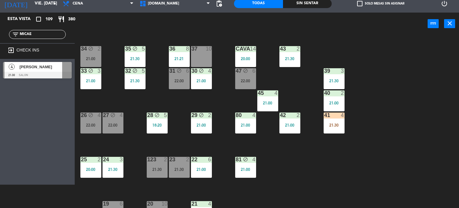
type input "MICAE"
click at [57, 74] on div "4 [PERSON_NAME] 21:30 SALON 4 [PERSON_NAME] 21:30 SALON" at bounding box center [37, 71] width 75 height 24
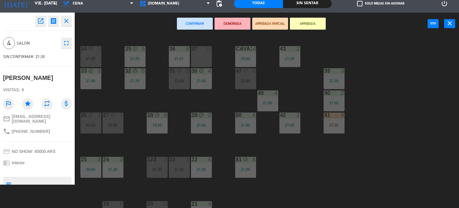
click at [267, 20] on button "ARRIBADA PARCIAL" at bounding box center [270, 24] width 36 height 12
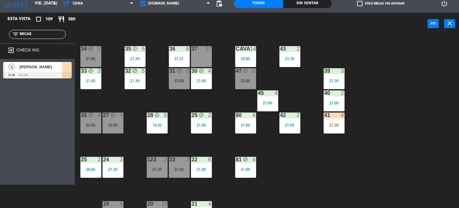
click at [56, 34] on input "MICAE" at bounding box center [42, 34] width 46 height 7
type input "M"
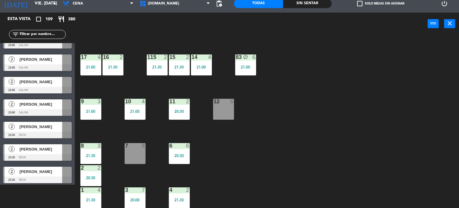
scroll to position [2318, 0]
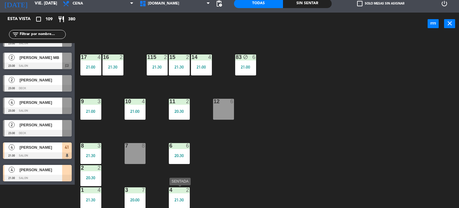
click at [181, 200] on div "21:30" at bounding box center [179, 200] width 21 height 4
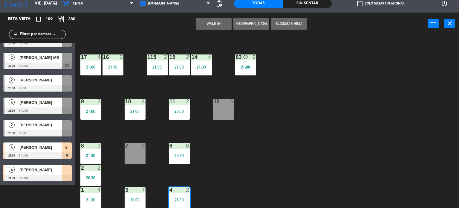
scroll to position [212, 0]
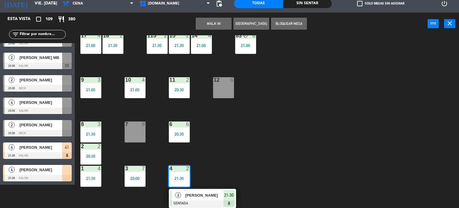
click at [181, 200] on div at bounding box center [202, 203] width 64 height 7
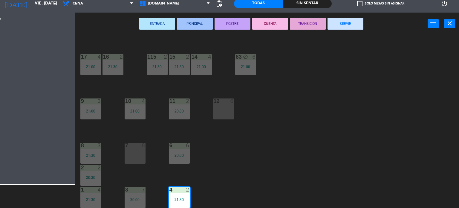
scroll to position [191, 0]
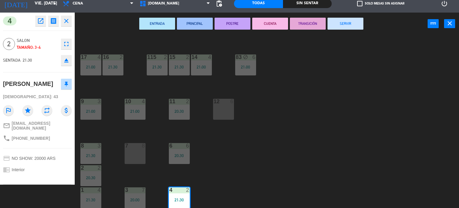
click at [355, 28] on button "SERVIR" at bounding box center [346, 24] width 36 height 12
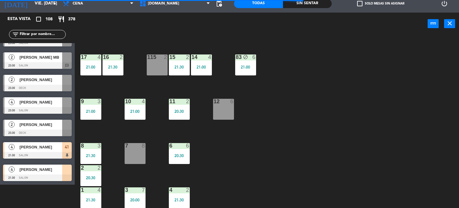
scroll to position [2296, 0]
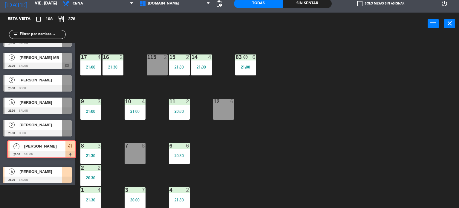
drag, startPoint x: 233, startPoint y: 192, endPoint x: 39, endPoint y: 150, distance: 198.8
click at [39, 150] on div "4 [PERSON_NAME] 21:30 SALON 41 4 [PERSON_NAME] 21:30 SALON 41" at bounding box center [37, 151] width 75 height 24
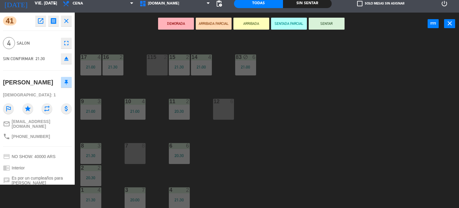
drag, startPoint x: 295, startPoint y: 128, endPoint x: 270, endPoint y: 158, distance: 39.7
click at [296, 128] on div "34 block 2 21:00 35 block 5 21:30 36 8 21:21 43 2 21:30 37 10 CAVA 14 20:00 33 …" at bounding box center [269, 121] width 380 height 172
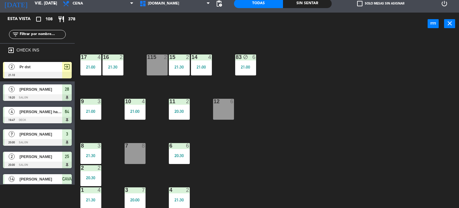
scroll to position [811, 0]
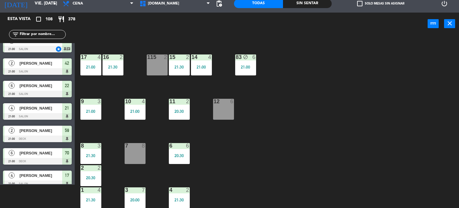
click at [178, 192] on div at bounding box center [179, 189] width 10 height 5
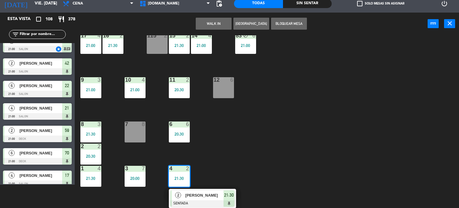
click at [204, 192] on span "[PERSON_NAME]" at bounding box center [204, 195] width 38 height 6
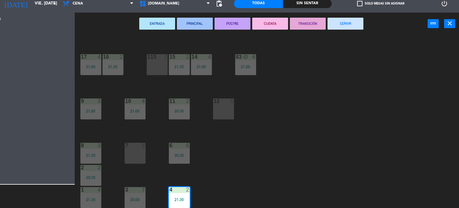
scroll to position [191, 0]
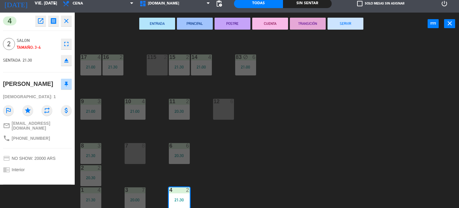
click at [69, 66] on div "SENTADA 21:30 eject" at bounding box center [37, 60] width 69 height 15
click at [69, 62] on icon "eject" at bounding box center [66, 60] width 7 height 7
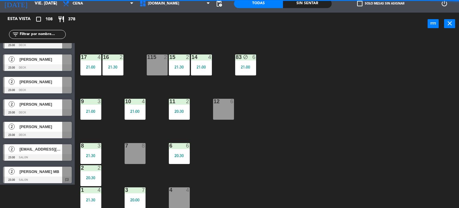
scroll to position [2296, 0]
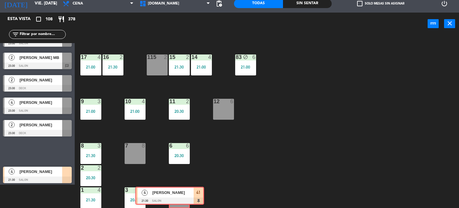
drag, startPoint x: 48, startPoint y: 150, endPoint x: 181, endPoint y: 195, distance: 139.8
click at [181, 195] on div "4 4" at bounding box center [179, 198] width 19 height 21
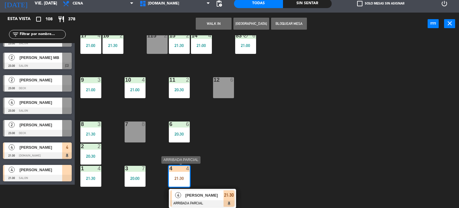
click at [218, 195] on span "[PERSON_NAME]" at bounding box center [204, 195] width 38 height 6
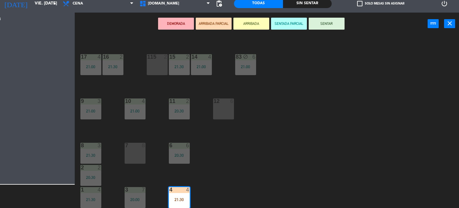
scroll to position [191, 0]
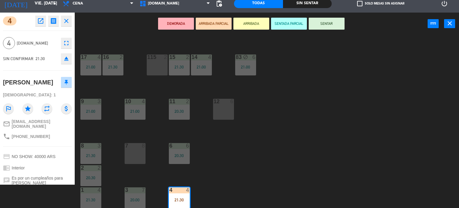
click at [341, 21] on button "SENTAR" at bounding box center [327, 24] width 36 height 12
click at [354, 42] on div "34 block 2 21:00 35 block 5 21:30 36 8 21:21 43 2 21:30 37 10 CAVA 14 20:00 33 …" at bounding box center [269, 121] width 380 height 172
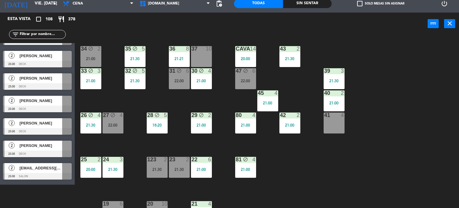
scroll to position [2296, 0]
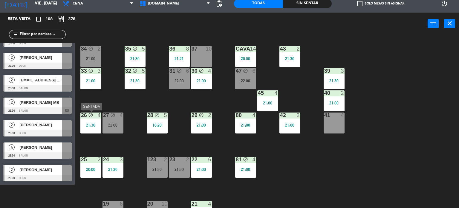
click at [93, 120] on div "26 block 4 21:30" at bounding box center [90, 122] width 21 height 21
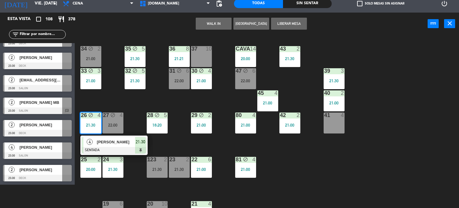
click at [111, 101] on div "34 block 2 21:00 35 block 5 21:30 36 8 21:21 43 2 21:30 37 10 CAVA 14 20:00 33 …" at bounding box center [269, 121] width 380 height 172
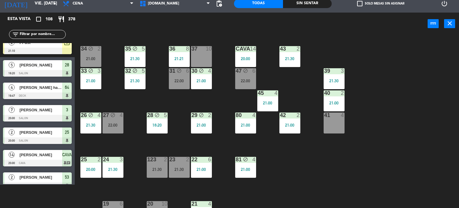
scroll to position [0, 0]
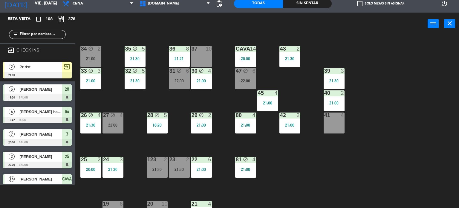
click at [48, 33] on input "text" at bounding box center [42, 34] width 46 height 7
click at [53, 33] on input "text" at bounding box center [42, 34] width 46 height 7
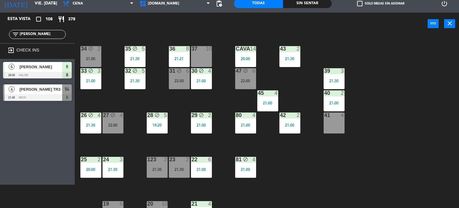
type input "[PERSON_NAME]"
click at [138, 27] on div "power_input close" at bounding box center [251, 24] width 353 height 23
click at [60, 88] on span "[PERSON_NAME] TR3" at bounding box center [40, 89] width 43 height 6
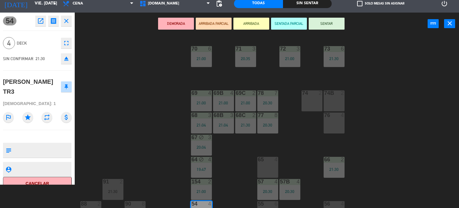
click at [213, 22] on button "ARRIBADA PARCIAL" at bounding box center [214, 24] width 36 height 12
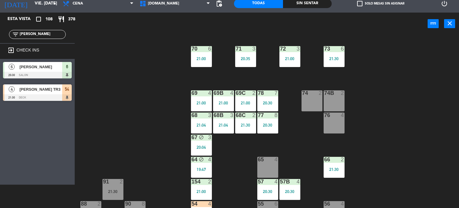
click at [304, 128] on div "71 3 20:35 72 3 21:00 73 6 21:30 70 6 21:00 74 2 74B 2 69 4 21:00 69B 4 21:00 6…" at bounding box center [269, 121] width 380 height 172
click at [198, 151] on div "67 block 3 20:04" at bounding box center [201, 145] width 21 height 21
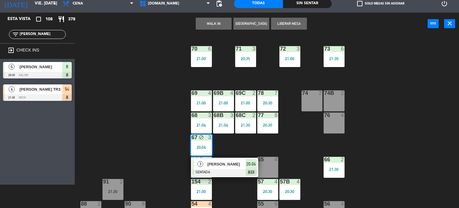
click at [159, 31] on div "WALK IN [GEOGRAPHIC_DATA] Liberar Mesa power_input close" at bounding box center [251, 24] width 353 height 23
click at [159, 3] on span "[DOMAIN_NAME]" at bounding box center [163, 3] width 31 height 4
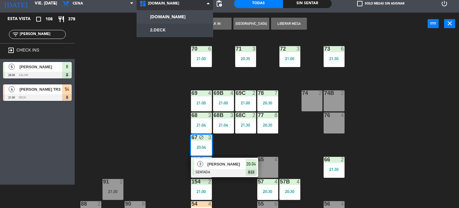
click at [163, 26] on ng-component "menu Gardiner viernes 10. octubre - 21:45 Mis reservas Mapa de mesas Disponibil…" at bounding box center [229, 92] width 459 height 231
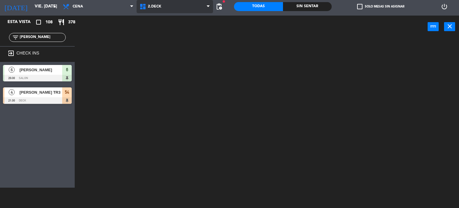
click at [162, 11] on span "2.DECK" at bounding box center [175, 6] width 77 height 13
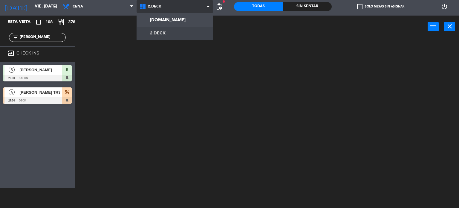
click at [162, 14] on div "[DOMAIN_NAME] [DOMAIN_NAME] [DOMAIN_NAME] [DOMAIN_NAME] [DOMAIN_NAME]" at bounding box center [175, 7] width 77 height 18
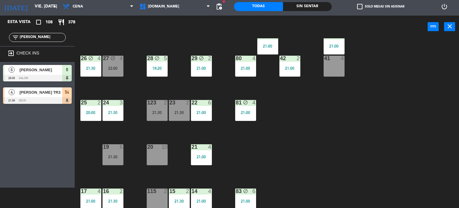
scroll to position [90, 0]
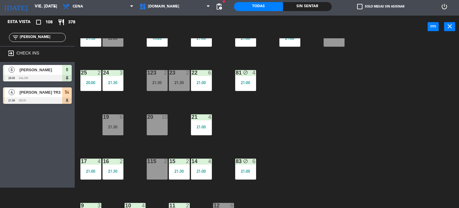
click at [40, 39] on input "[PERSON_NAME]" at bounding box center [42, 37] width 46 height 7
drag, startPoint x: 40, startPoint y: 39, endPoint x: 0, endPoint y: 51, distance: 41.4
click at [0, 49] on div "Esta vista crop_square 108 restaurant 378 filter_list [PERSON_NAME] exit_to_app…" at bounding box center [37, 61] width 75 height 91
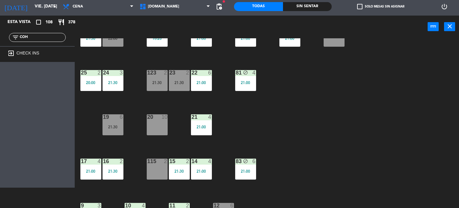
drag, startPoint x: 35, startPoint y: 39, endPoint x: 0, endPoint y: 40, distance: 34.7
click at [0, 40] on div "filter_list COH" at bounding box center [37, 37] width 75 height 17
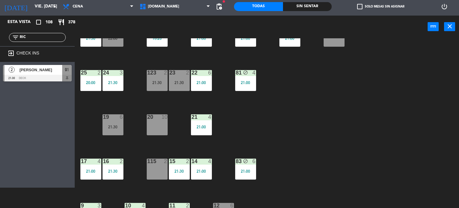
type input "RIC"
click at [322, 94] on div "34 block 2 21:00 35 block 5 21:30 36 8 21:21 43 2 21:30 37 10 CAVA 14 20:00 33 …" at bounding box center [269, 124] width 380 height 172
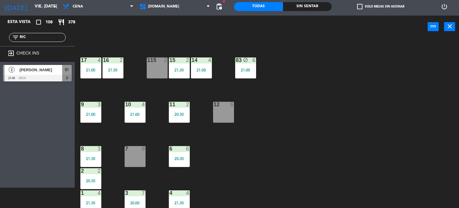
click at [182, 197] on div "4 4 21:30" at bounding box center [179, 200] width 21 height 21
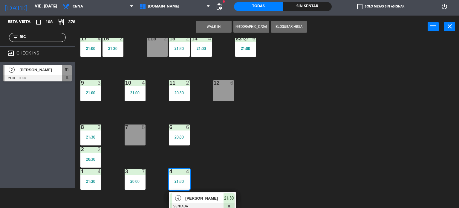
click at [259, 182] on div "34 block 2 21:00 35 block 5 21:30 36 8 21:21 43 2 21:30 37 10 CAVA 14 20:00 33 …" at bounding box center [269, 124] width 380 height 172
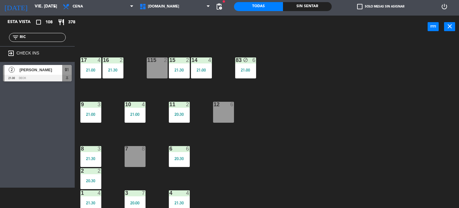
scroll to position [11, 0]
click at [184, 198] on div "4 4 21:30" at bounding box center [179, 200] width 21 height 21
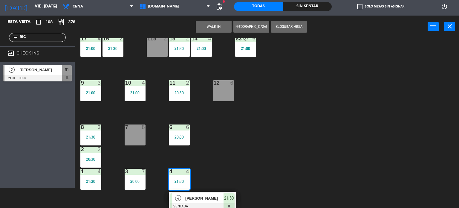
click at [261, 179] on div "34 block 2 21:00 35 block 5 21:30 36 8 21:21 43 2 21:30 37 10 CAVA 14 20:00 33 …" at bounding box center [269, 124] width 380 height 172
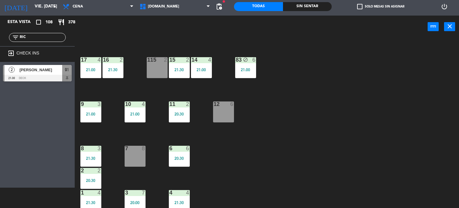
scroll to position [191, 0]
